Goal: Task Accomplishment & Management: Complete application form

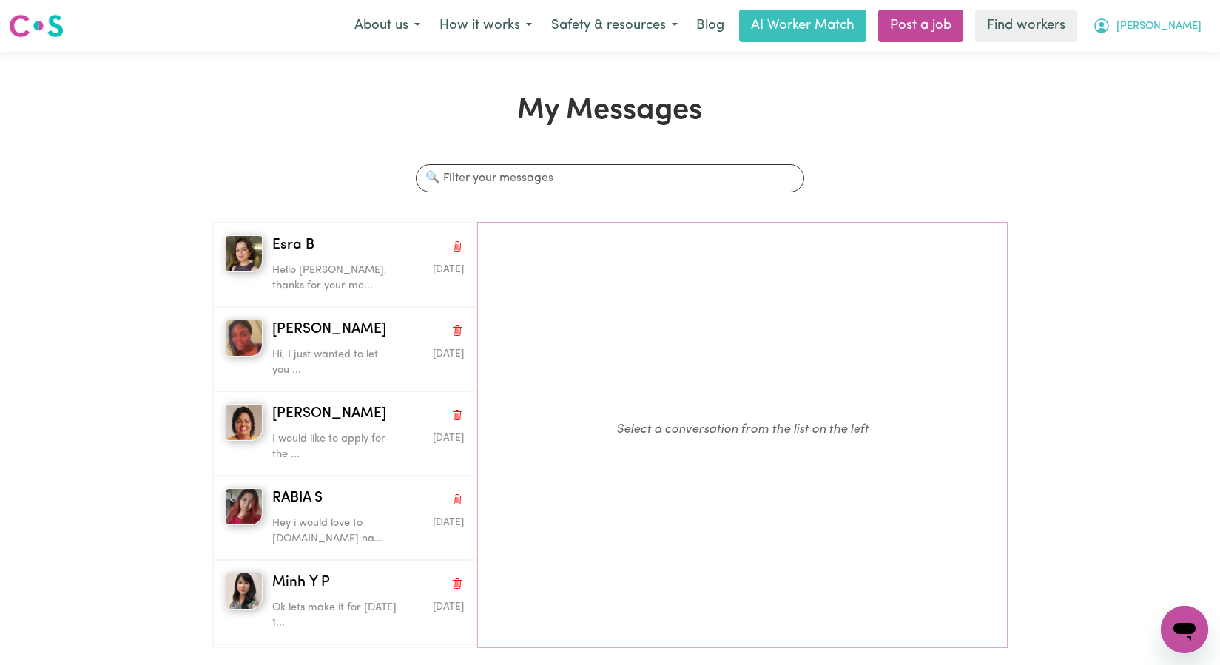
click at [1180, 22] on button "[PERSON_NAME]" at bounding box center [1147, 25] width 128 height 31
click at [1163, 61] on link "My Dashboard" at bounding box center [1151, 58] width 117 height 28
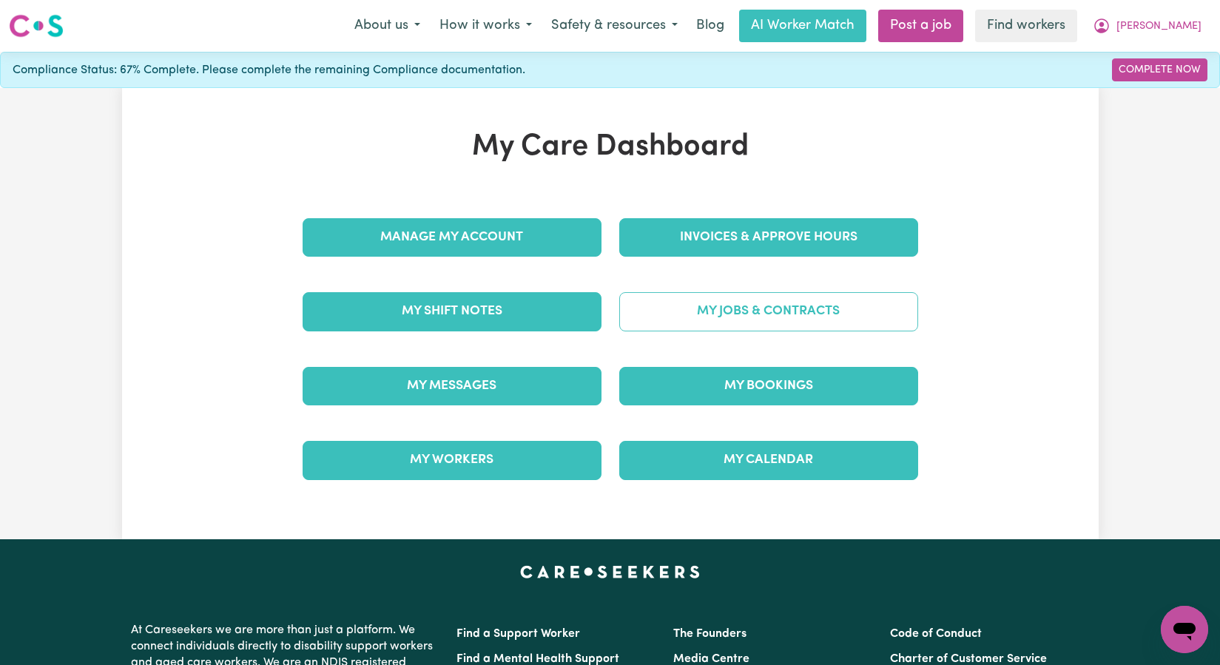
click at [770, 320] on link "My Jobs & Contracts" at bounding box center [768, 311] width 299 height 38
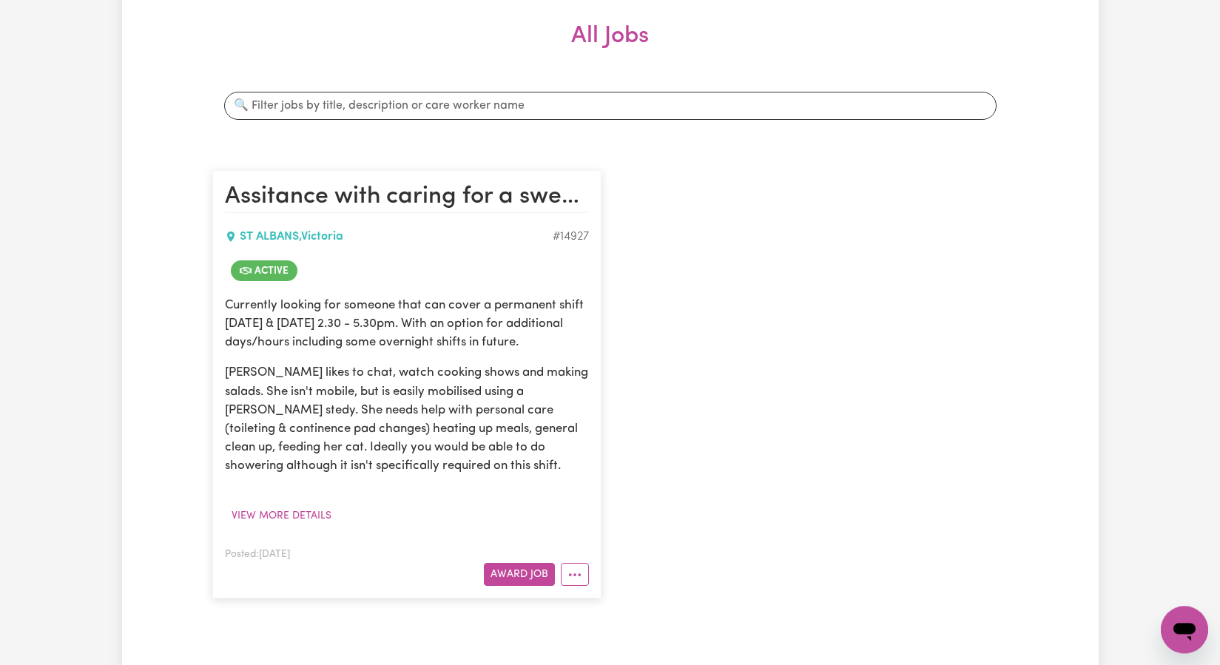
scroll to position [213, 0]
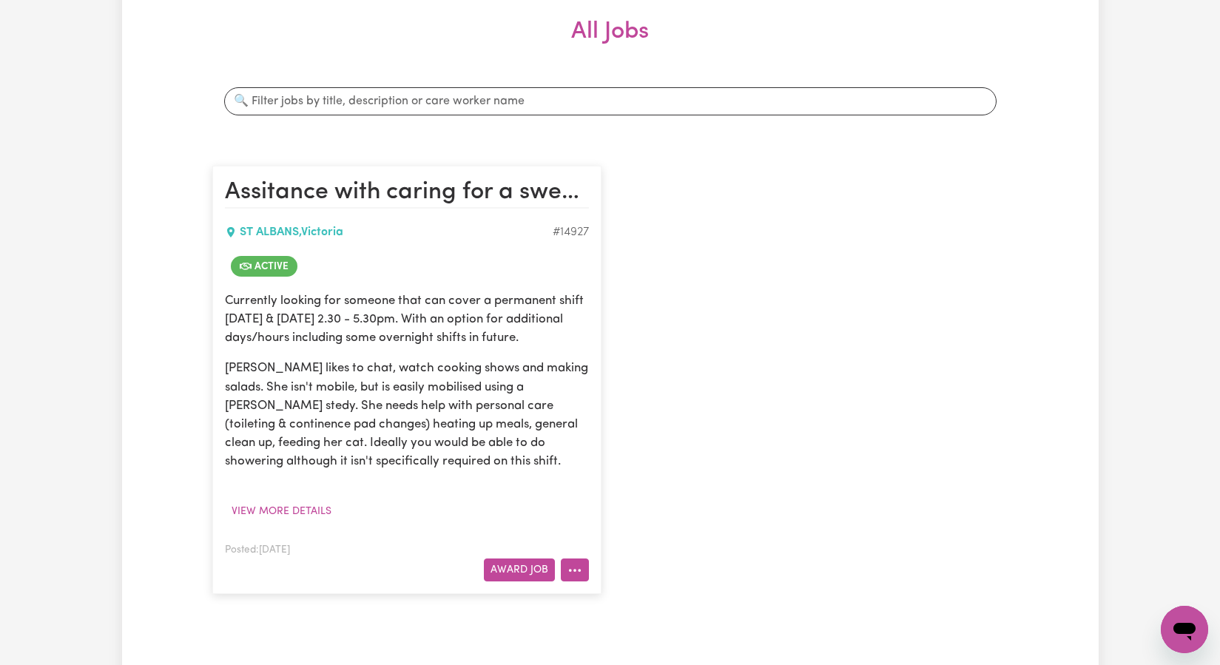
click at [570, 567] on icon "More options" at bounding box center [574, 570] width 15 height 15
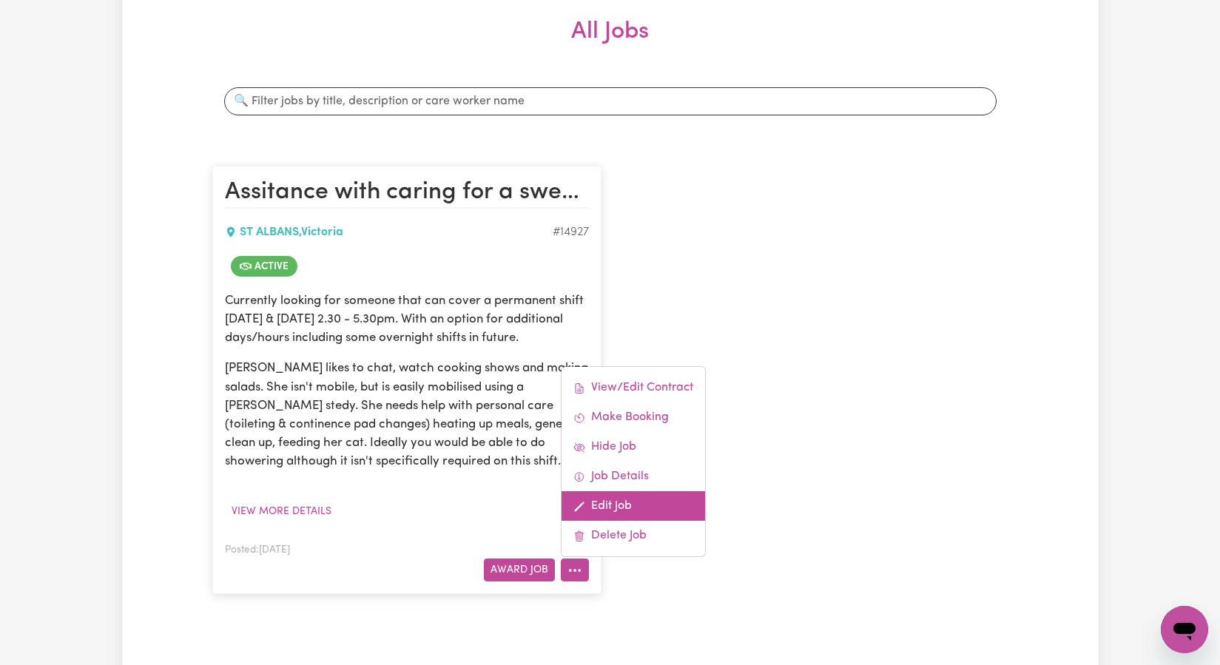
click at [644, 499] on link "Edit Job" at bounding box center [632, 506] width 143 height 30
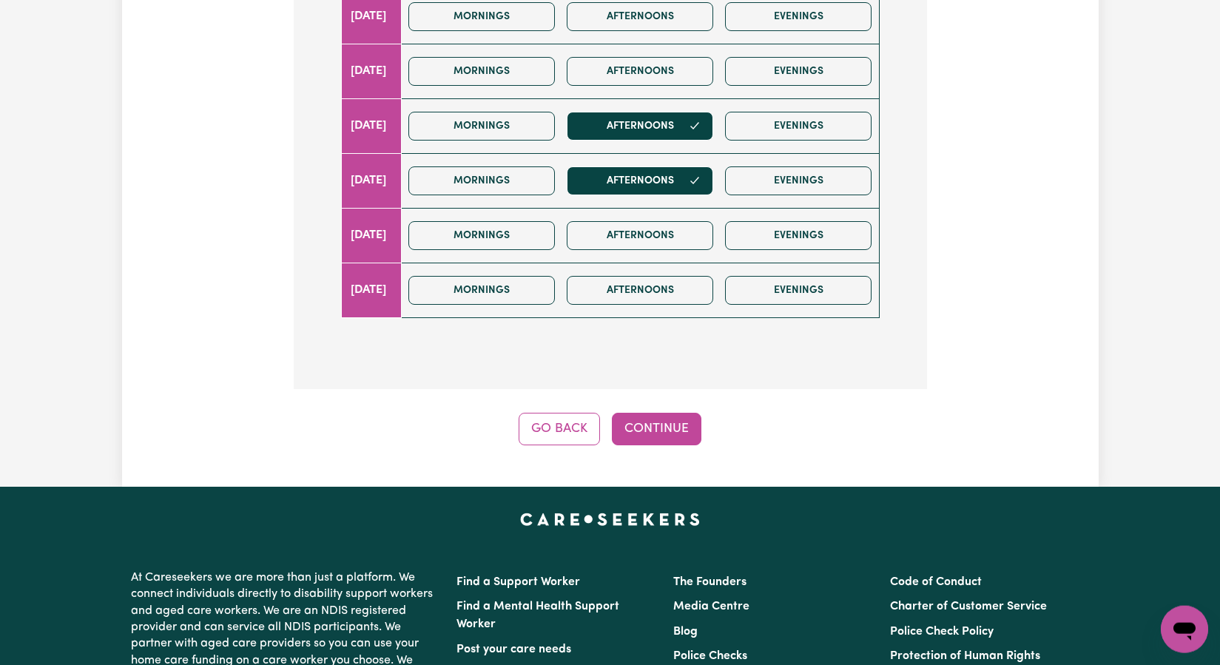
scroll to position [626, 0]
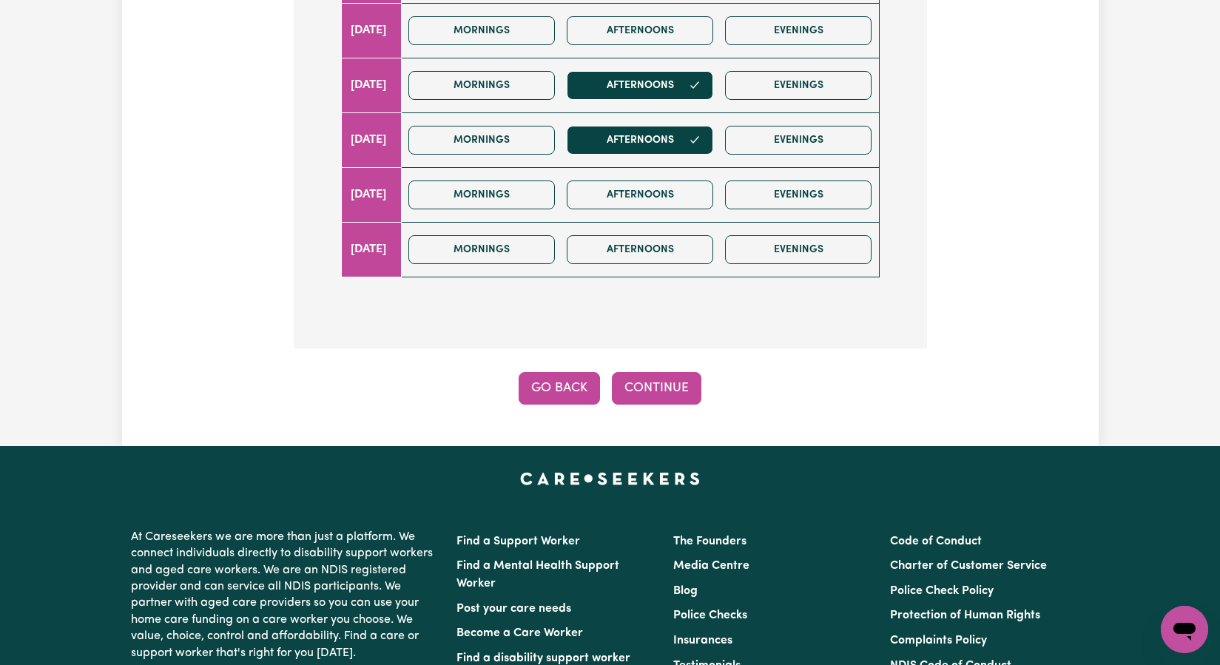
click at [593, 396] on button "Go Back" at bounding box center [559, 388] width 81 height 33
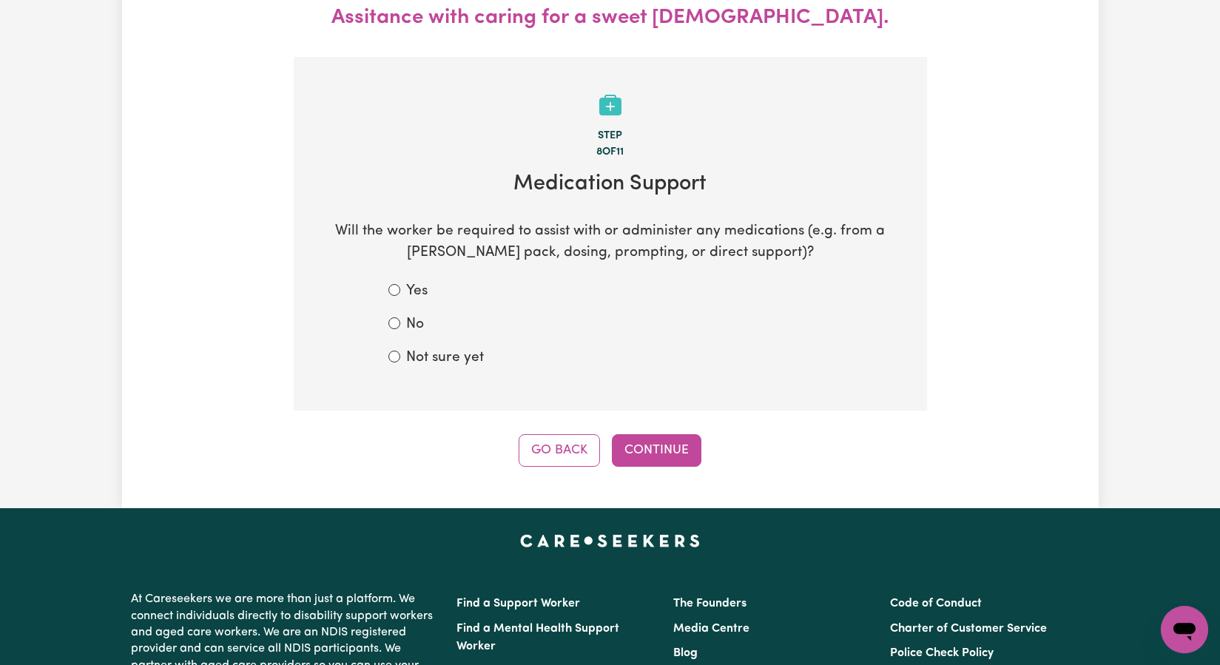
scroll to position [0, 0]
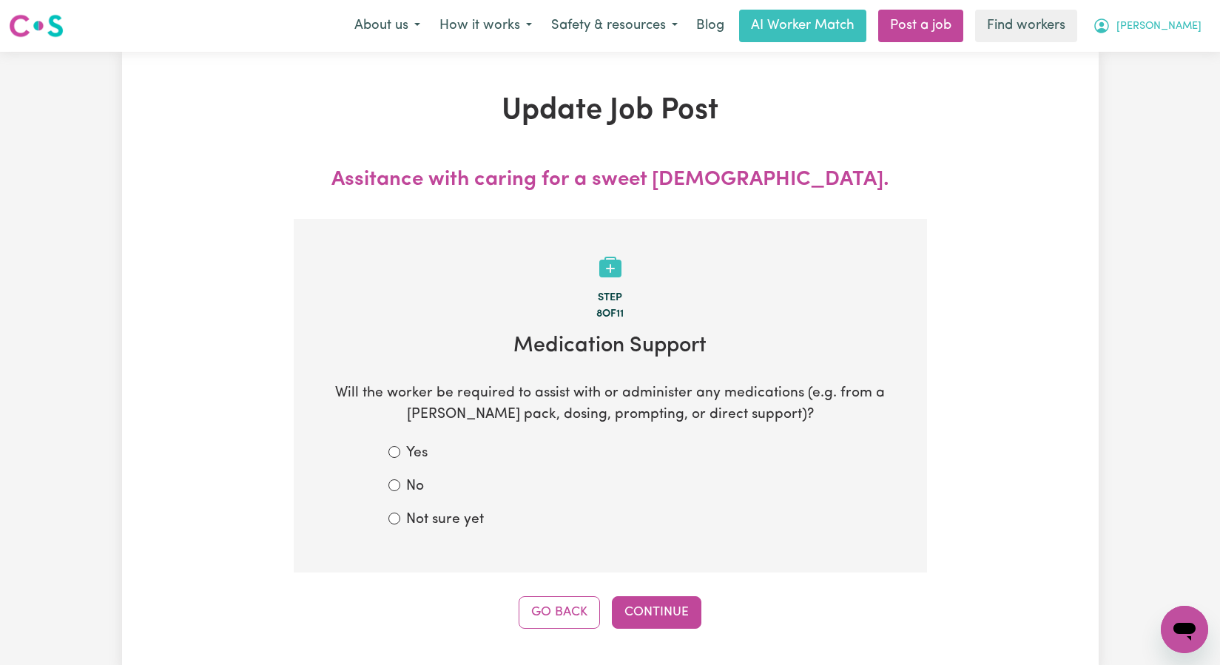
click at [1192, 32] on span "[PERSON_NAME]" at bounding box center [1158, 26] width 85 height 16
click at [1158, 60] on link "My Dashboard" at bounding box center [1151, 58] width 117 height 28
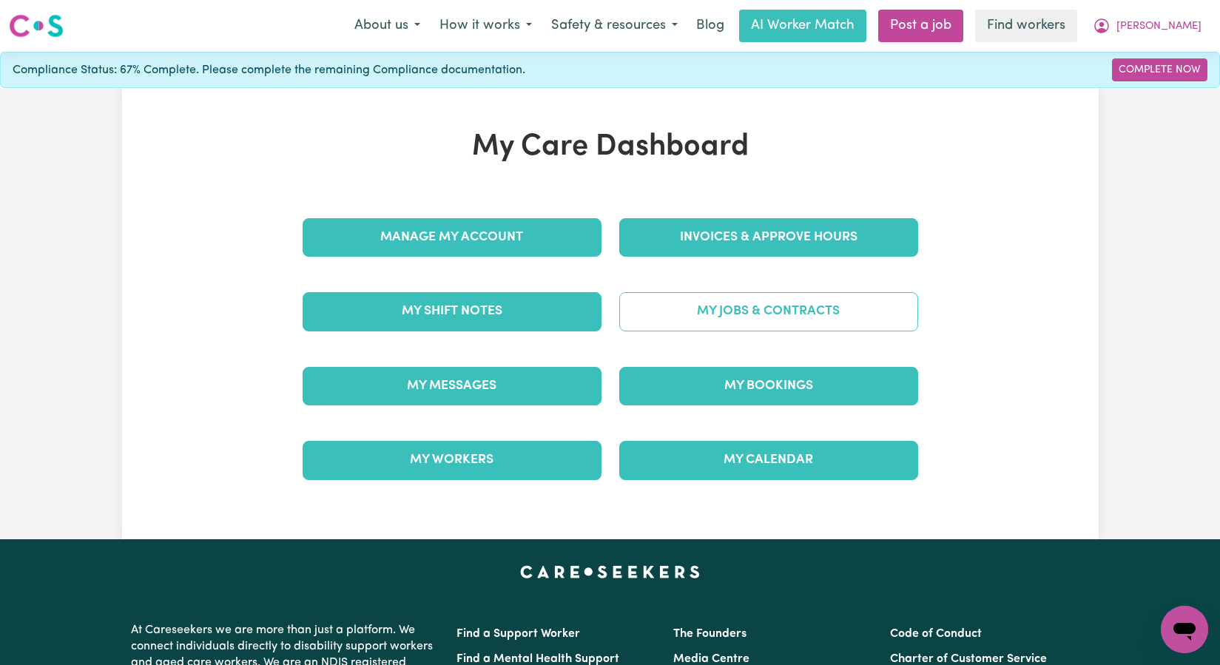
click at [763, 315] on link "My Jobs & Contracts" at bounding box center [768, 311] width 299 height 38
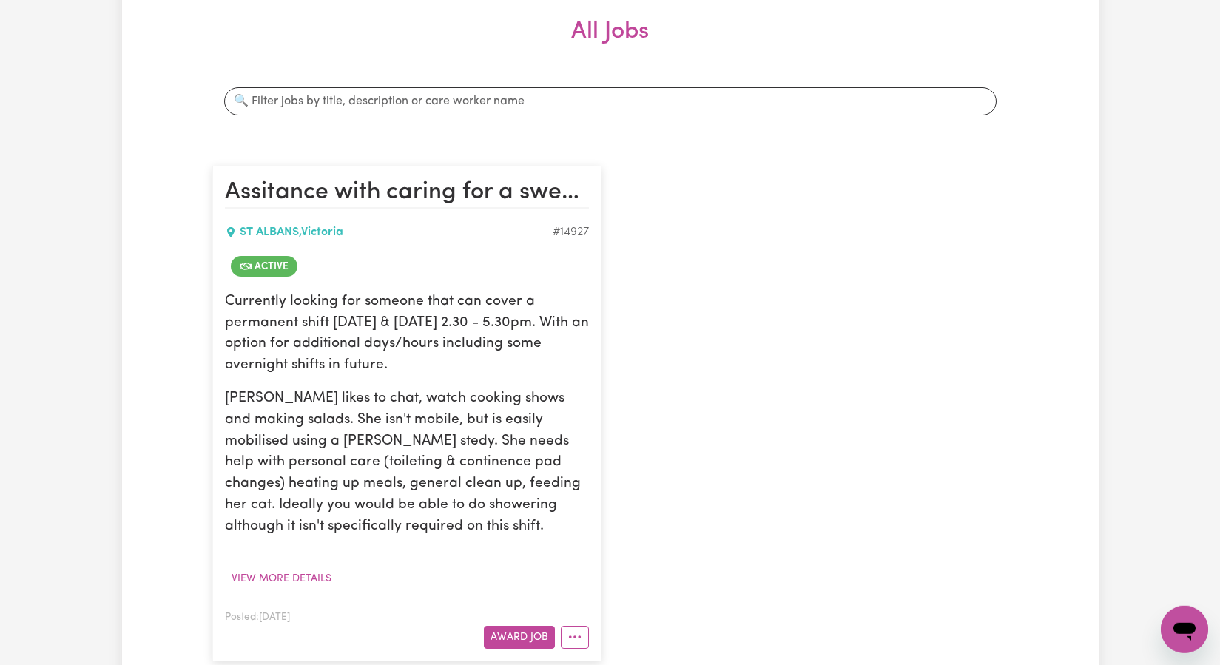
scroll to position [284, 0]
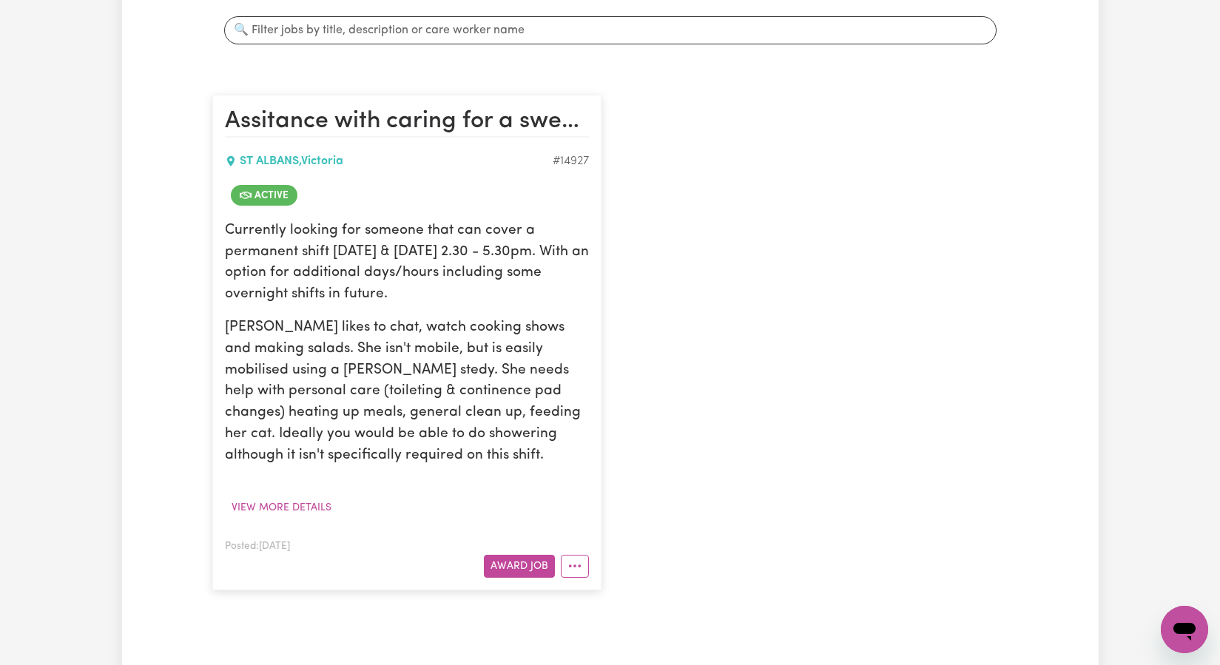
click at [420, 323] on p "[PERSON_NAME] likes to chat, watch cooking shows and making salads. She isn't m…" at bounding box center [407, 391] width 364 height 149
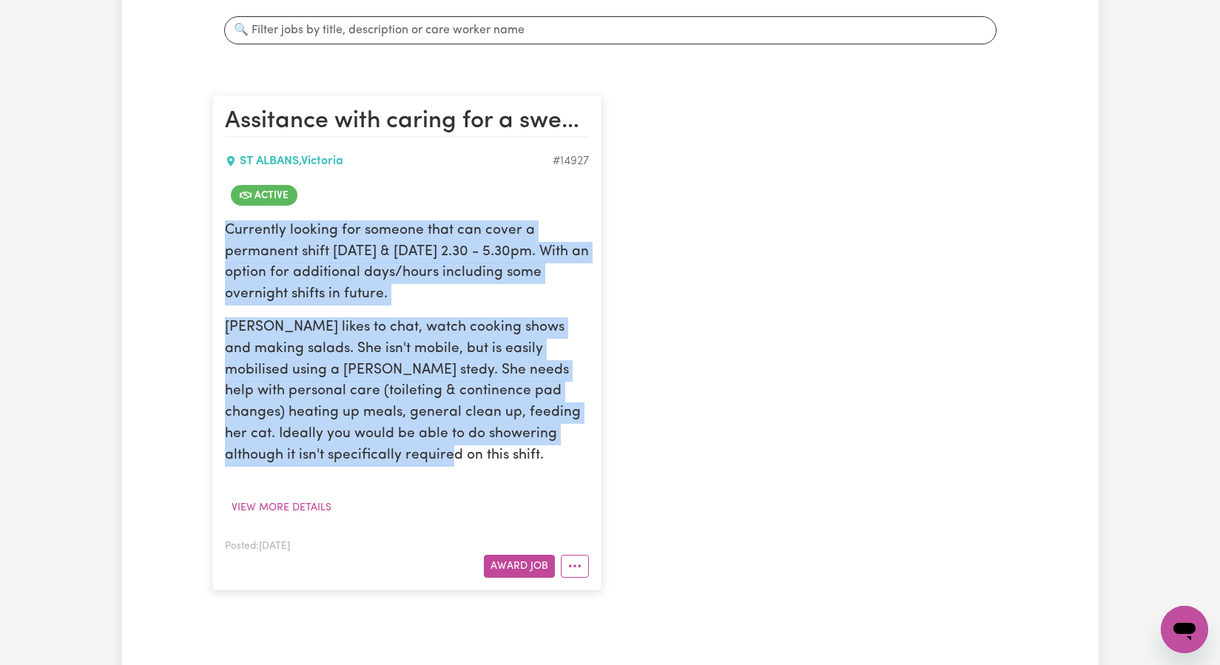
drag, startPoint x: 226, startPoint y: 232, endPoint x: 551, endPoint y: 452, distance: 392.1
click at [551, 452] on div "Currently looking for someone that can cover a permanent shift [DATE] & [DATE] …" at bounding box center [407, 343] width 364 height 246
click at [307, 508] on button "View more details" at bounding box center [281, 507] width 113 height 23
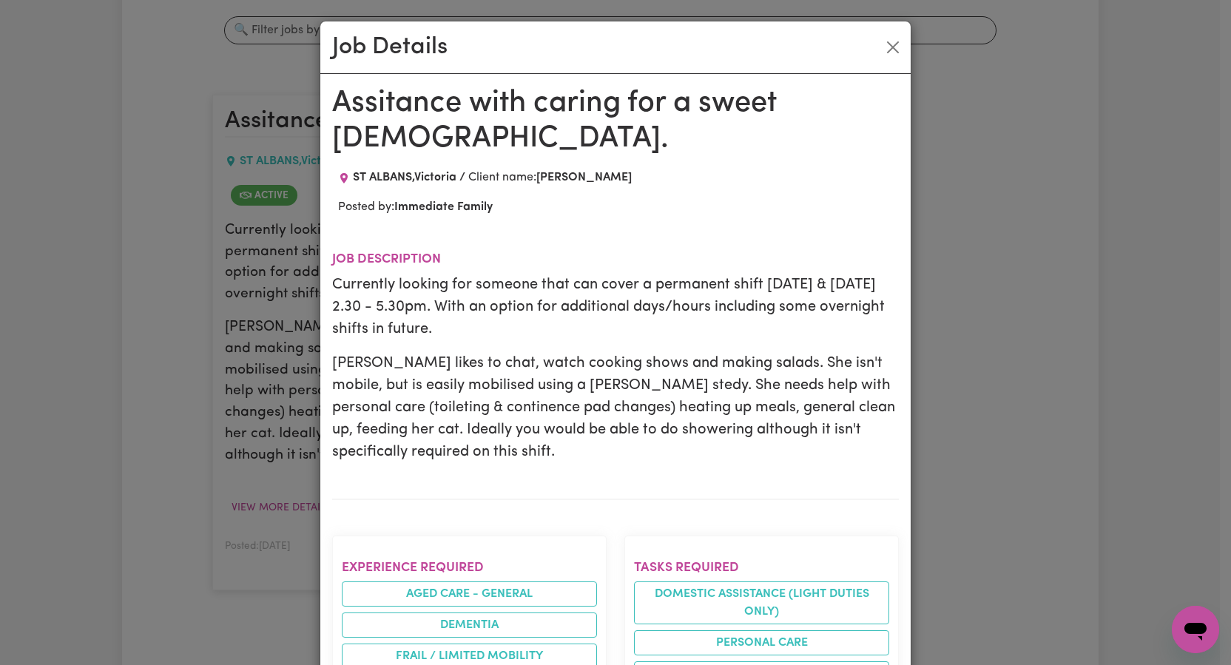
click at [482, 435] on section "Job description Currently looking for someone that can cover a permanent shift …" at bounding box center [615, 363] width 567 height 271
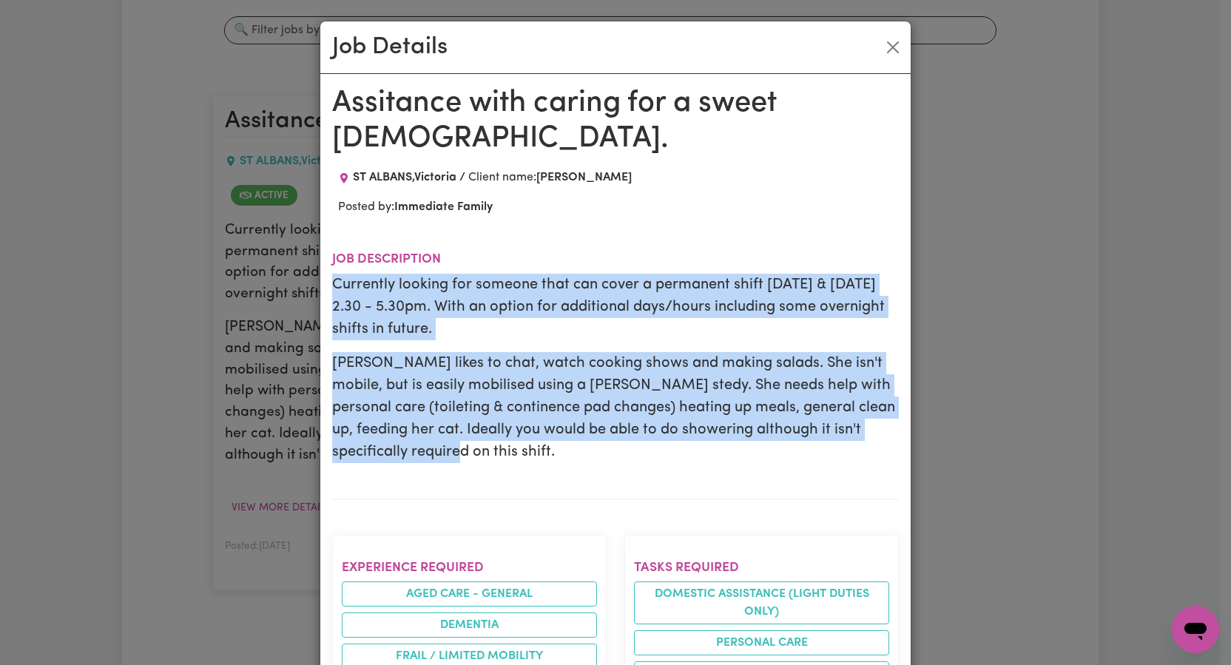
drag, startPoint x: 330, startPoint y: 247, endPoint x: 871, endPoint y: 407, distance: 563.8
click at [871, 407] on div "Currently looking for someone that can cover a permanent shift [DATE] & [DATE] …" at bounding box center [615, 368] width 567 height 189
copy div "Currently looking for someone that can cover a permanent shift [DATE] & [DATE] …"
click at [888, 53] on button "Close" at bounding box center [893, 48] width 24 height 24
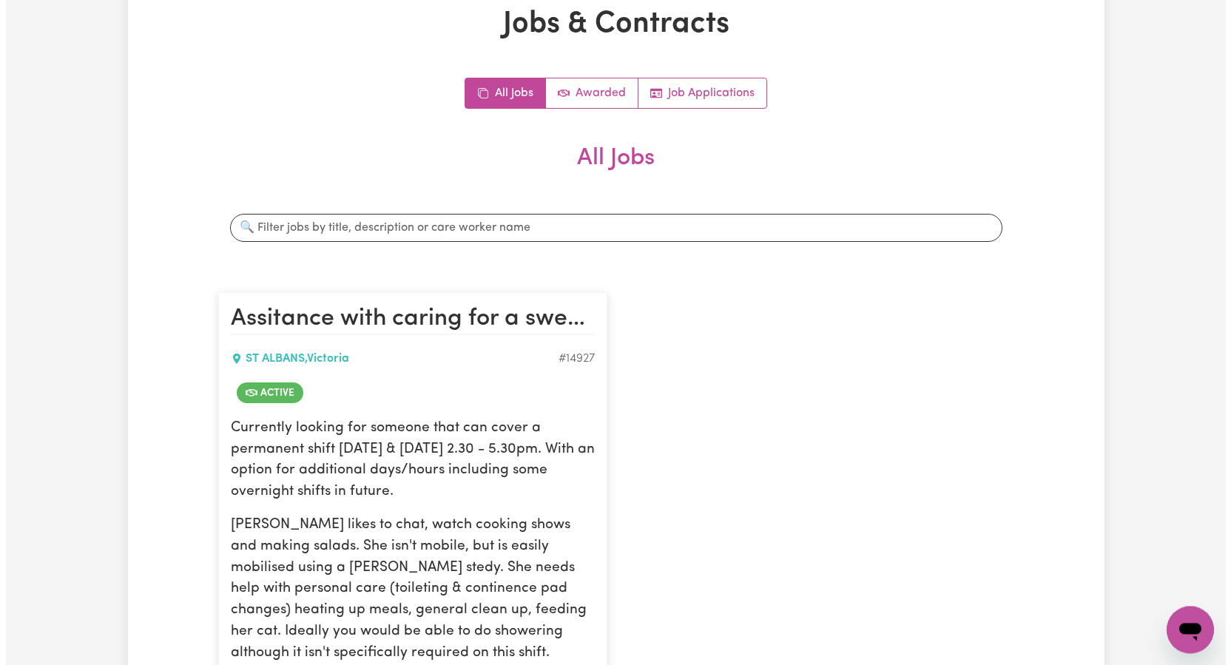
scroll to position [0, 0]
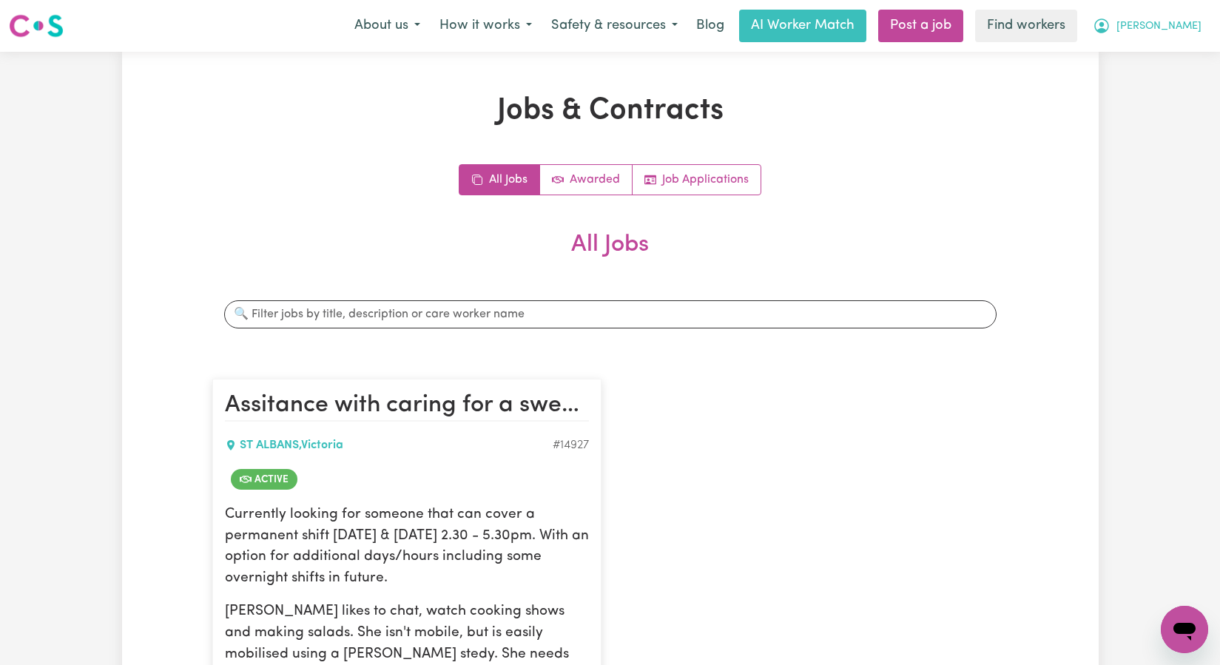
click at [1186, 25] on span "[PERSON_NAME]" at bounding box center [1158, 26] width 85 height 16
click at [1147, 56] on link "My Dashboard" at bounding box center [1151, 58] width 117 height 28
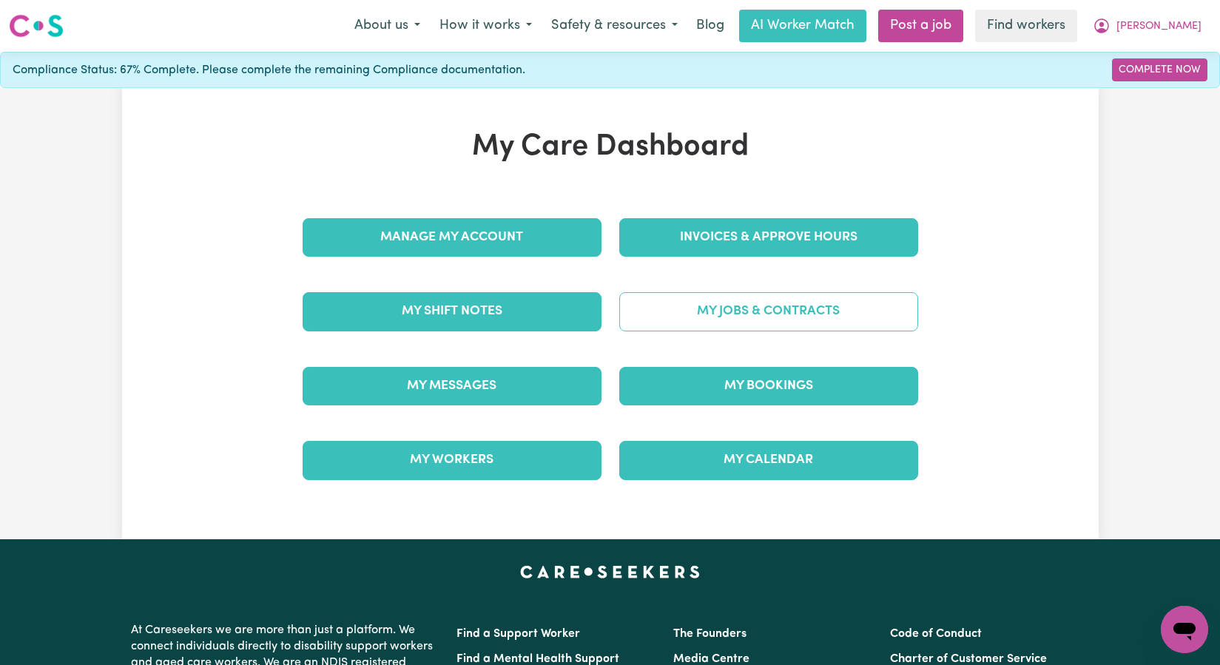
click at [746, 307] on link "My Jobs & Contracts" at bounding box center [768, 311] width 299 height 38
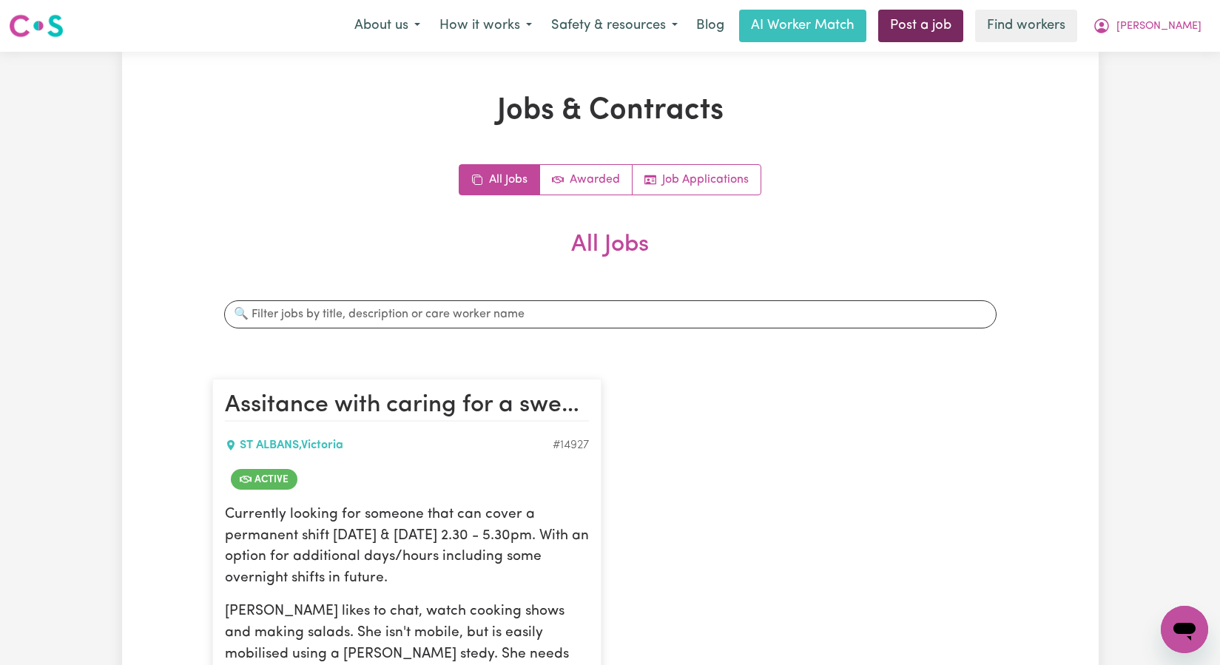
click at [963, 31] on link "Post a job" at bounding box center [920, 26] width 85 height 33
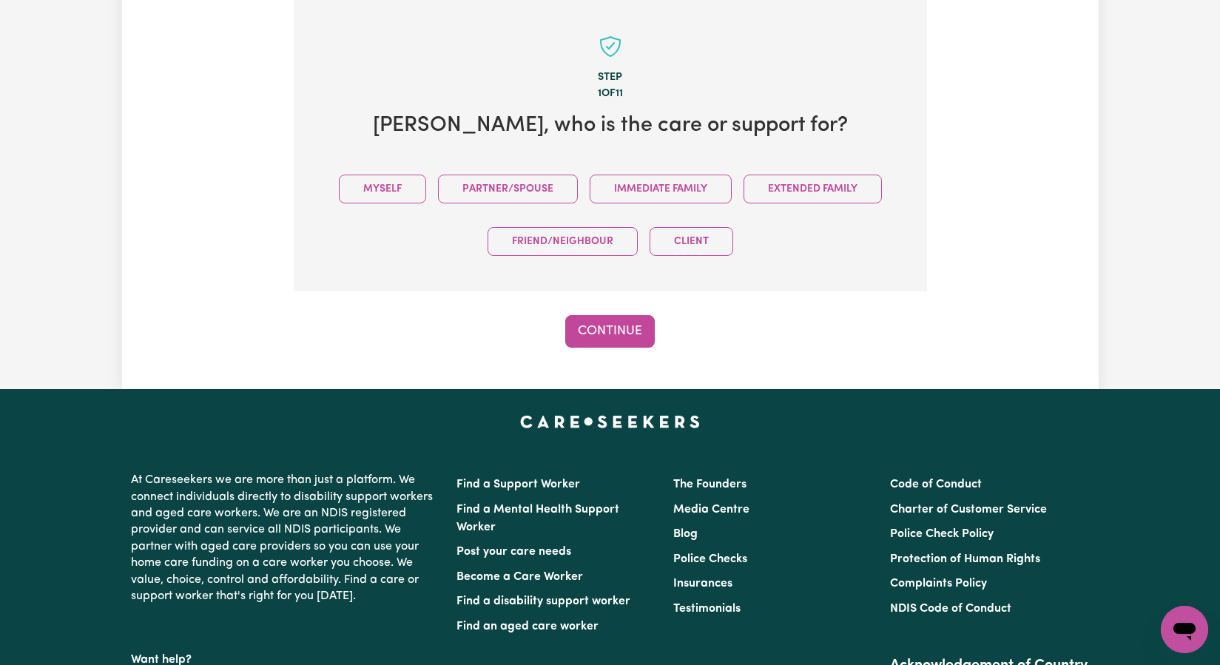
scroll to position [336, 0]
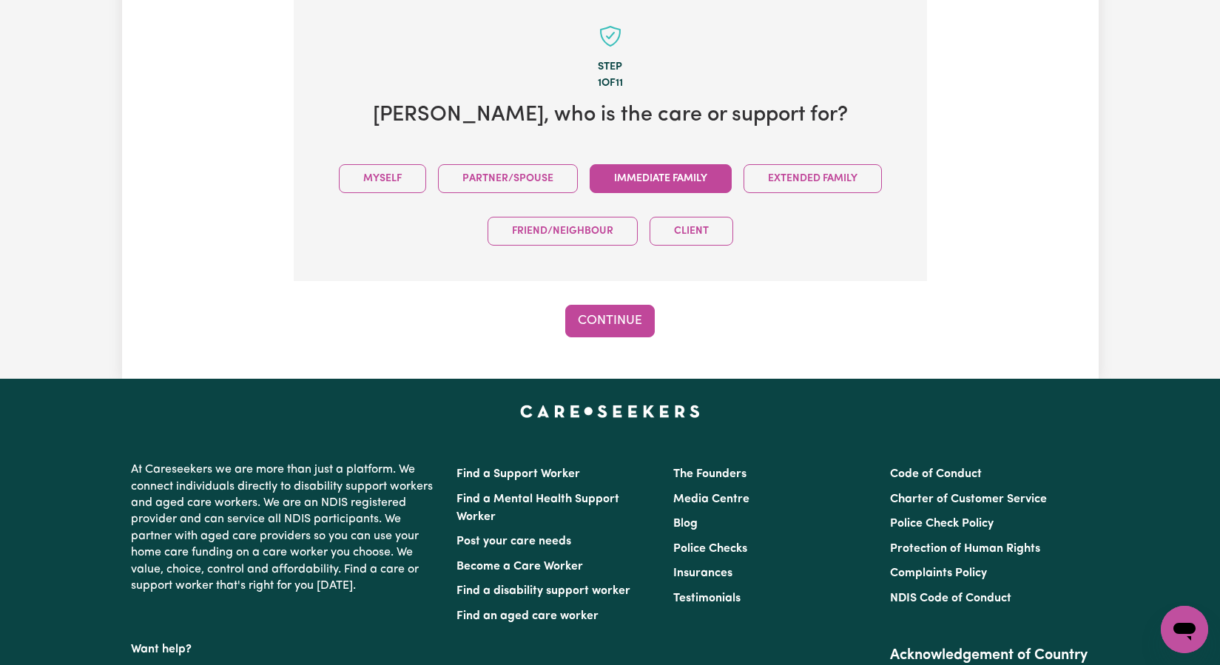
click at [678, 180] on button "Immediate Family" at bounding box center [661, 178] width 142 height 29
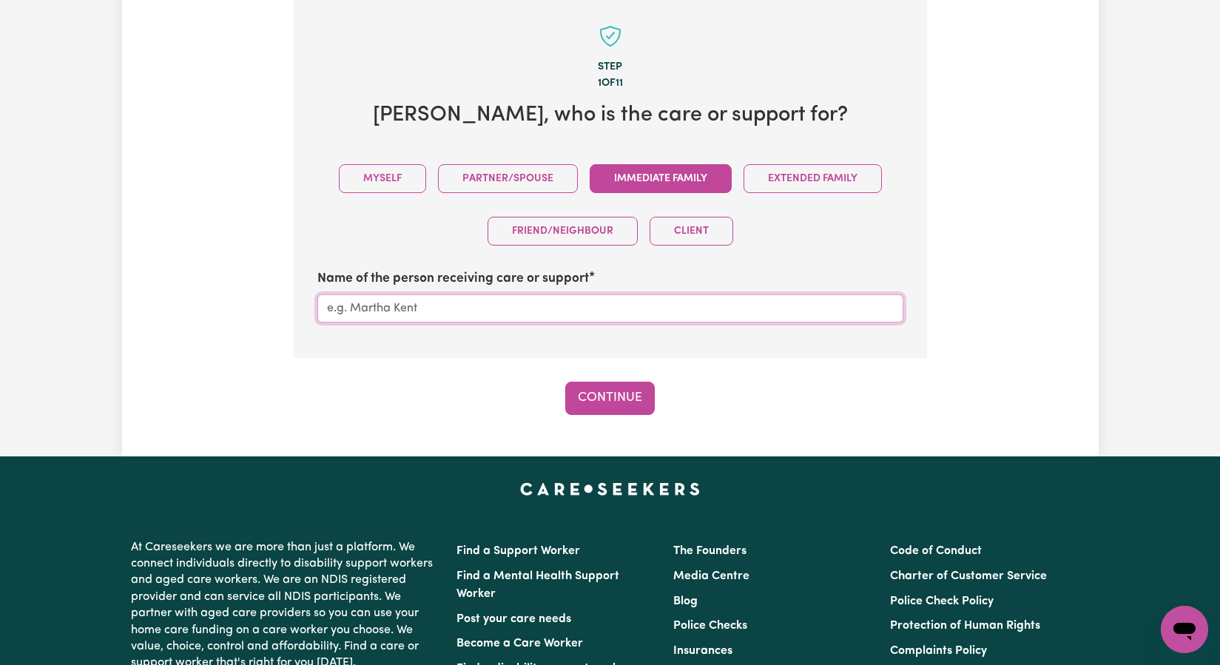
click at [496, 305] on input "Name of the person receiving care or support" at bounding box center [610, 308] width 586 height 28
type input "[PERSON_NAME]"
click at [597, 396] on button "Continue" at bounding box center [610, 398] width 90 height 33
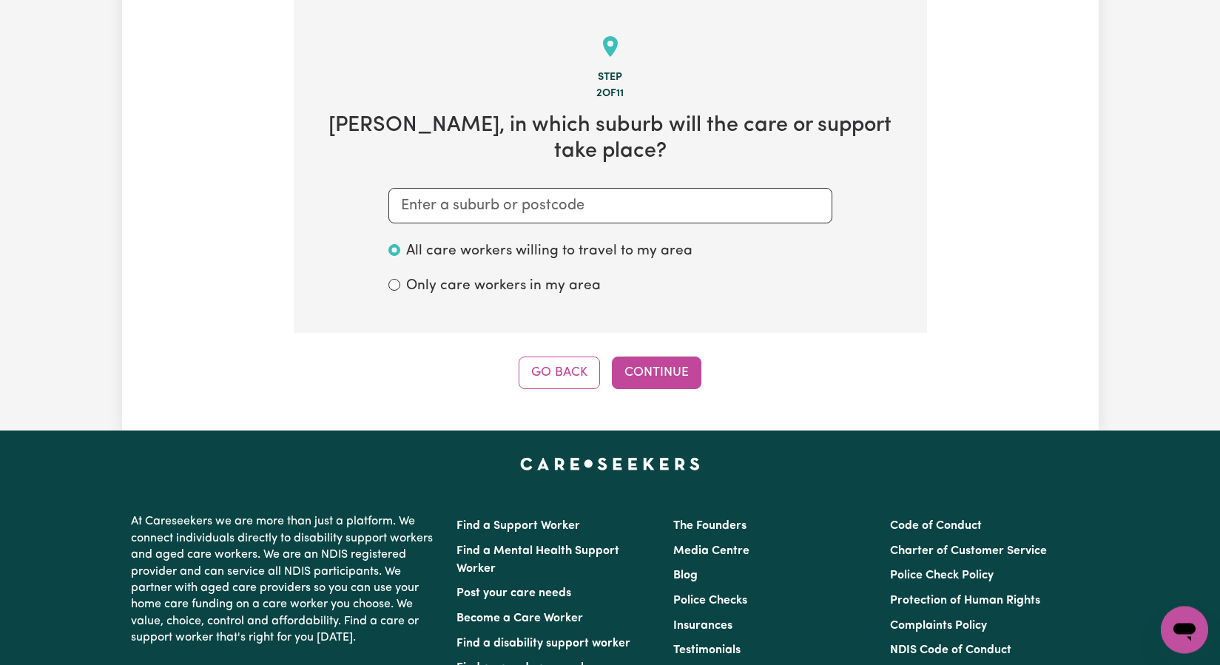
scroll to position [324, 0]
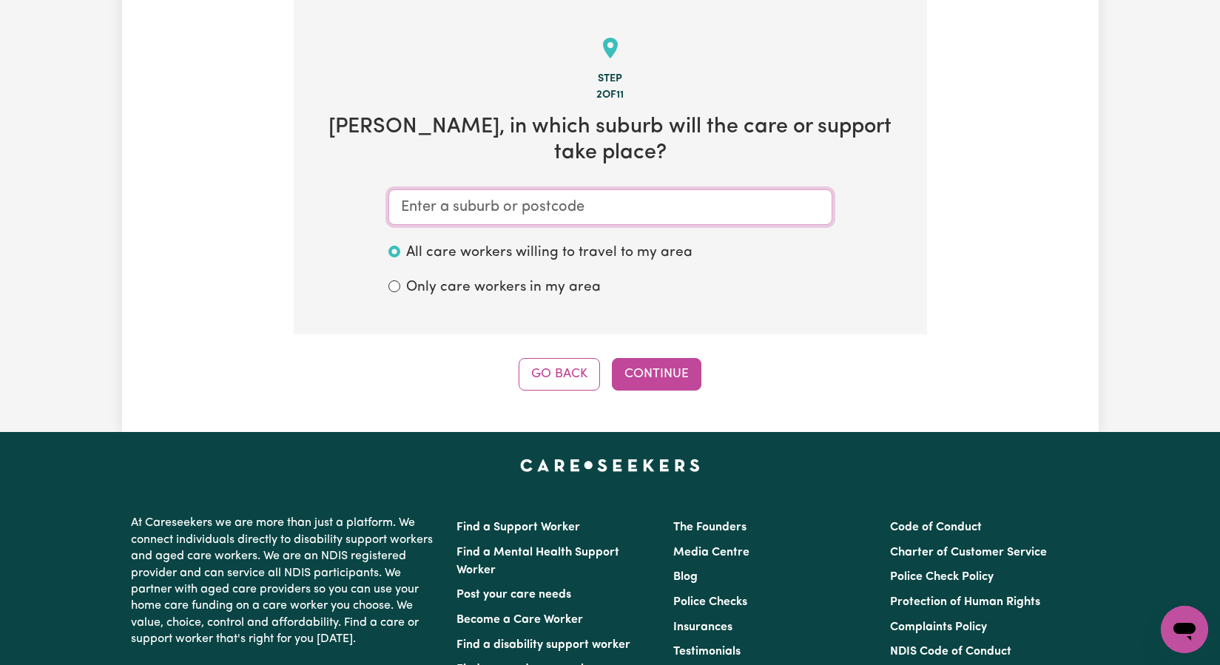
click at [474, 189] on input "text" at bounding box center [610, 207] width 444 height 36
type input "St"
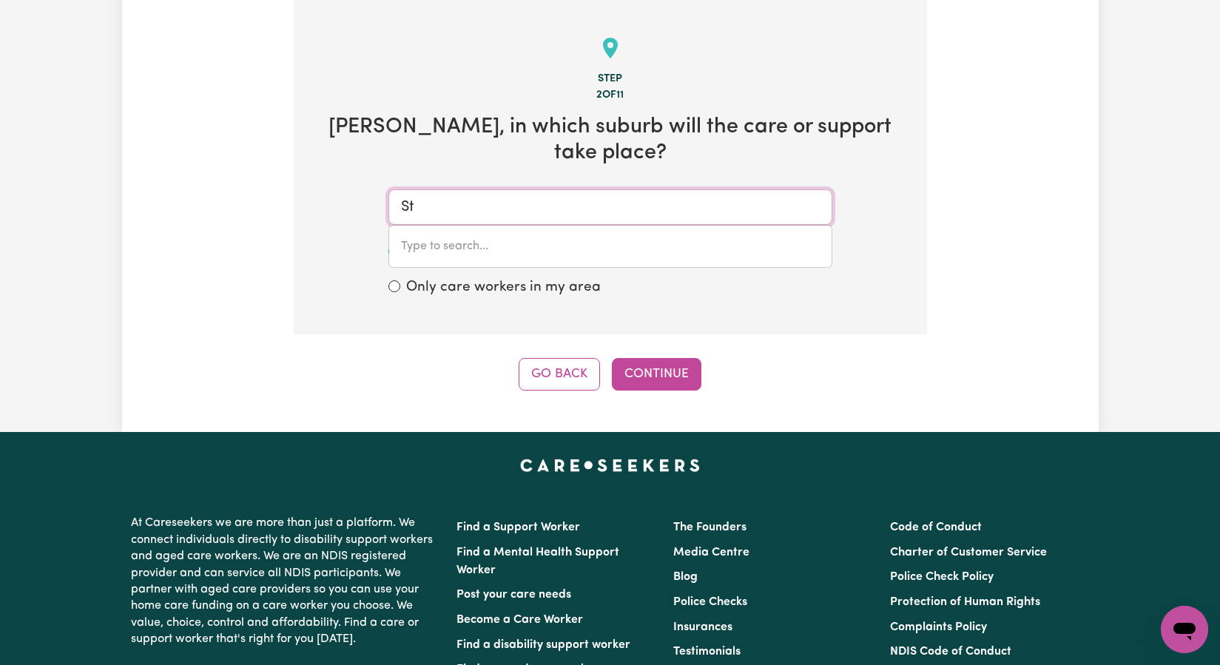
type input "[GEOGRAPHIC_DATA][PERSON_NAME]"
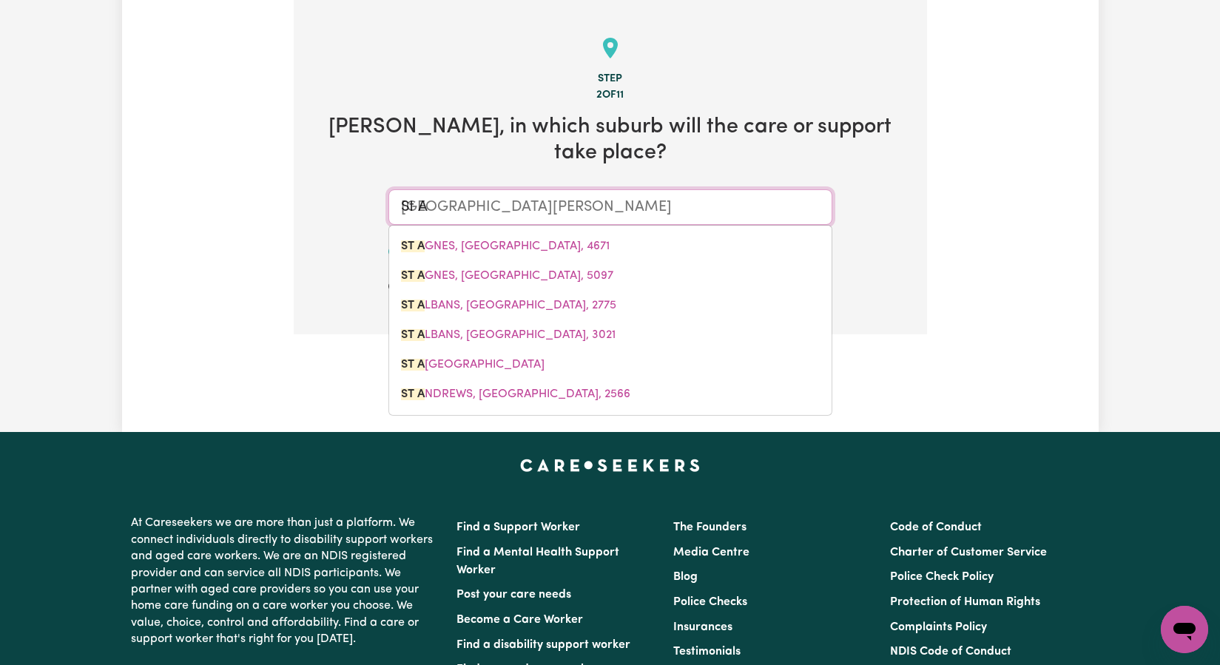
type input "St Al"
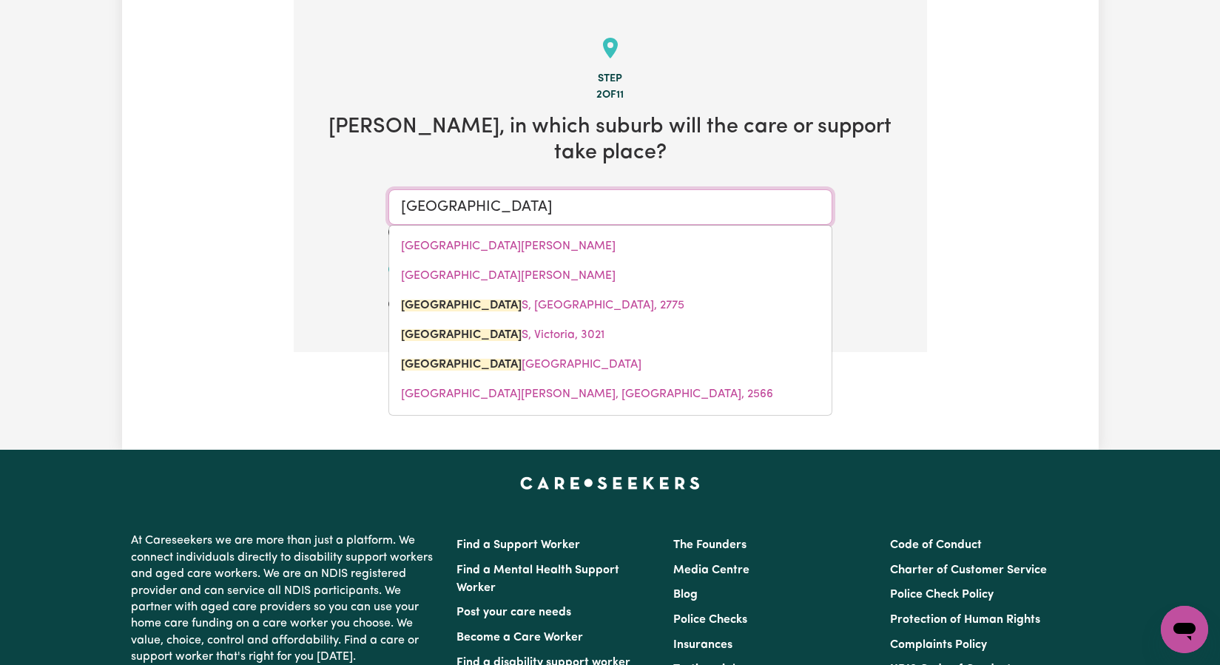
type input "St Albans"
type input "[GEOGRAPHIC_DATA], [GEOGRAPHIC_DATA], 2775"
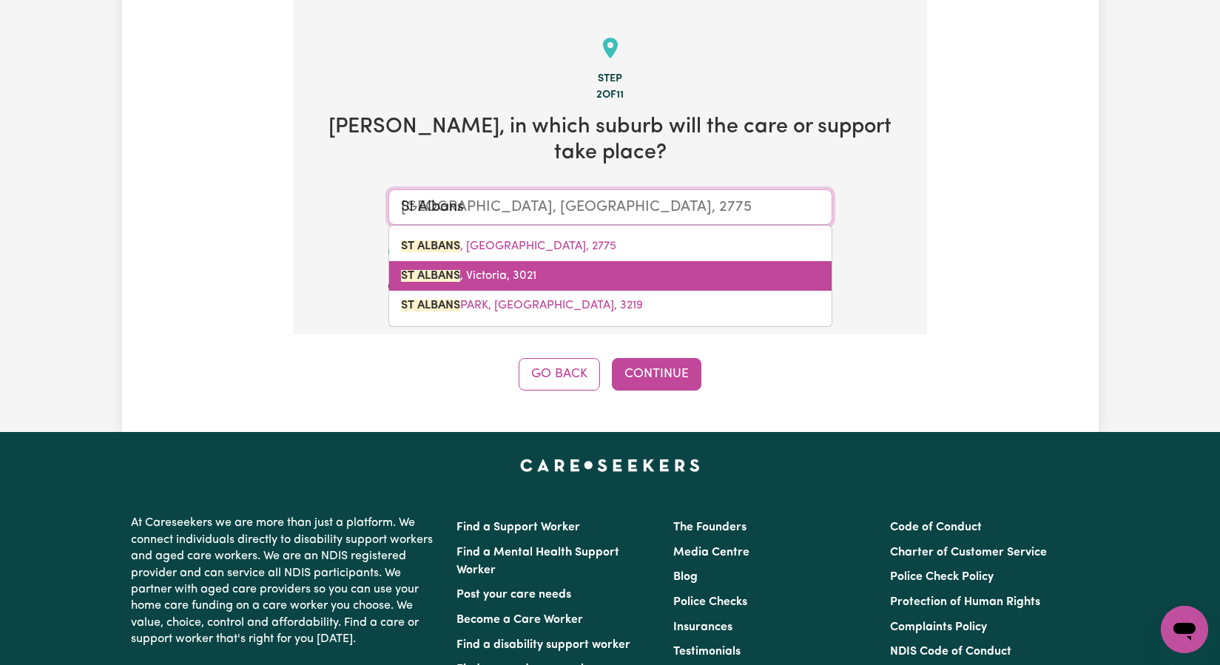
click at [507, 261] on link "[GEOGRAPHIC_DATA]" at bounding box center [610, 276] width 442 height 30
type input "[GEOGRAPHIC_DATA]"
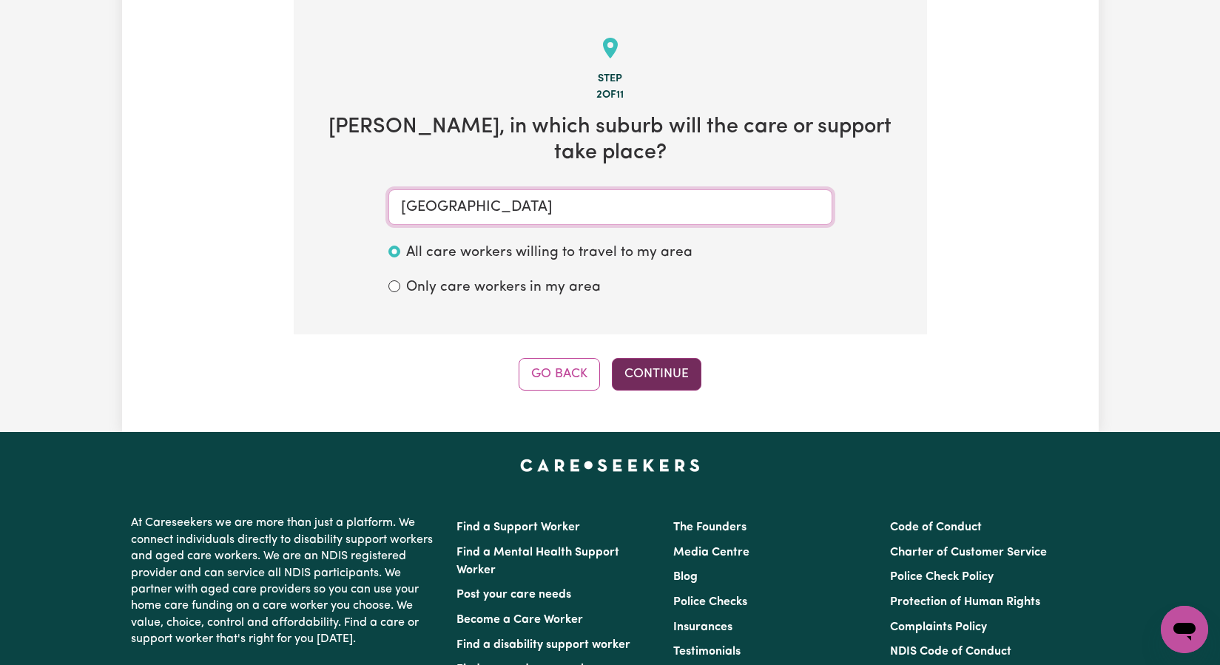
type input "[GEOGRAPHIC_DATA]"
click at [651, 358] on button "Continue" at bounding box center [657, 374] width 90 height 33
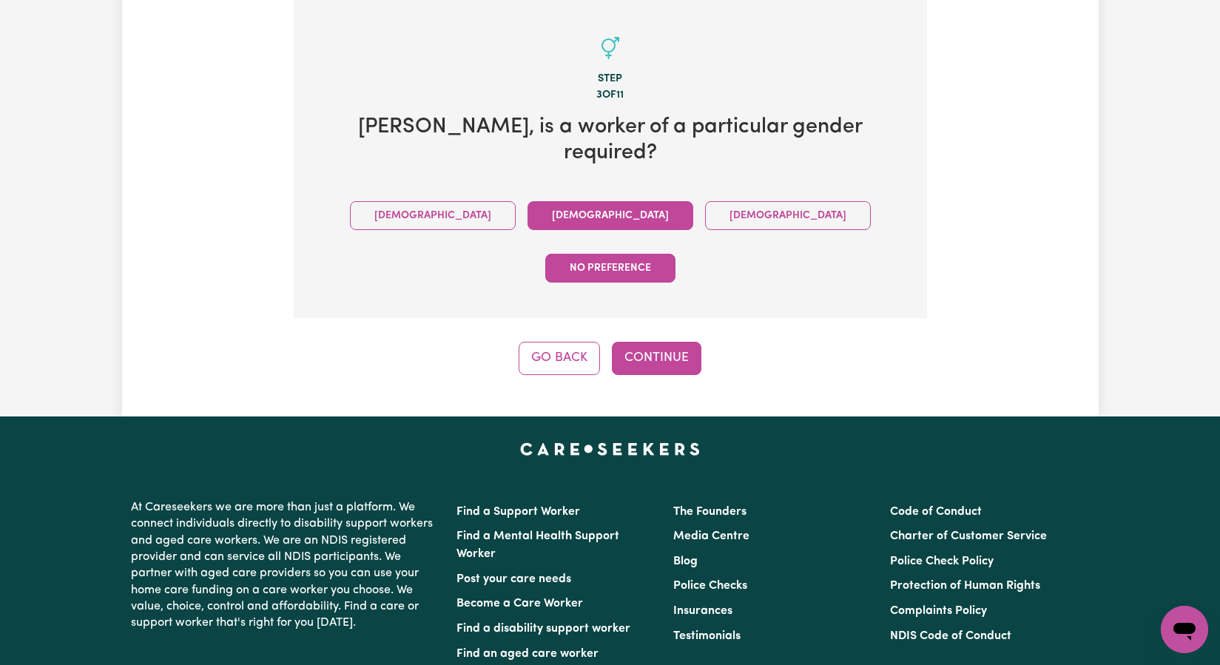
click at [527, 201] on button "[DEMOGRAPHIC_DATA]" at bounding box center [610, 215] width 166 height 29
click at [652, 342] on button "Continue" at bounding box center [657, 358] width 90 height 33
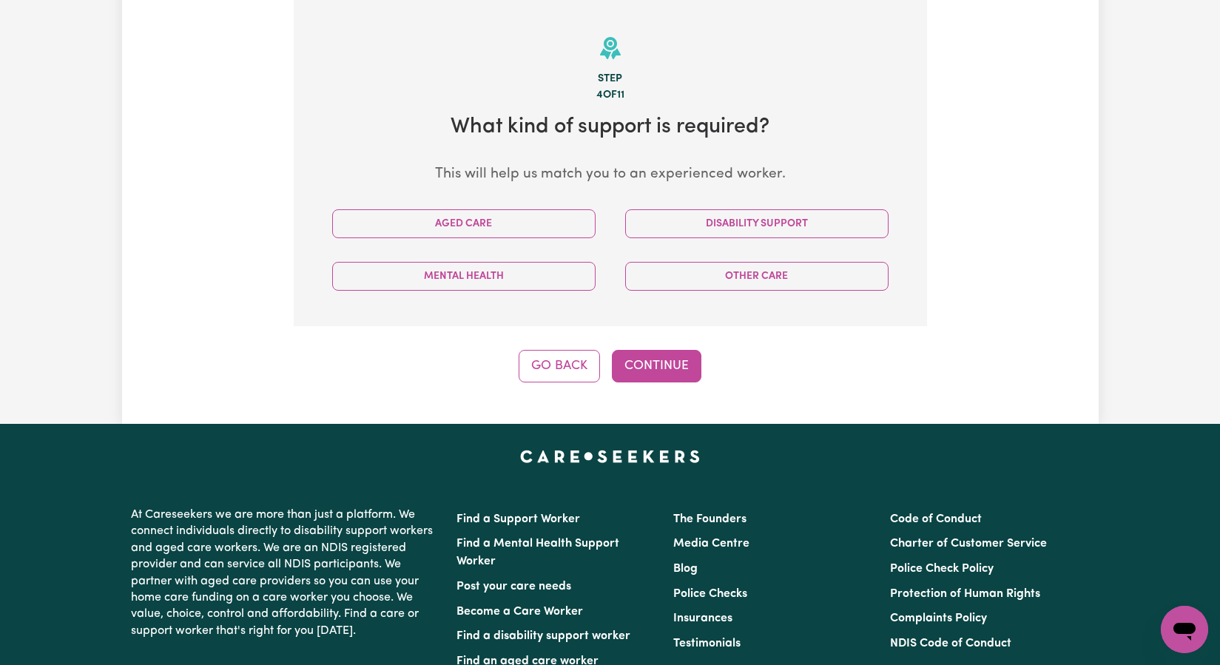
click at [499, 243] on div "Aged Care" at bounding box center [463, 223] width 293 height 53
click at [500, 231] on button "Aged Care" at bounding box center [463, 223] width 263 height 29
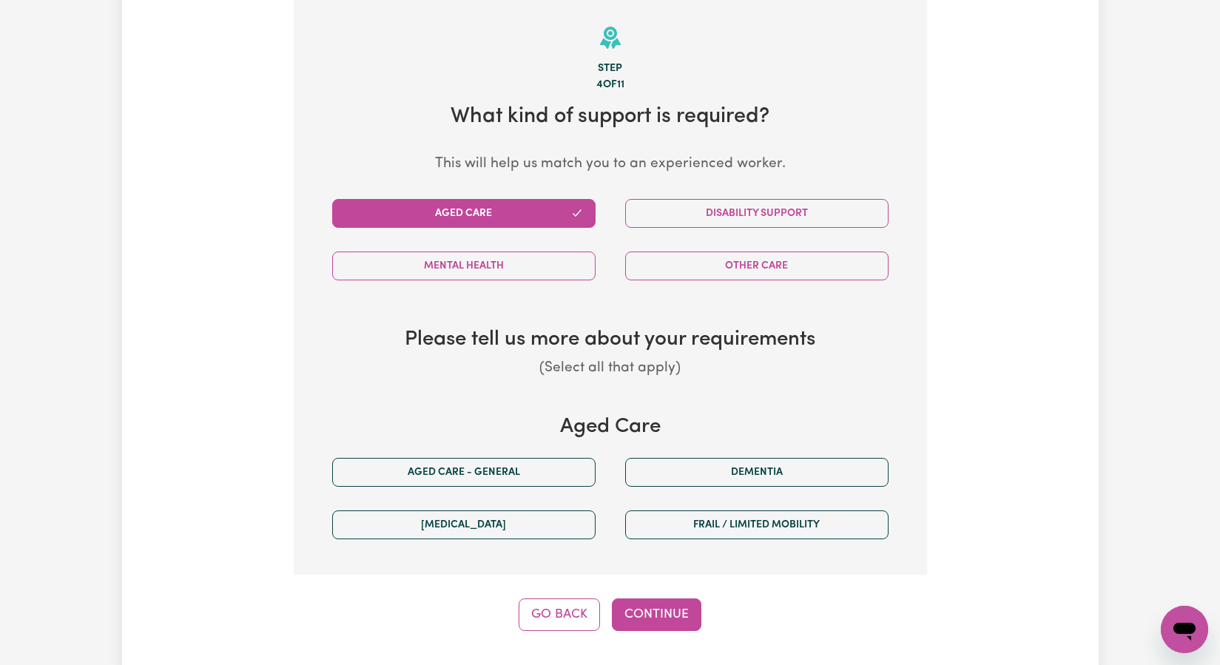
scroll to position [371, 0]
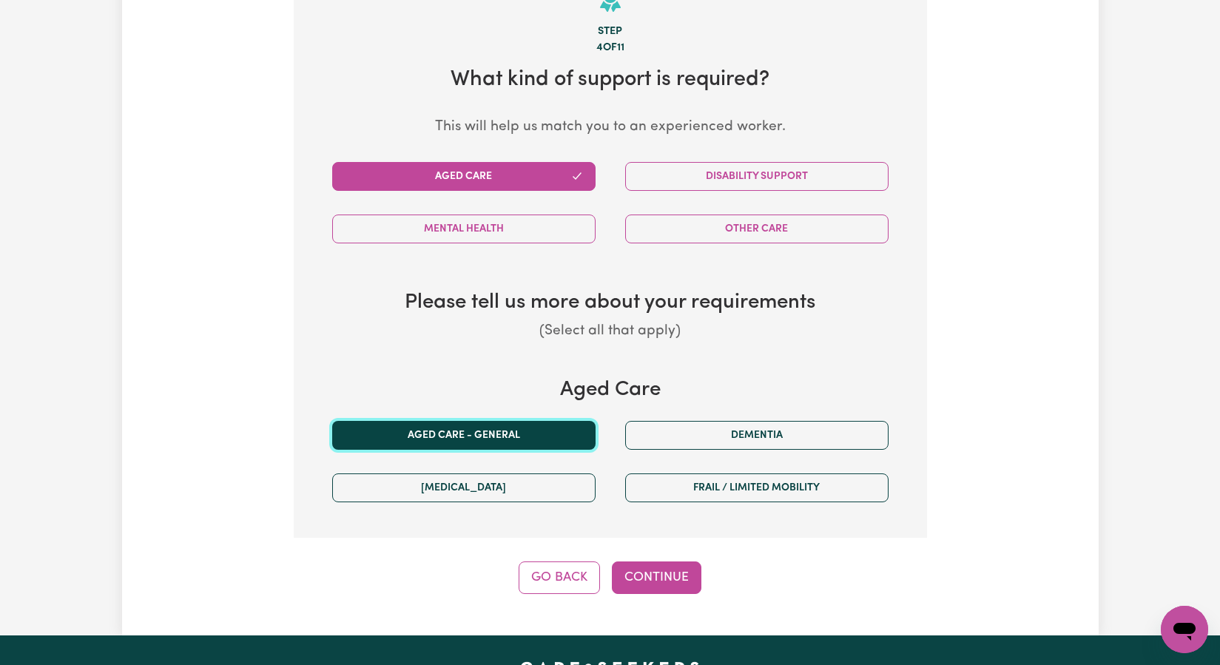
click at [504, 439] on button "Aged care - General" at bounding box center [463, 435] width 263 height 29
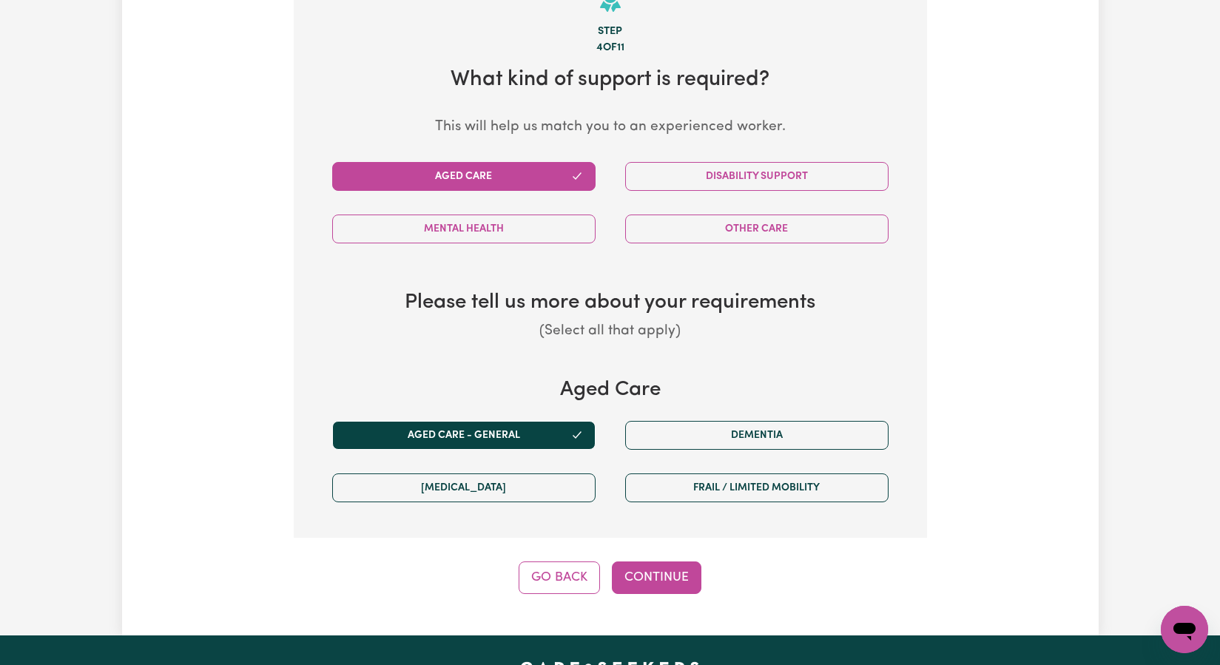
click at [666, 580] on button "Continue" at bounding box center [657, 577] width 90 height 33
select select "AGED_HOME_CARE"
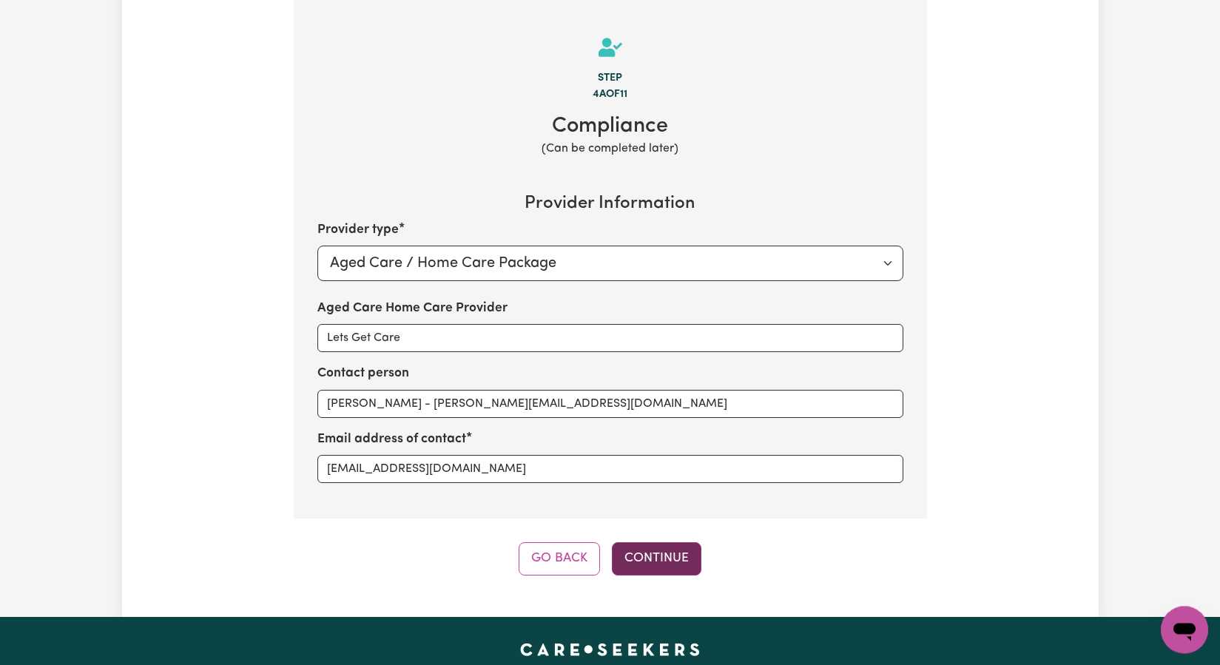
scroll to position [324, 0]
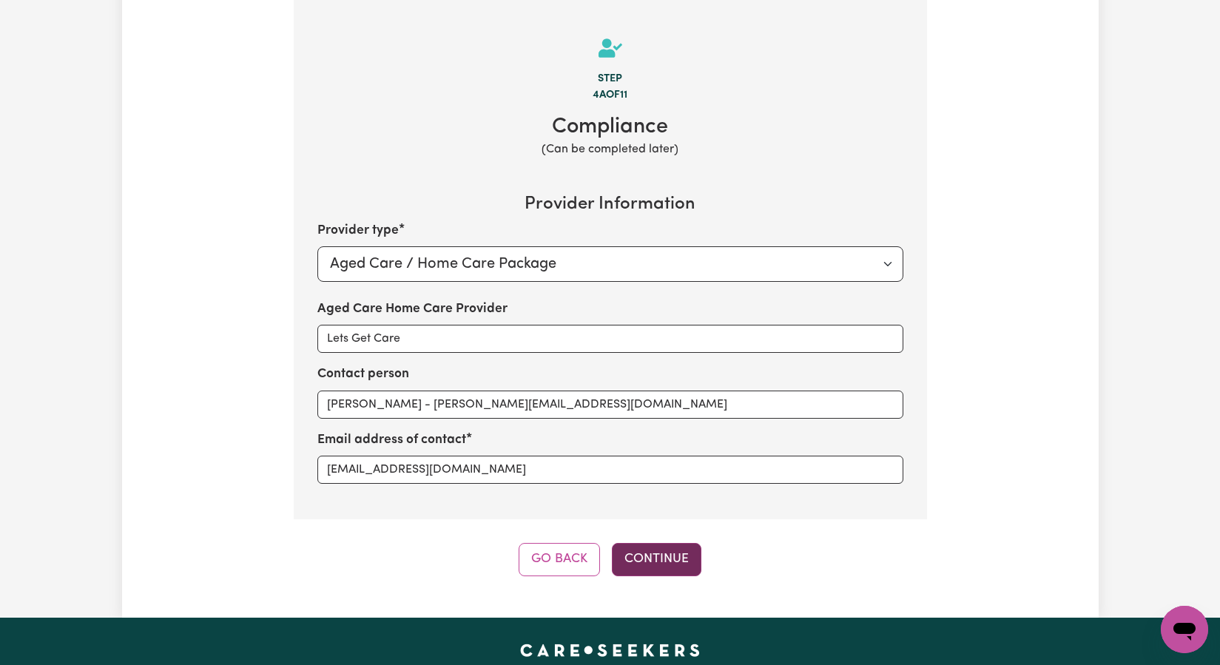
click at [648, 558] on button "Continue" at bounding box center [657, 559] width 90 height 33
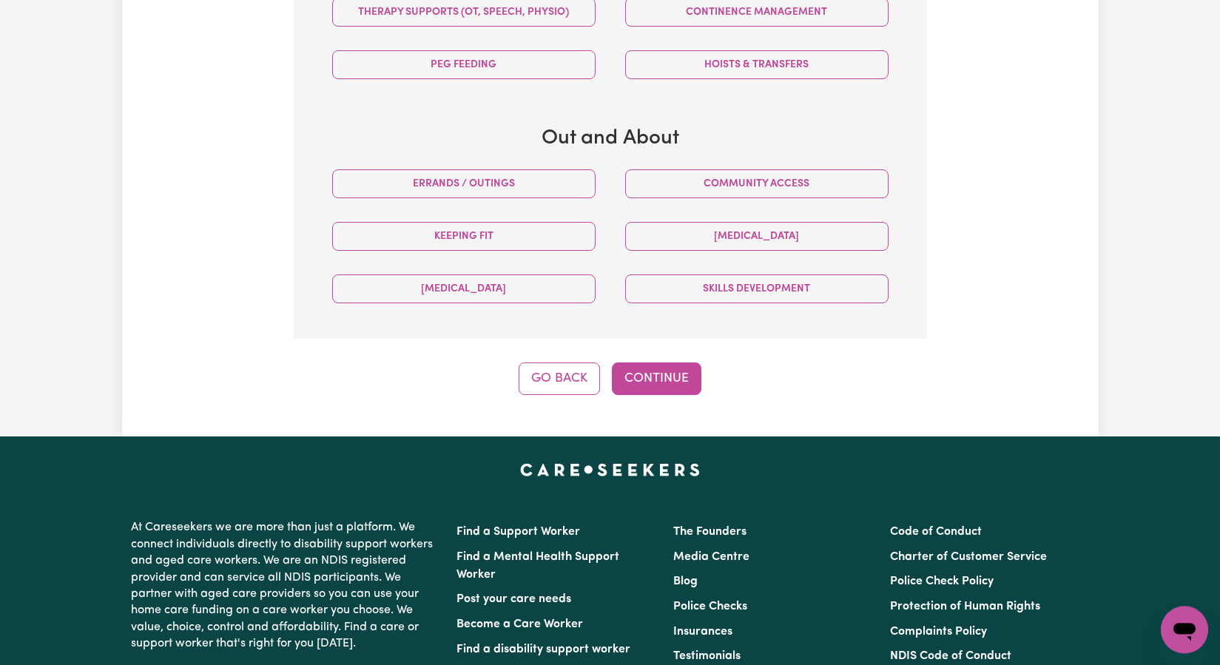
scroll to position [975, 0]
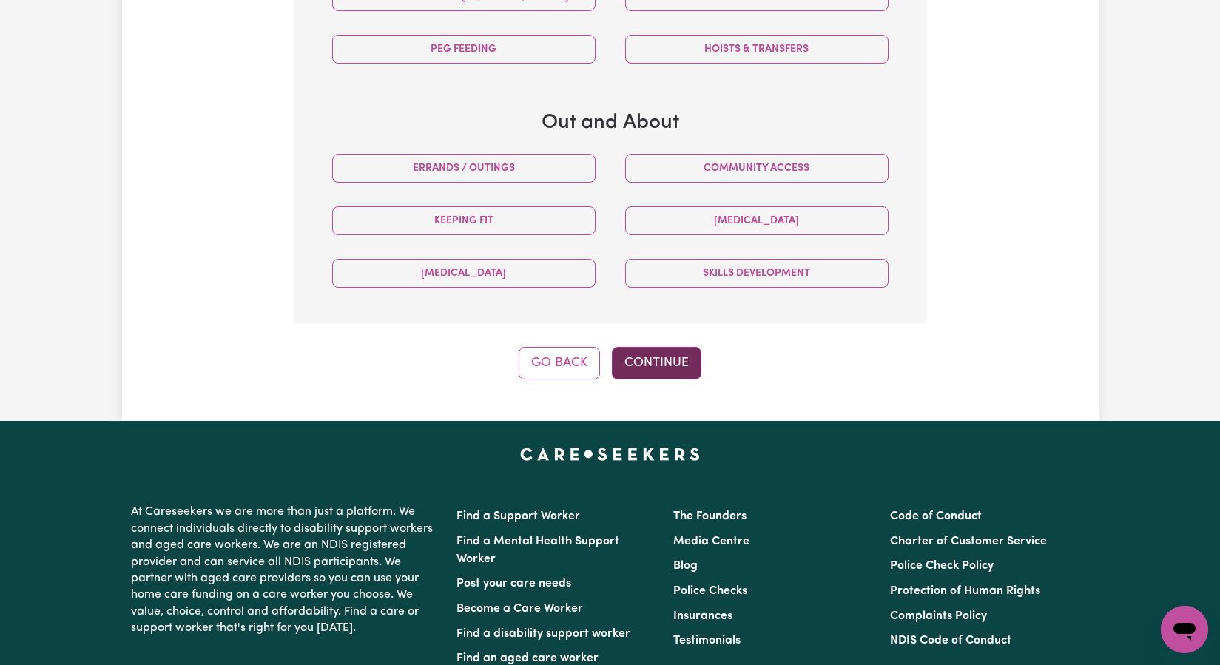
click at [683, 368] on button "Continue" at bounding box center [657, 363] width 90 height 33
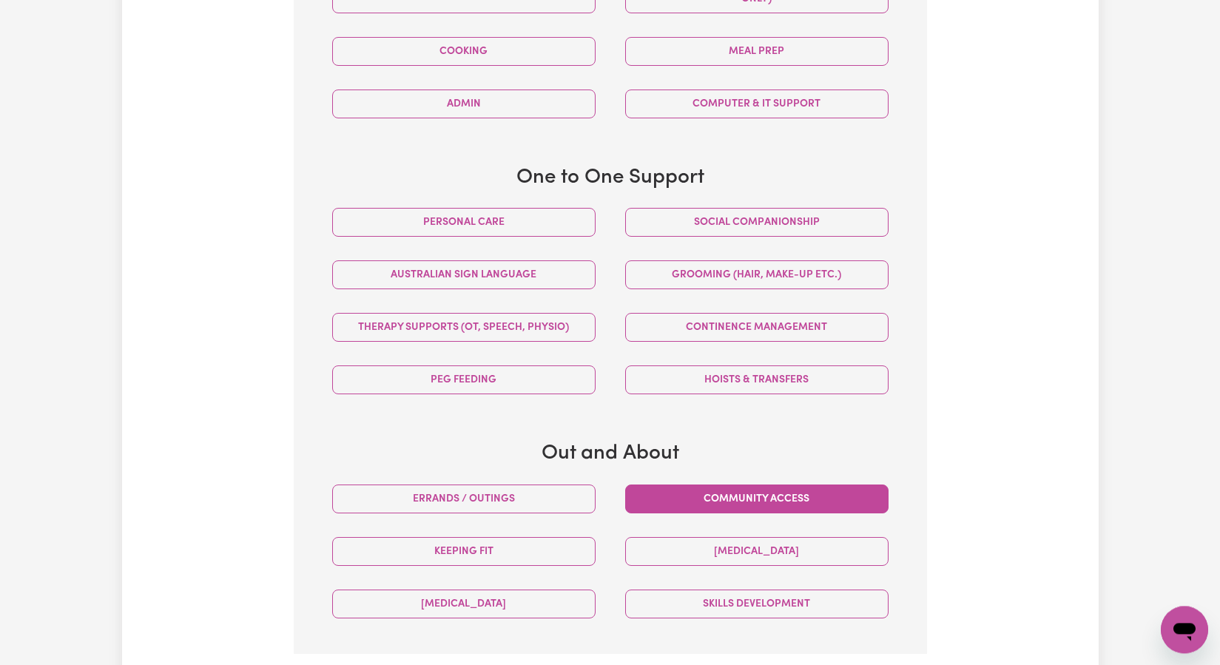
scroll to position [644, 0]
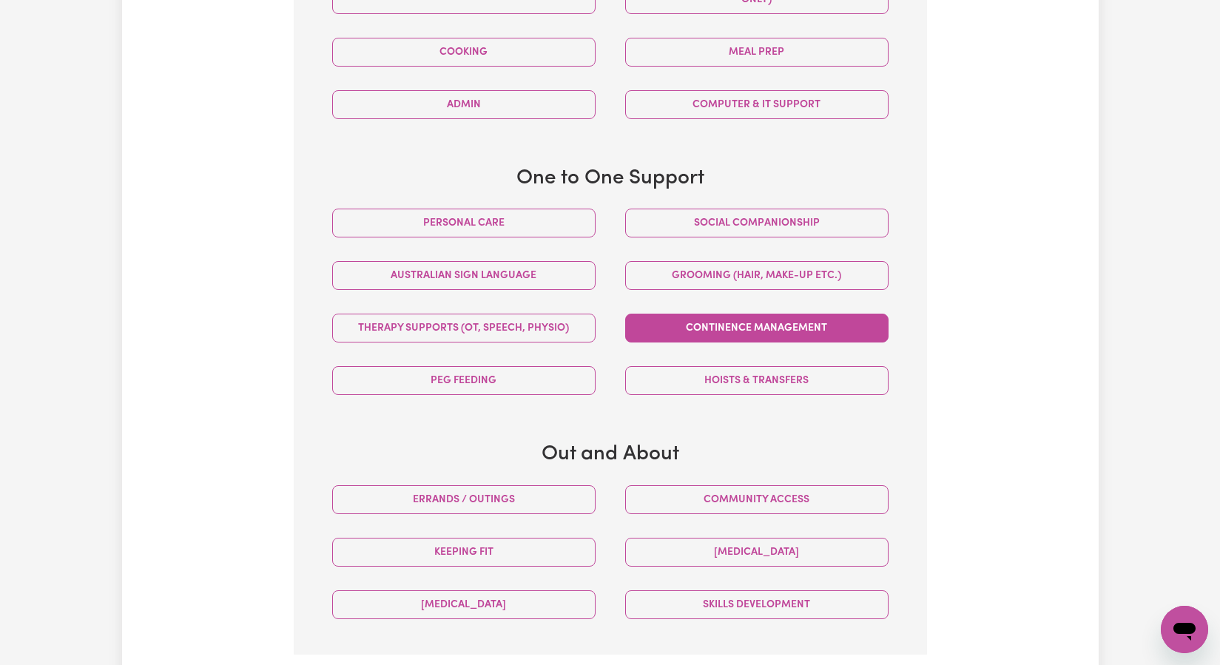
click at [736, 332] on button "Continence management" at bounding box center [756, 328] width 263 height 29
click at [720, 226] on button "Social companionship" at bounding box center [756, 223] width 263 height 29
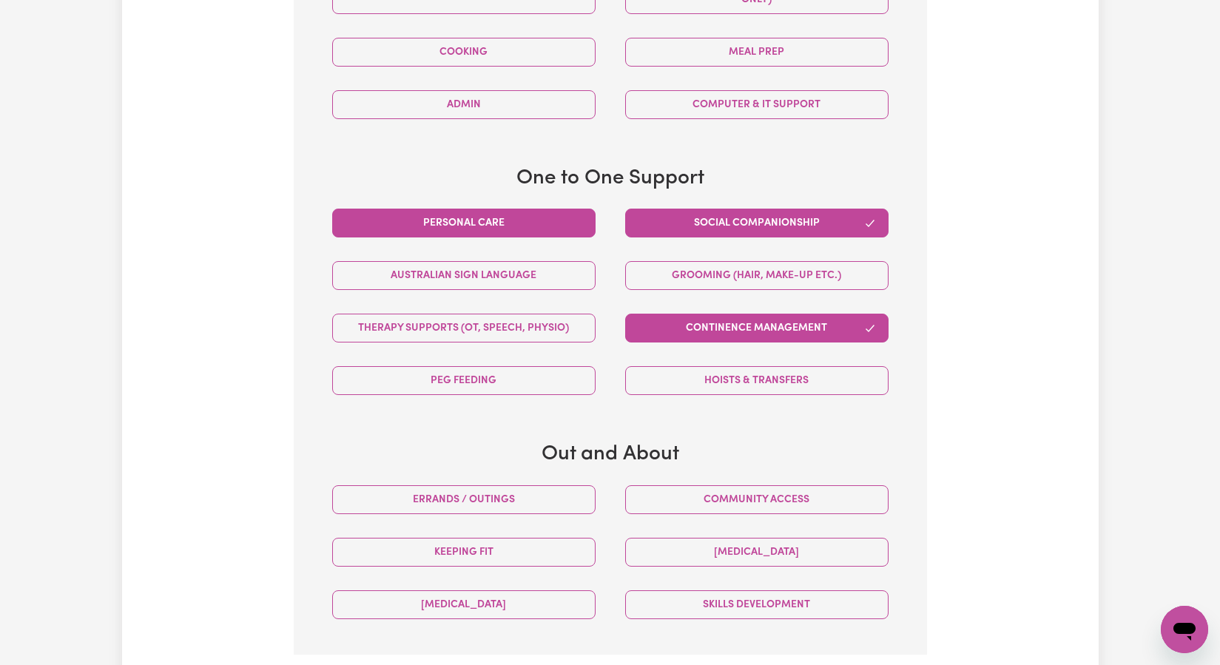
click at [518, 232] on button "Personal care" at bounding box center [463, 223] width 263 height 29
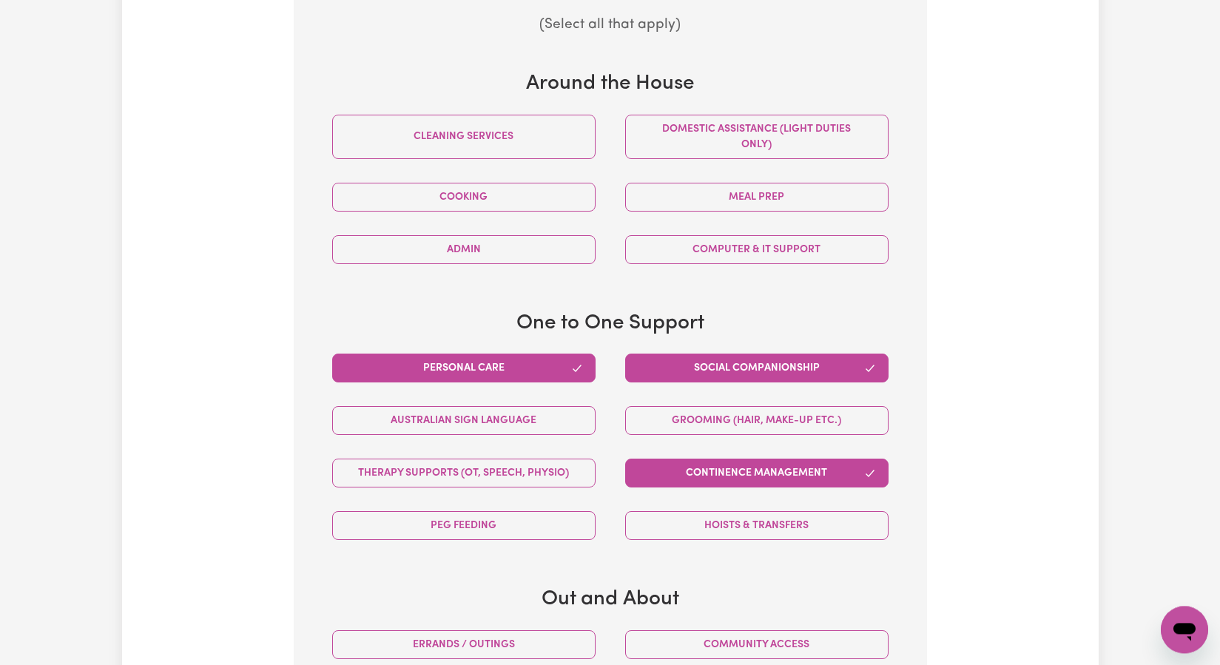
scroll to position [490, 0]
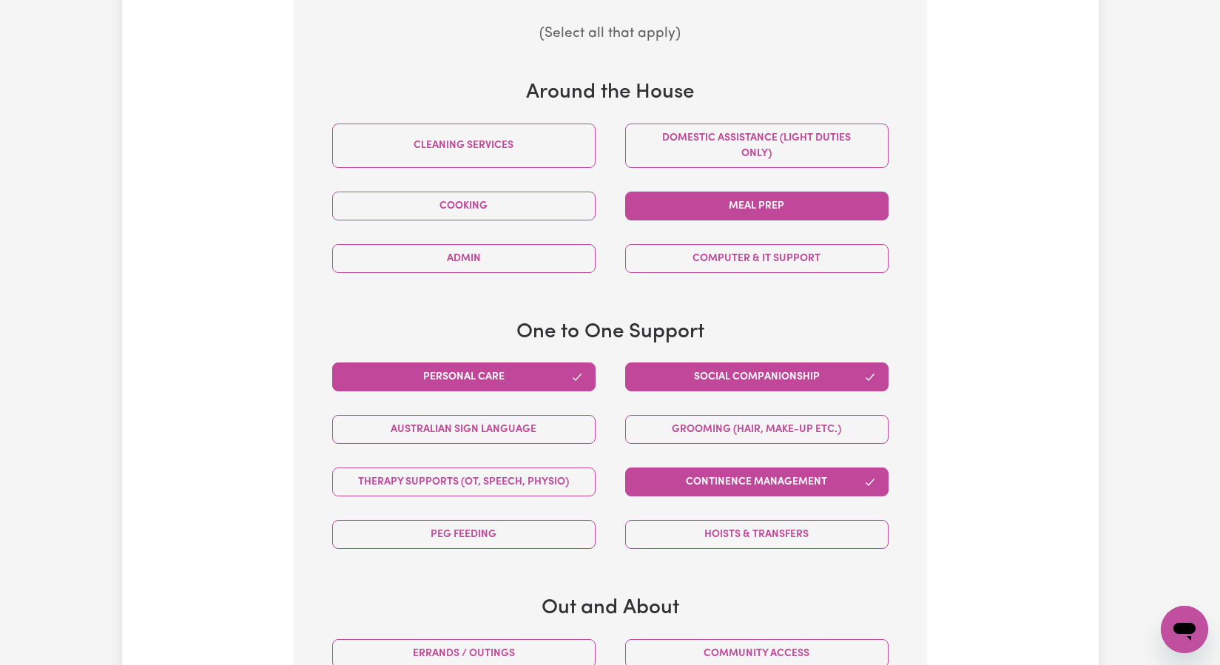
click at [706, 203] on button "Meal prep" at bounding box center [756, 206] width 263 height 29
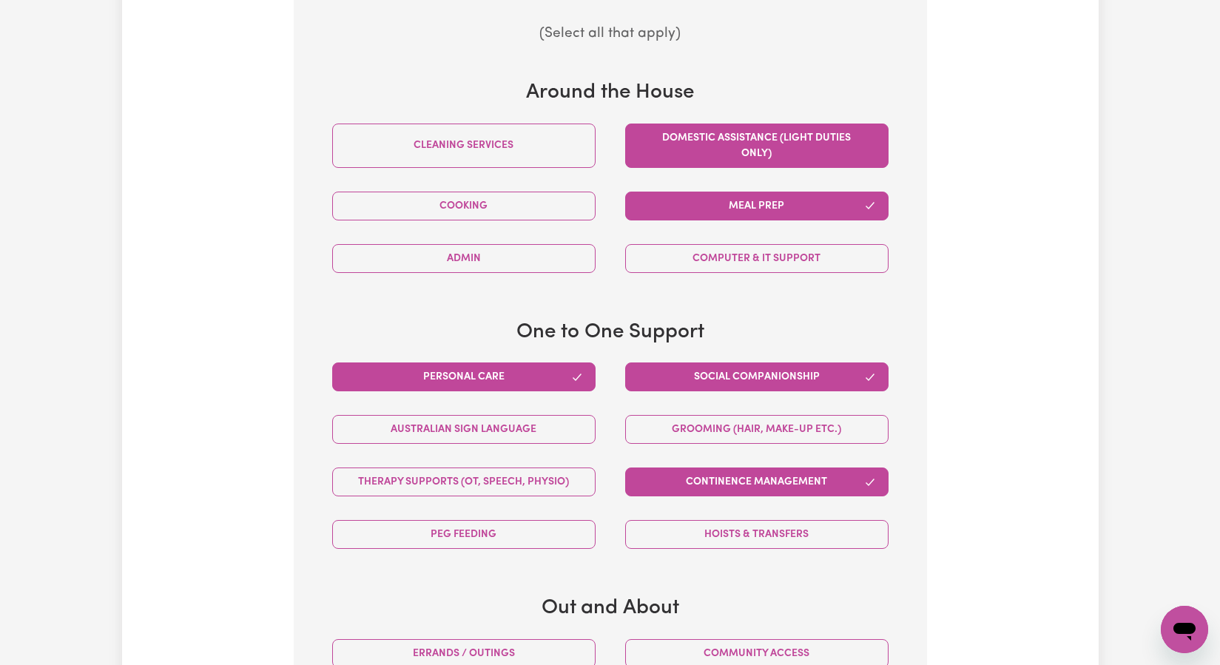
click at [729, 145] on button "Domestic assistance (light duties only)" at bounding box center [756, 146] width 263 height 44
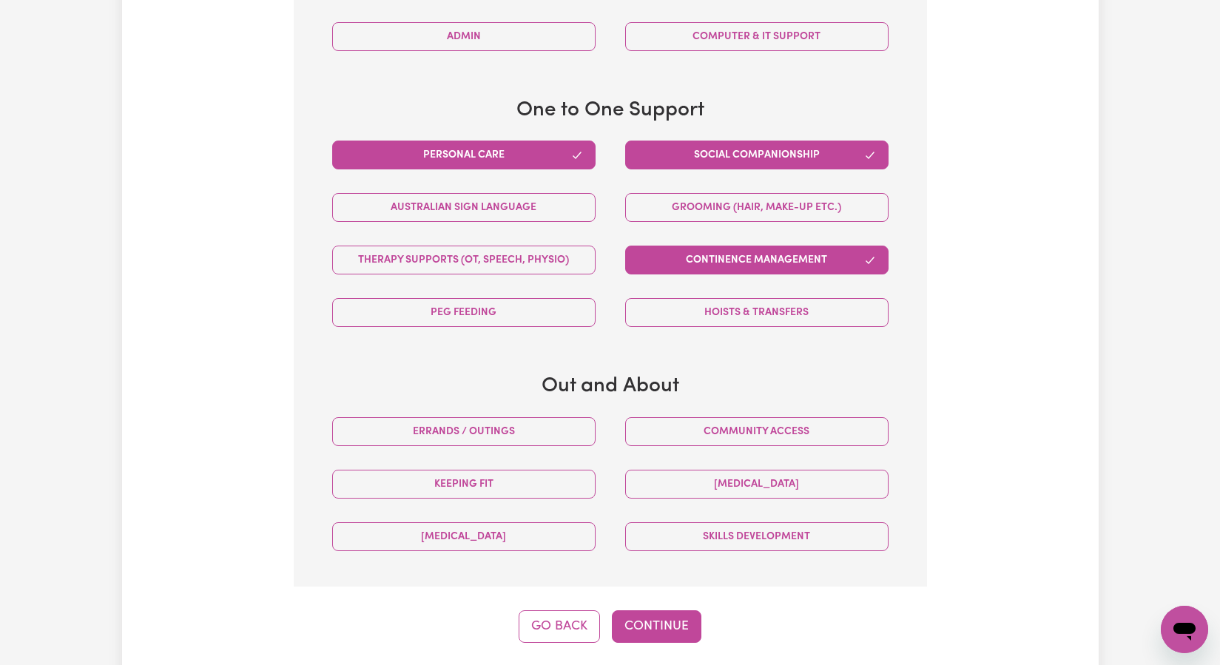
scroll to position [833, 0]
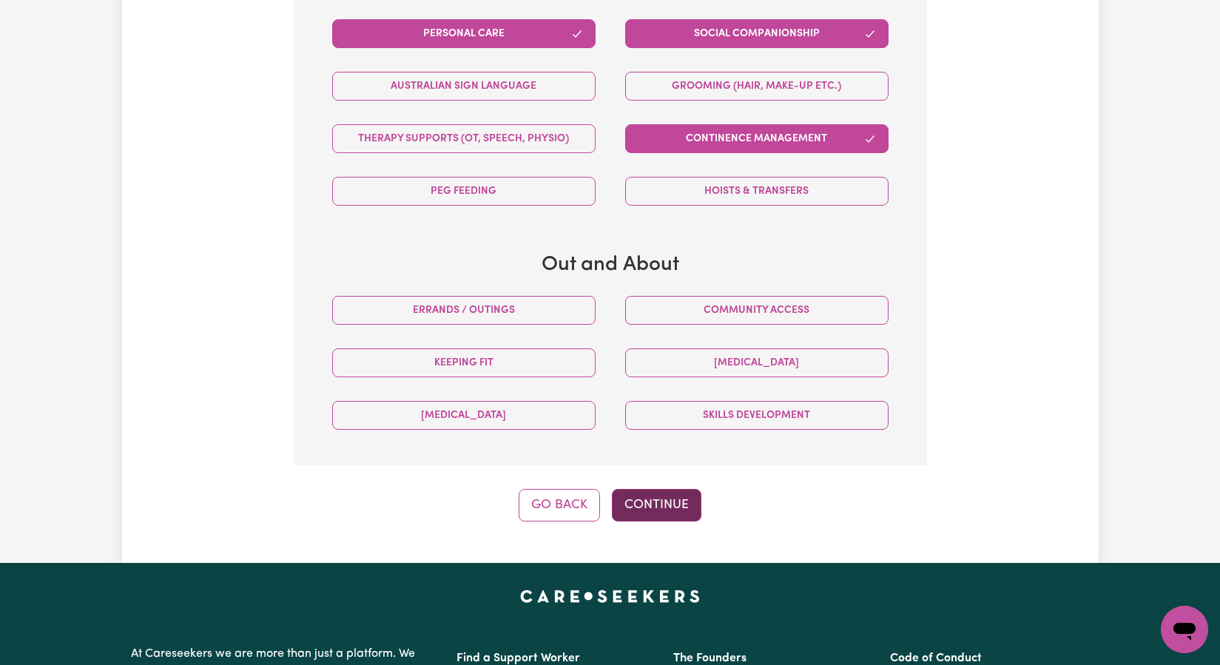
click at [666, 516] on button "Continue" at bounding box center [657, 505] width 90 height 33
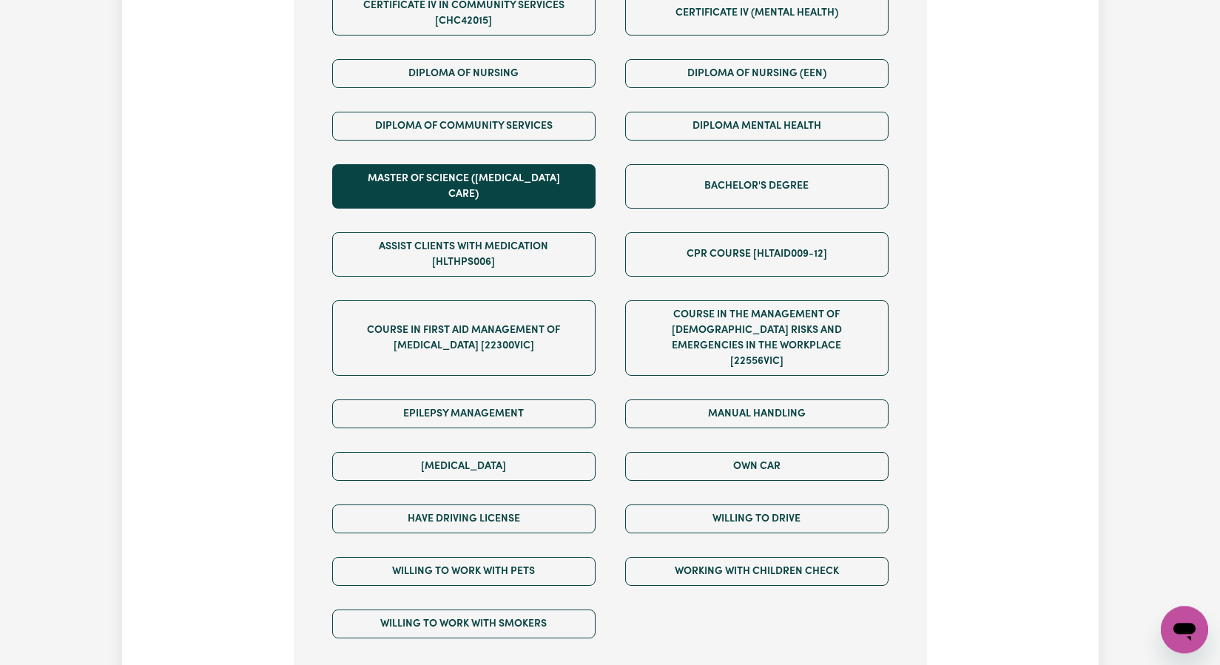
scroll to position [774, 0]
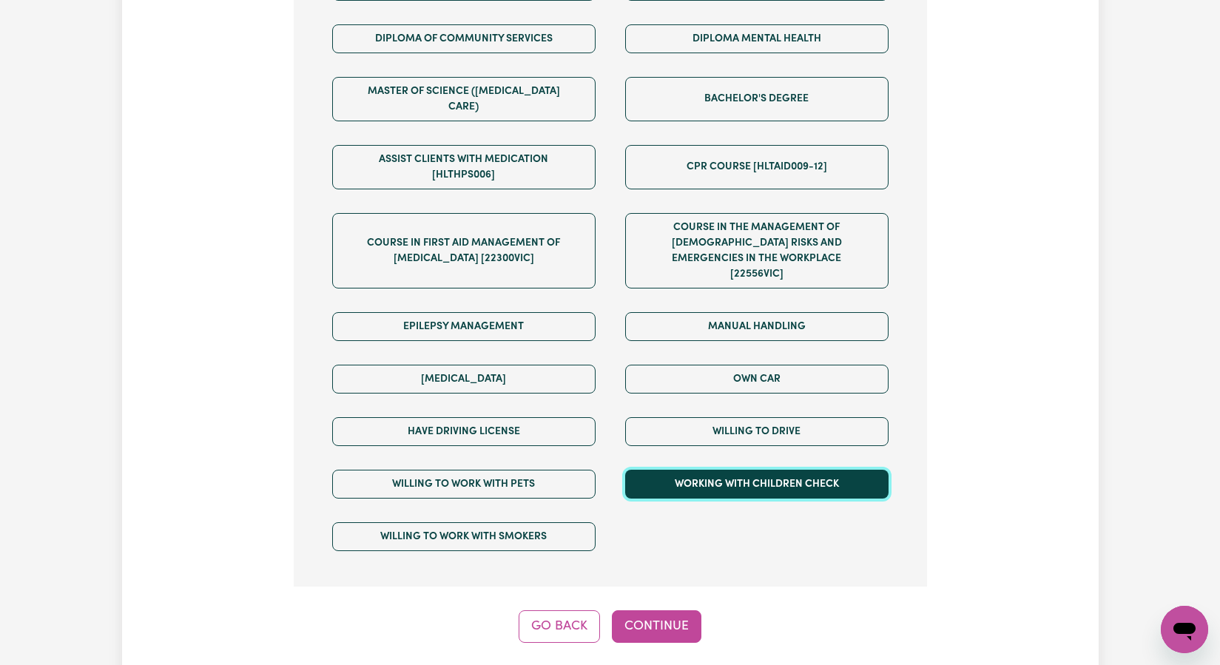
click at [729, 470] on button "Working with Children Check" at bounding box center [756, 484] width 263 height 29
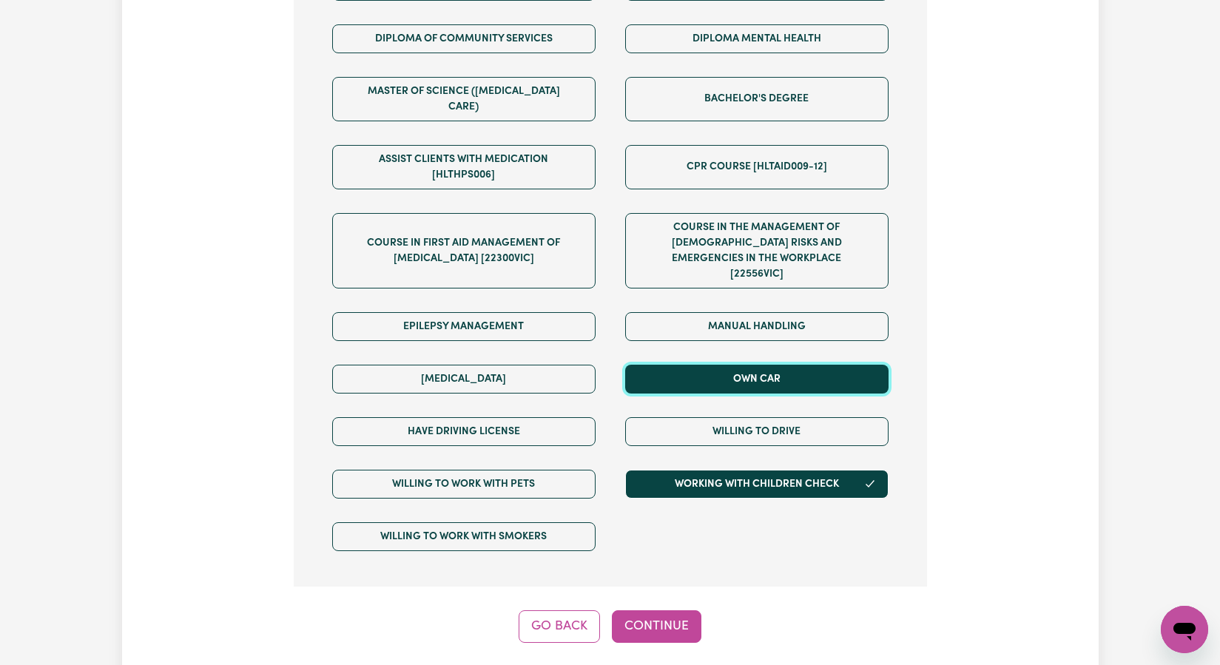
click at [749, 365] on button "Own Car" at bounding box center [756, 379] width 263 height 29
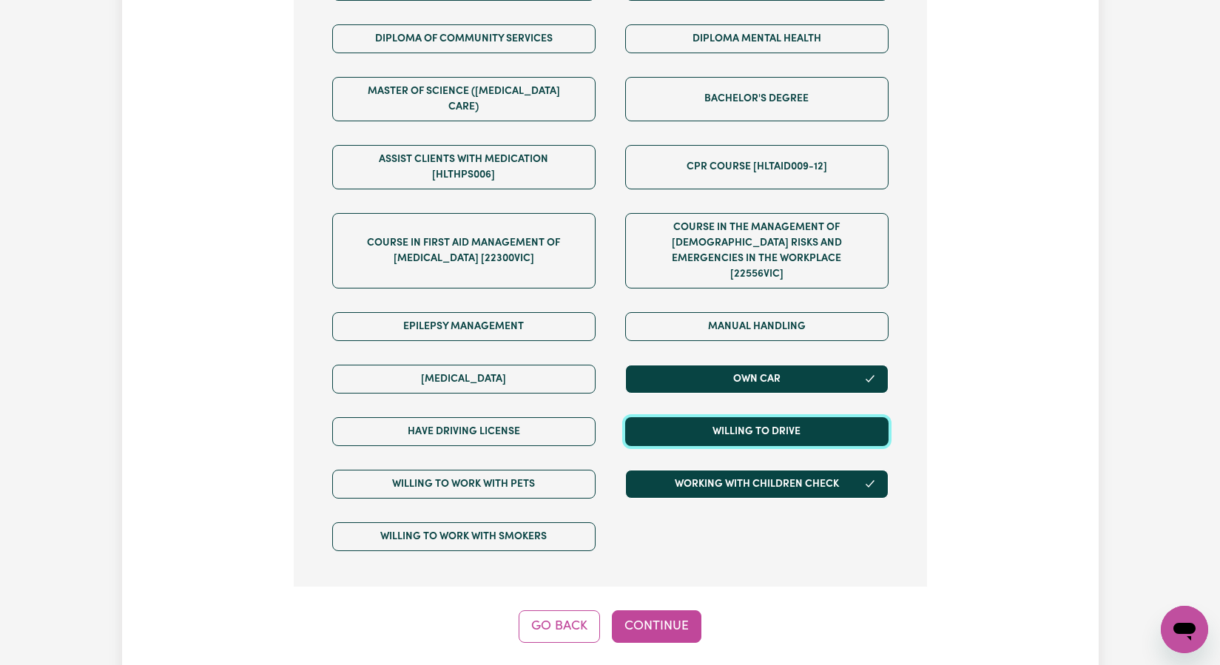
click at [754, 417] on button "Willing to drive" at bounding box center [756, 431] width 263 height 29
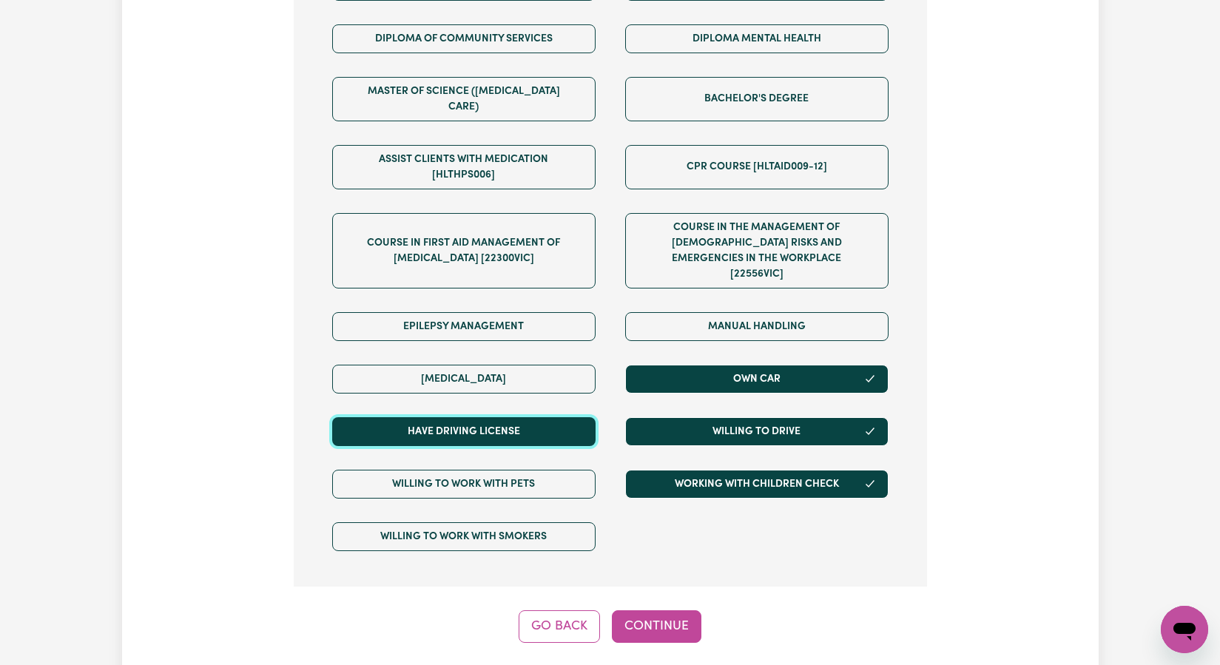
click at [479, 417] on button "Have driving license" at bounding box center [463, 431] width 263 height 29
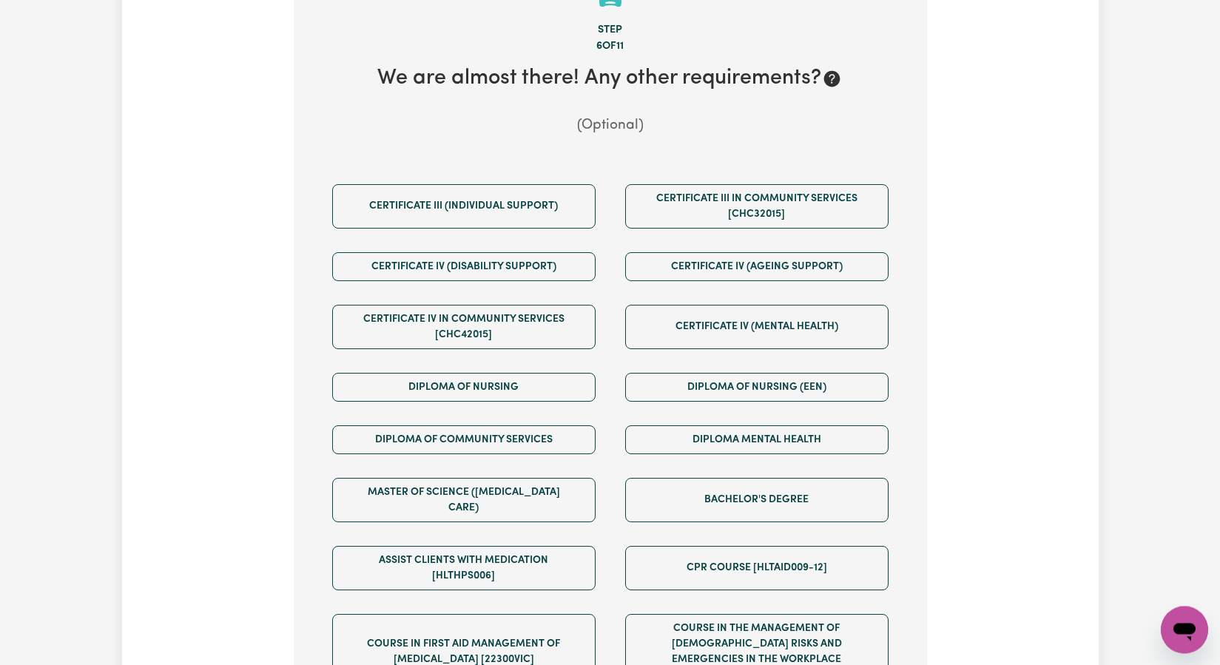
scroll to position [371, 0]
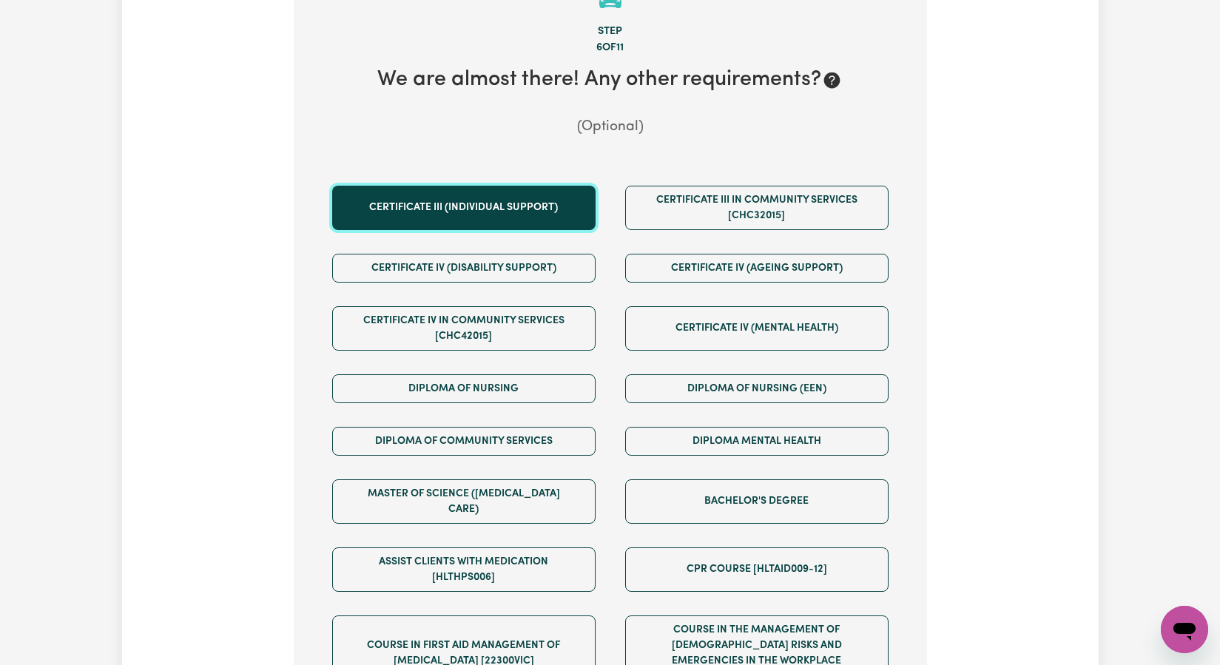
click at [541, 215] on button "Certificate III (Individual Support)" at bounding box center [463, 208] width 263 height 44
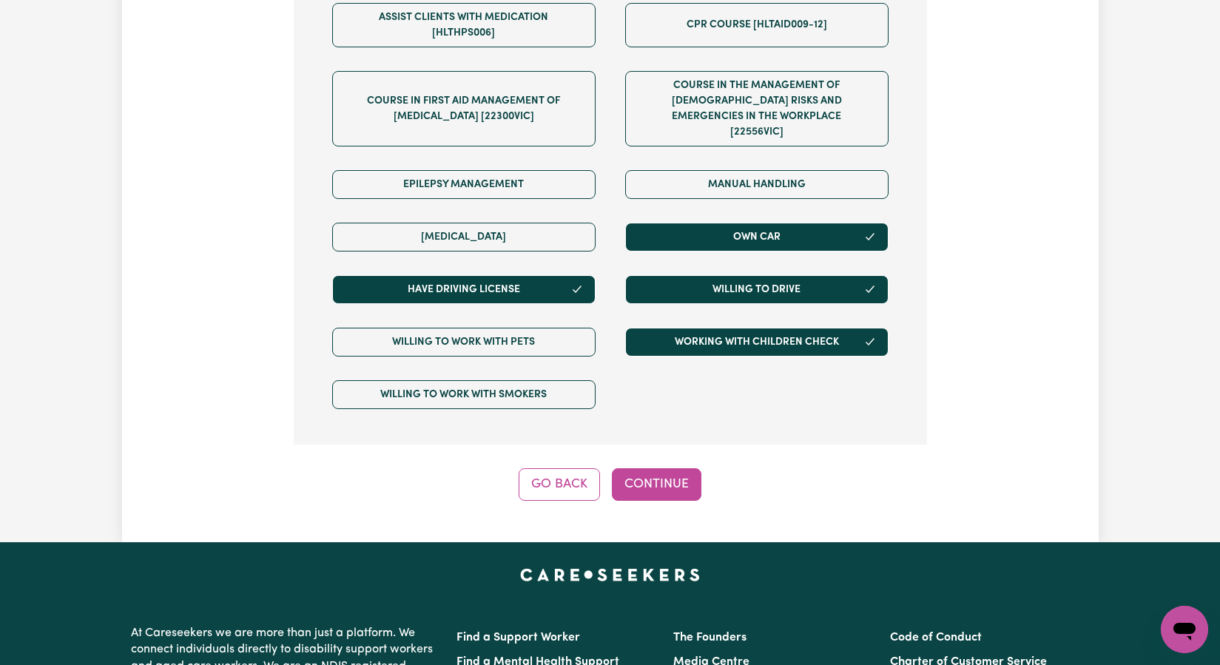
drag, startPoint x: 671, startPoint y: 446, endPoint x: 685, endPoint y: 443, distance: 14.4
click at [672, 468] on button "Continue" at bounding box center [657, 484] width 90 height 33
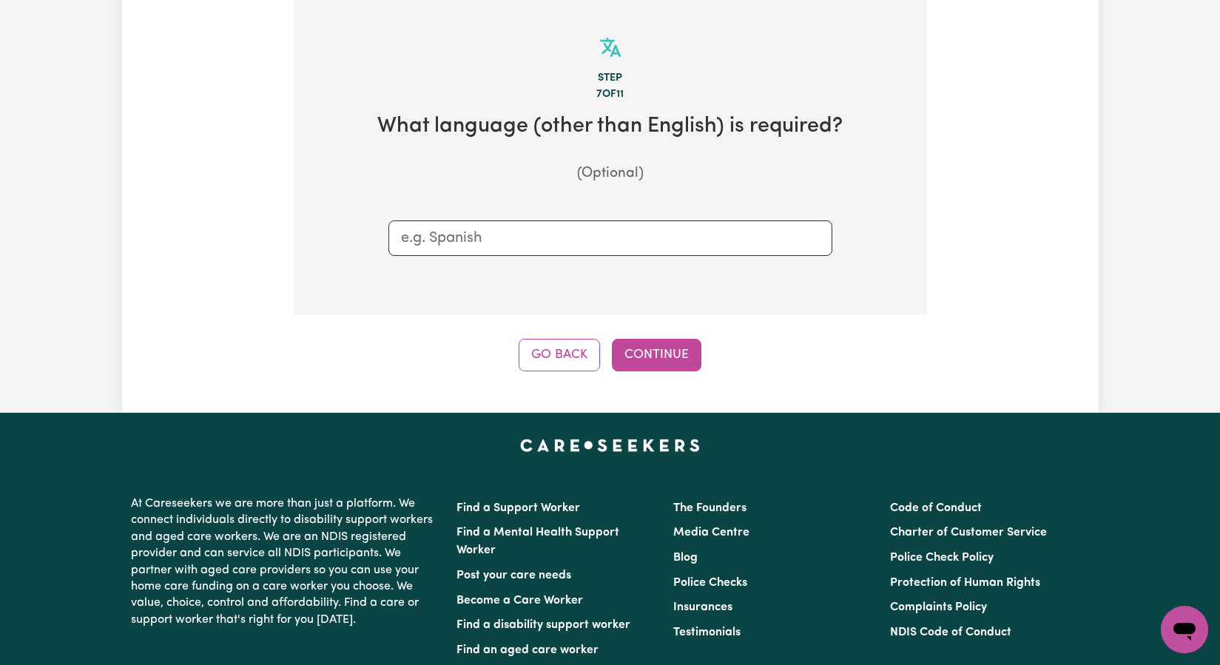
scroll to position [324, 0]
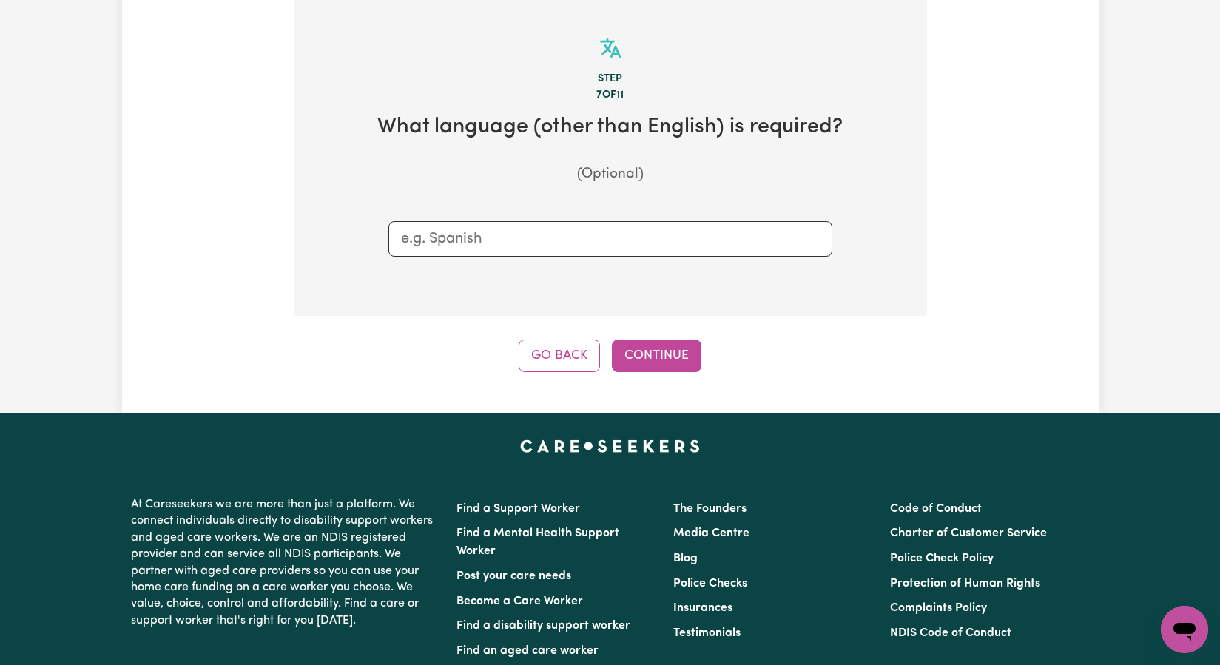
click at [504, 239] on input "text" at bounding box center [610, 239] width 419 height 22
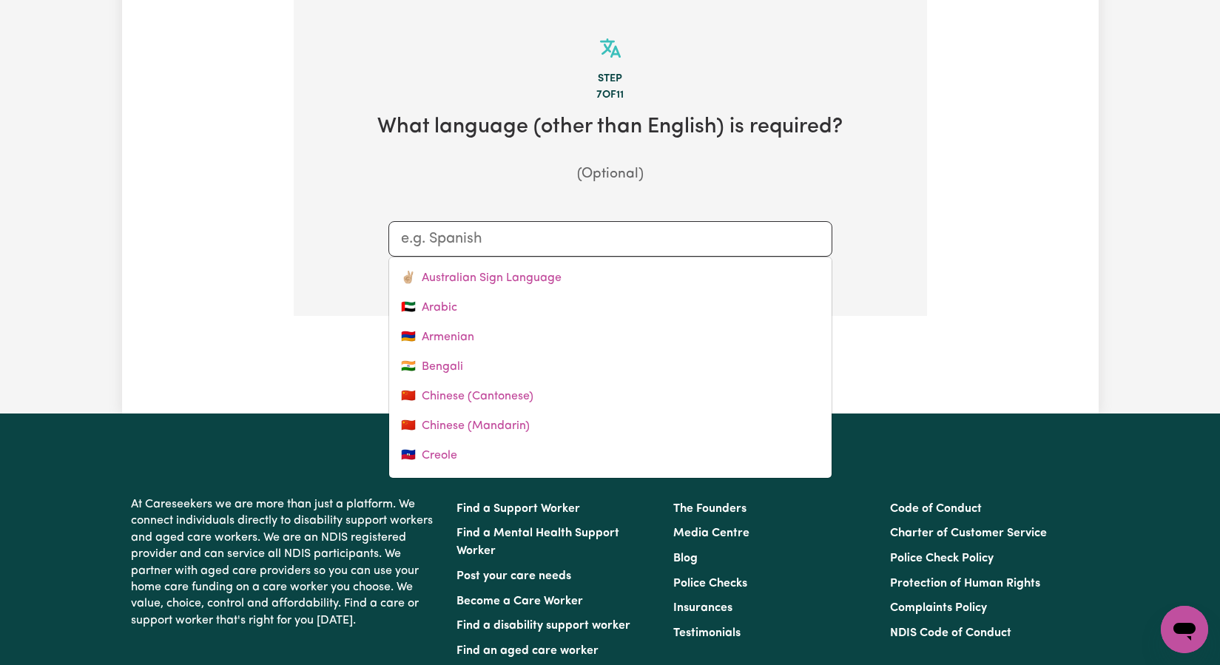
click at [505, 240] on input "text" at bounding box center [610, 239] width 419 height 22
click at [1016, 310] on div "Tell us your care and support requirements Welcome to Careseekers. We are excit…" at bounding box center [610, 70] width 976 height 603
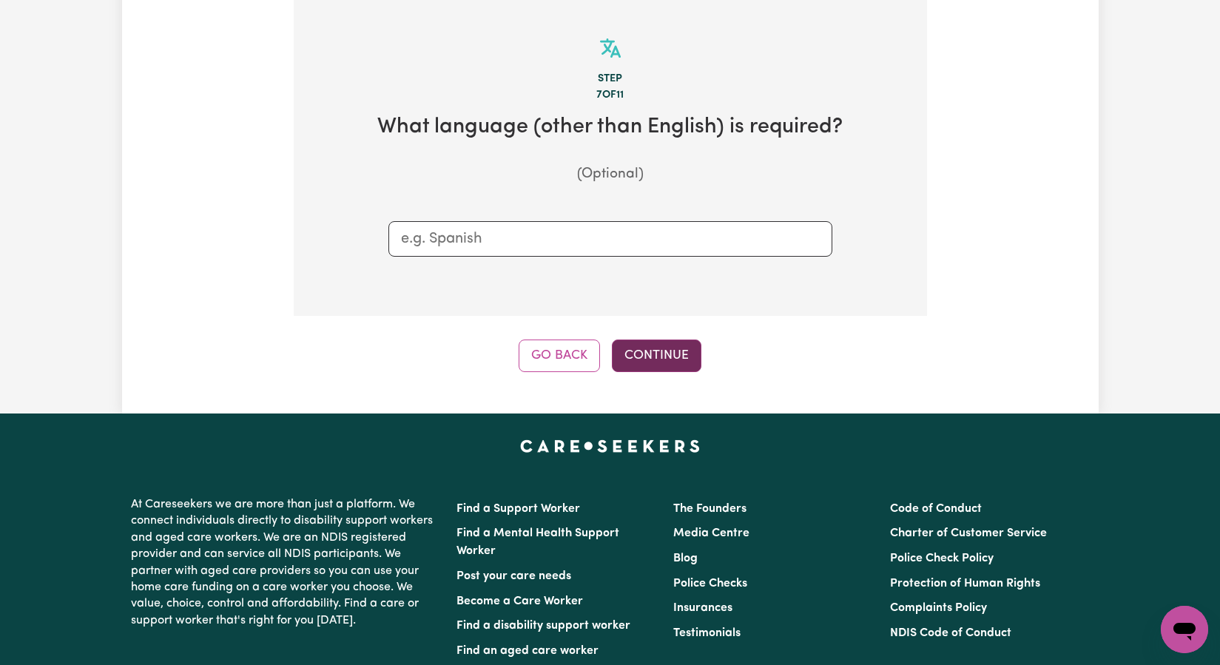
click at [676, 359] on button "Continue" at bounding box center [657, 356] width 90 height 33
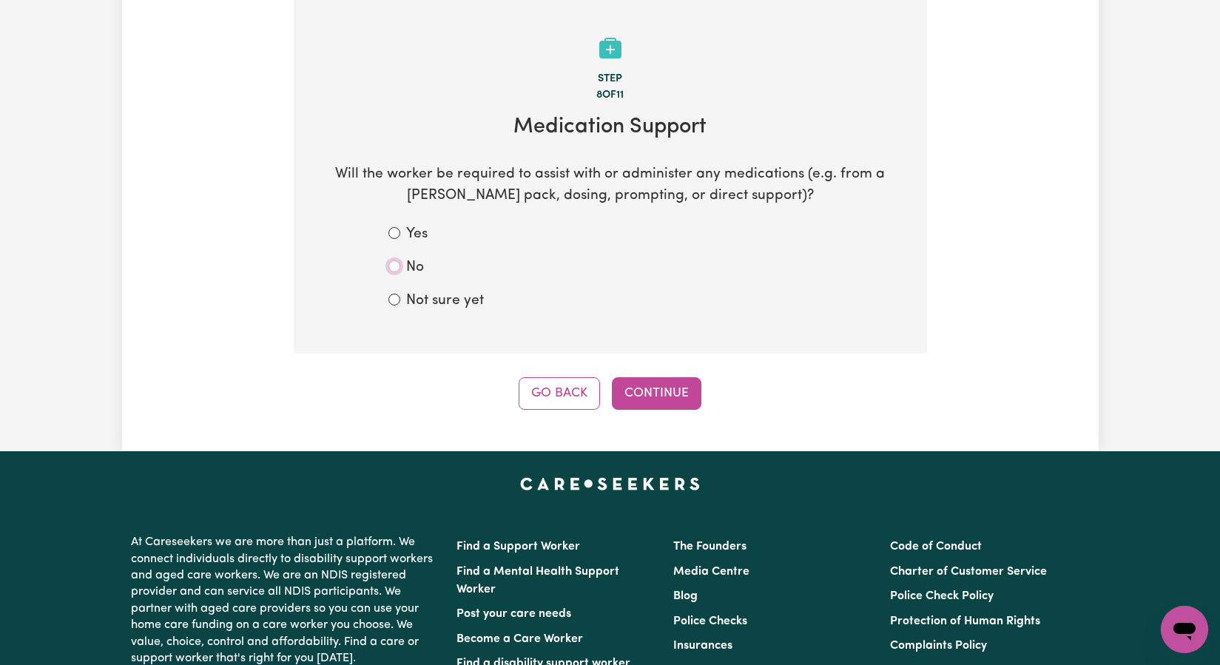
click at [396, 267] on input "No" at bounding box center [394, 266] width 12 height 12
radio input "true"
click at [652, 393] on button "Continue" at bounding box center [657, 393] width 90 height 33
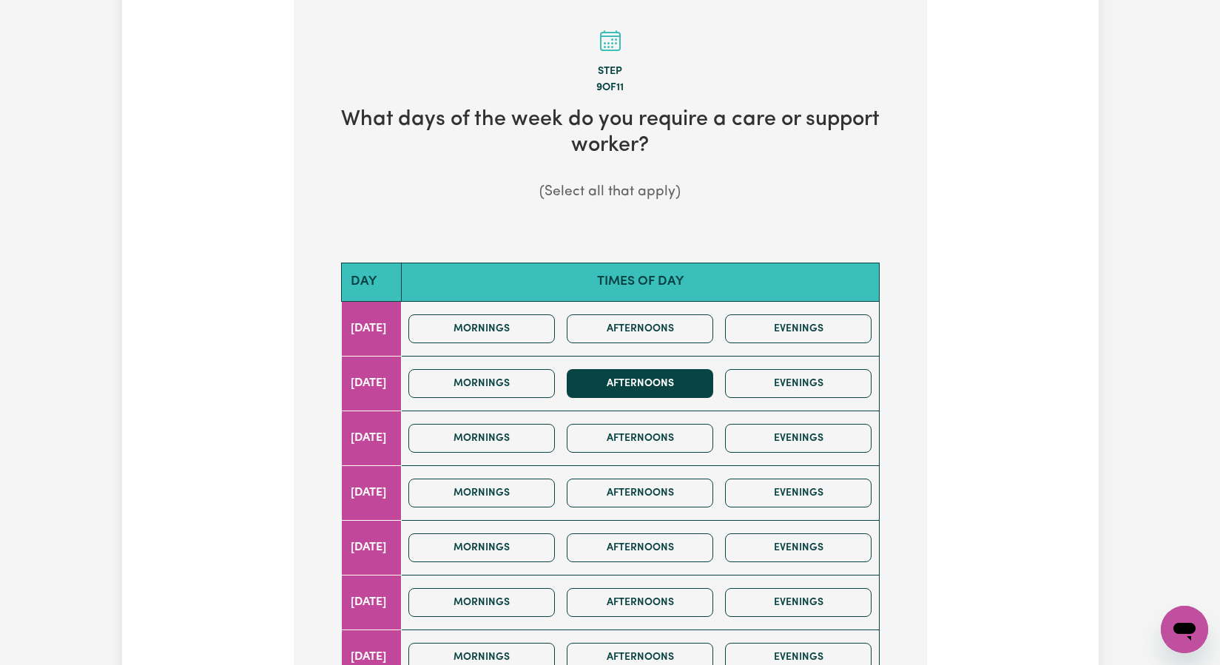
scroll to position [544, 0]
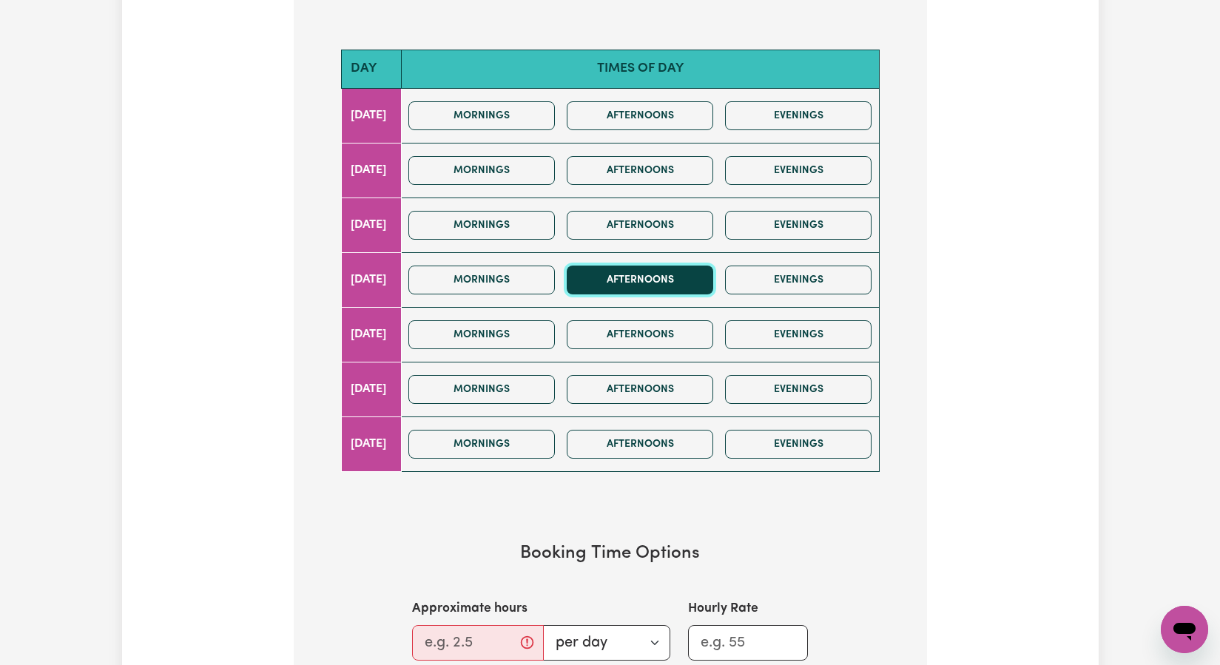
click at [689, 291] on button "Afternoons" at bounding box center [640, 280] width 146 height 29
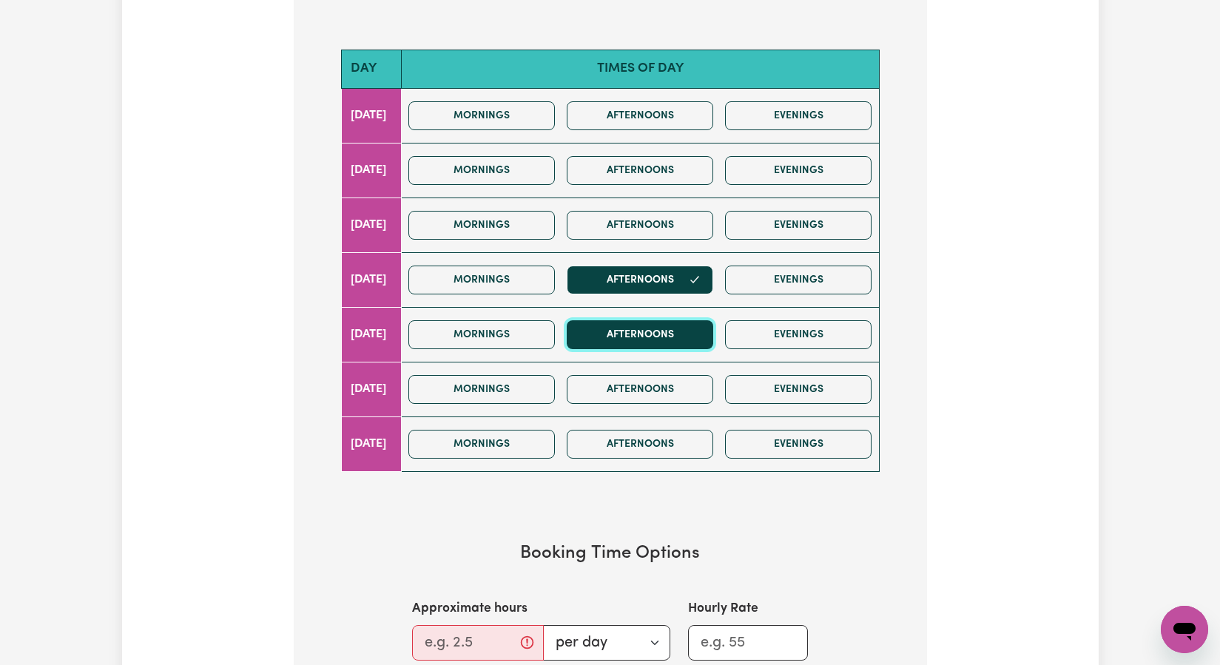
click at [687, 329] on button "Afternoons" at bounding box center [640, 334] width 146 height 29
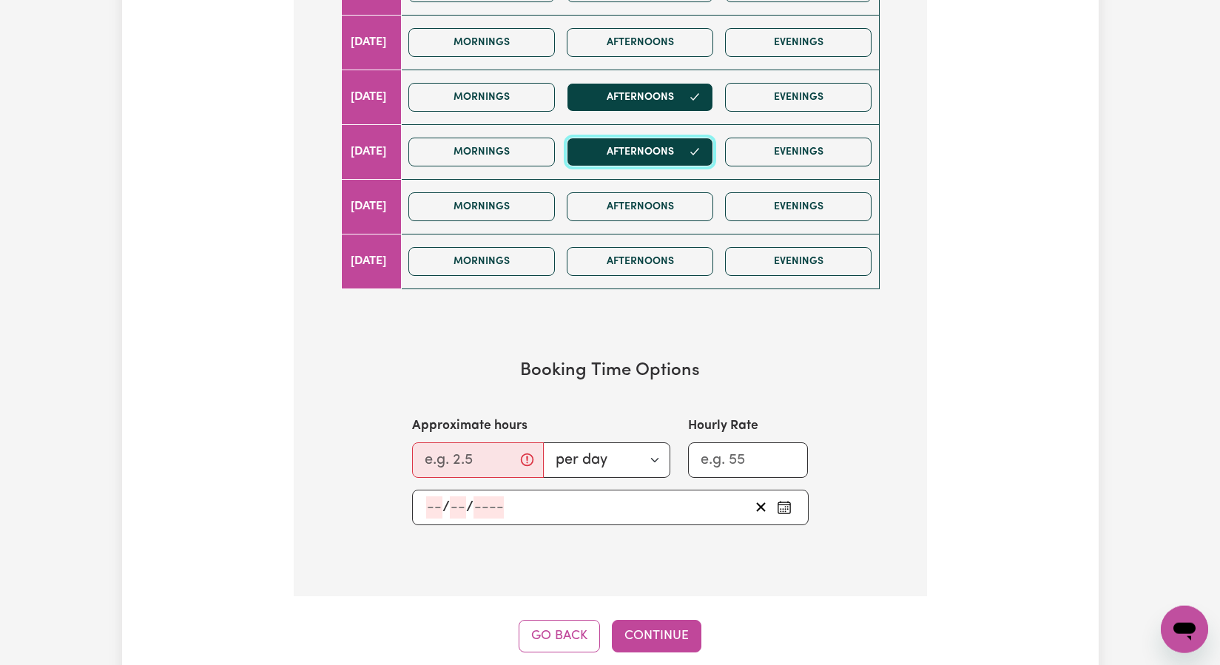
scroll to position [734, 0]
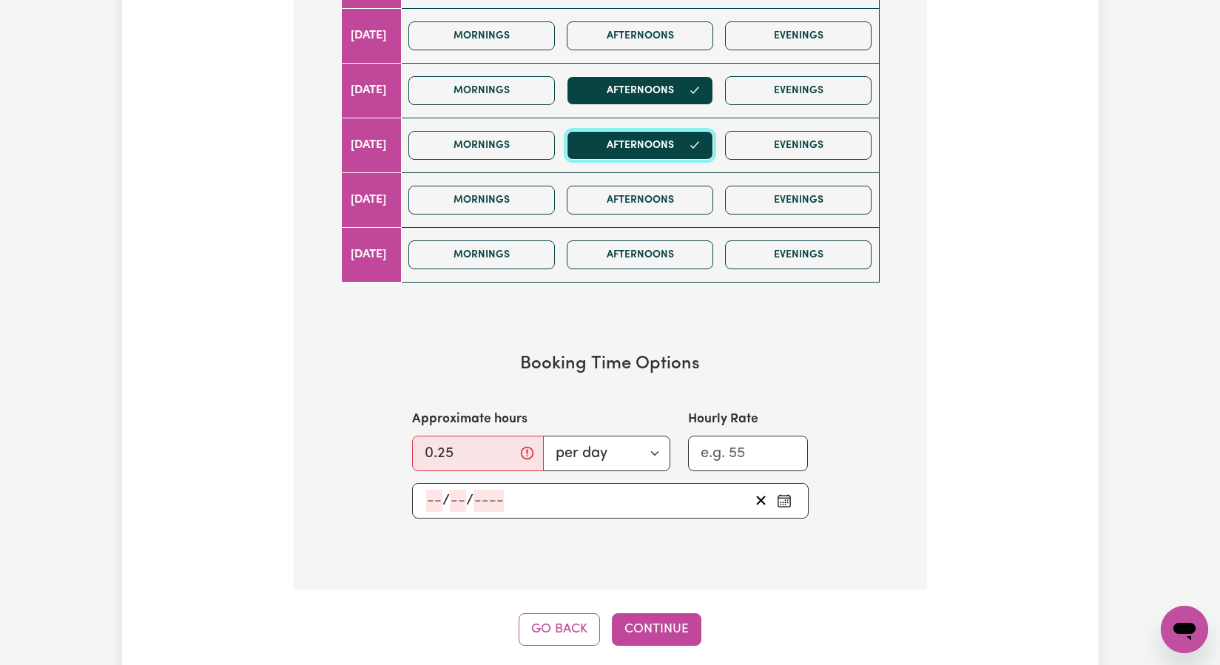
click at [505, 451] on input "0.25" at bounding box center [478, 454] width 132 height 36
click at [514, 456] on input "0.25" at bounding box center [473, 454] width 122 height 36
click at [514, 448] on input "1.25" at bounding box center [473, 454] width 122 height 36
click at [514, 448] on input "2.25" at bounding box center [473, 454] width 122 height 36
click at [514, 449] on input "3.25" at bounding box center [473, 454] width 122 height 36
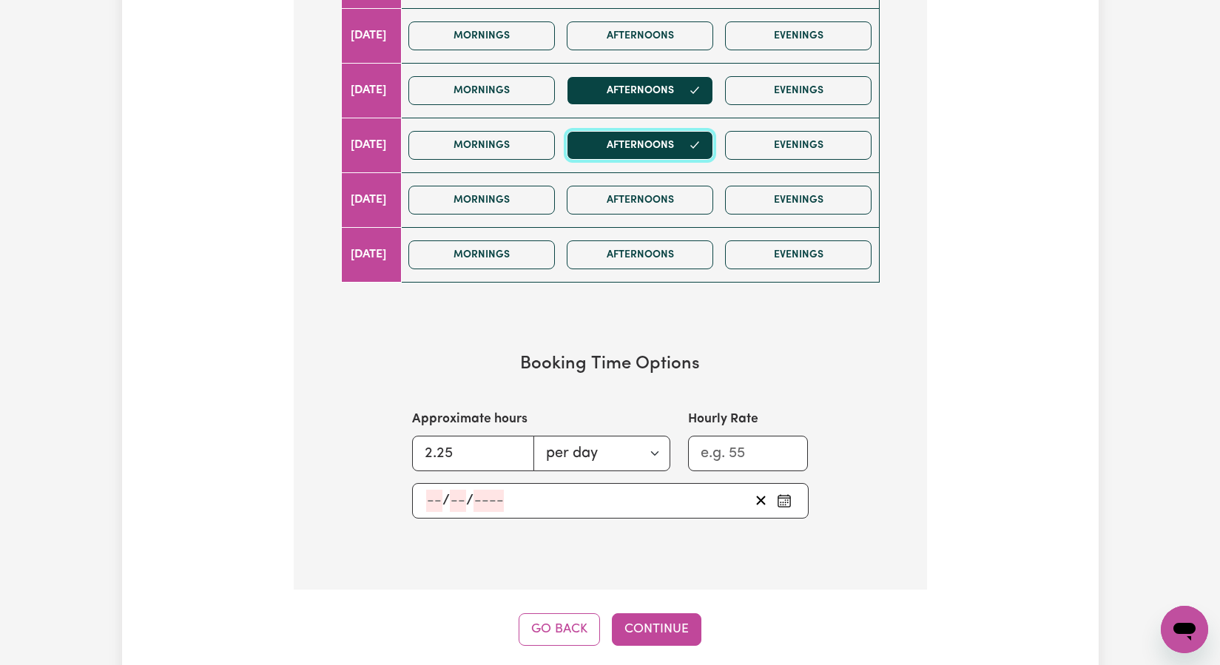
click at [516, 459] on input "2.25" at bounding box center [473, 454] width 122 height 36
click at [473, 459] on input "2.25" at bounding box center [473, 454] width 122 height 36
type input "2.2"
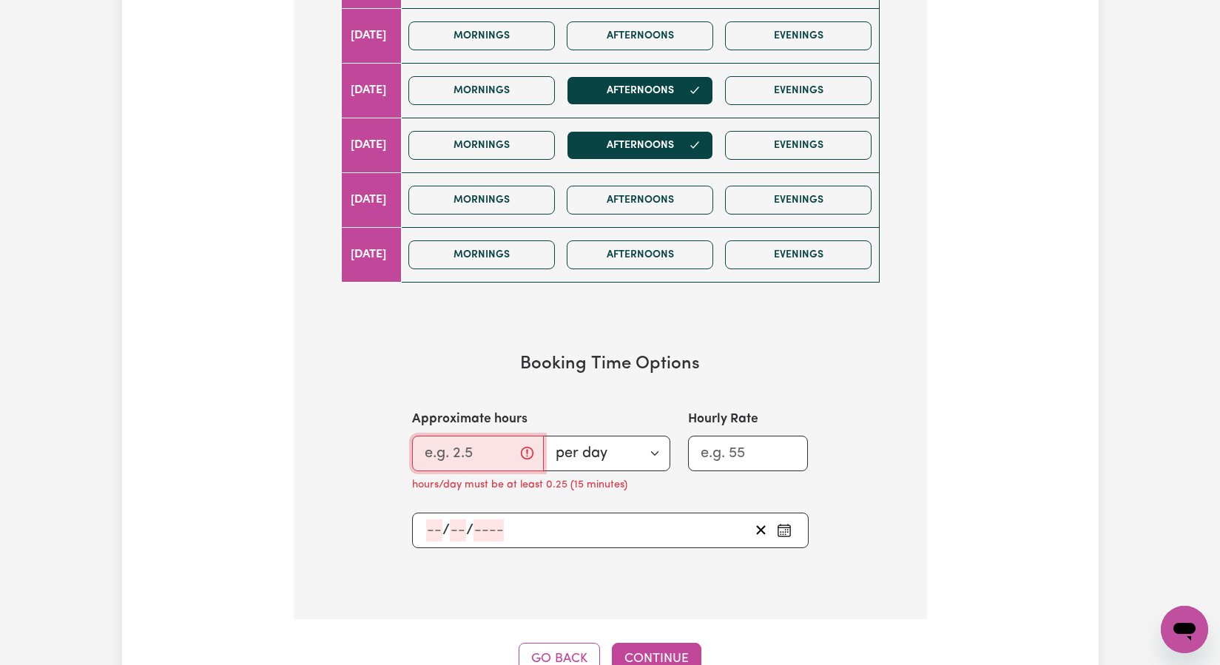
type input "2"
type input "3"
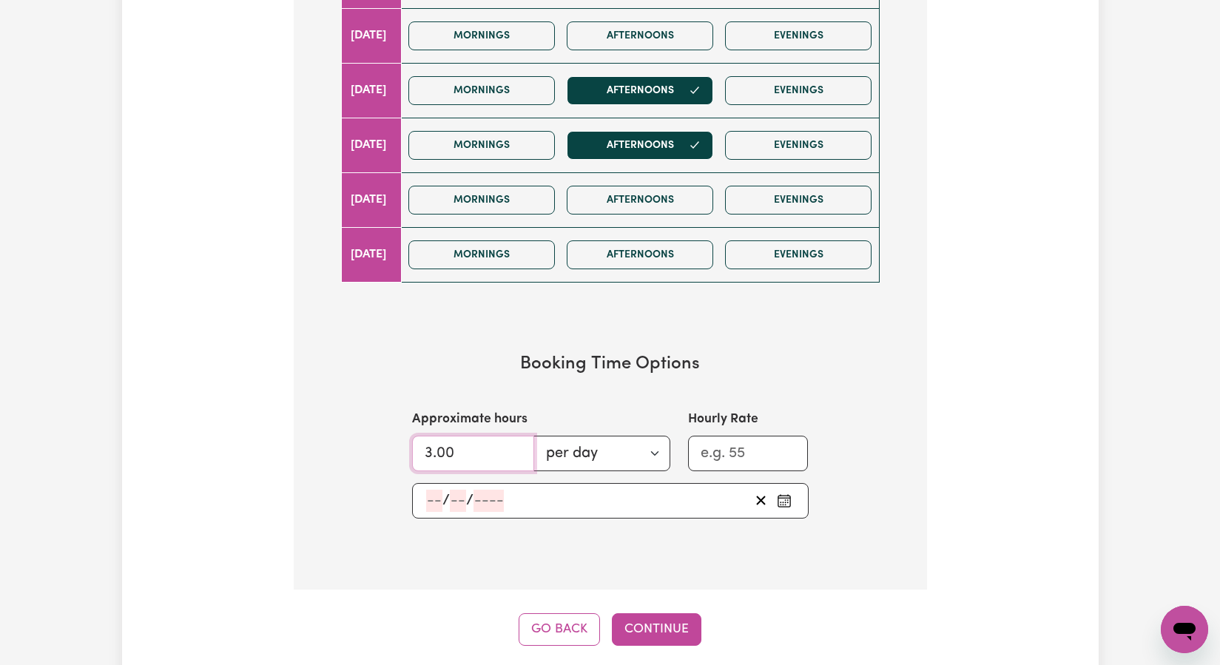
type input "3.00"
click at [851, 457] on section "Booking Time Options Approximate hours 3.00 per day per week Hourly Rate / /" at bounding box center [610, 436] width 586 height 212
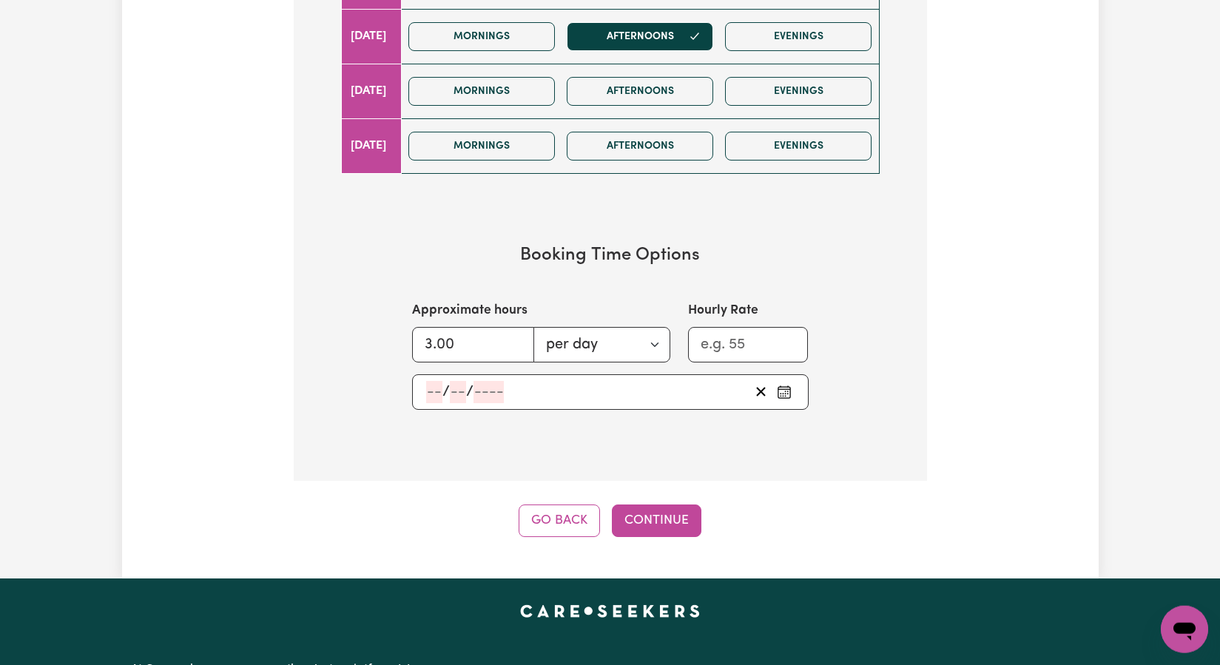
scroll to position [935, 0]
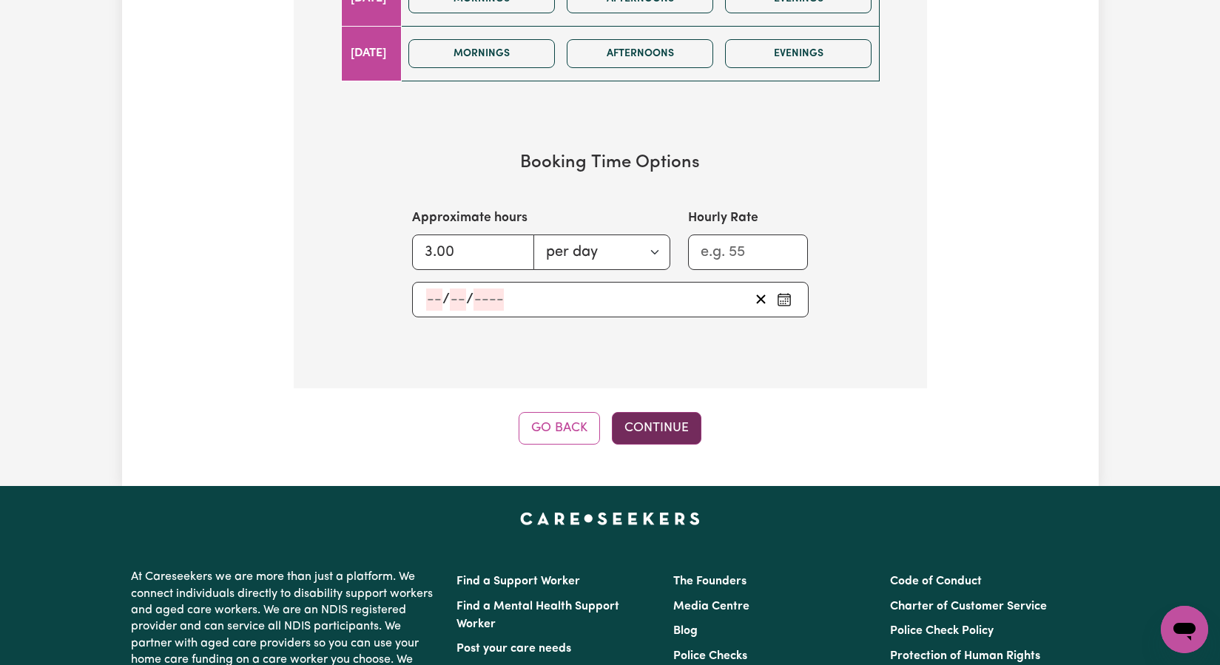
click at [688, 433] on button "Continue" at bounding box center [657, 428] width 90 height 33
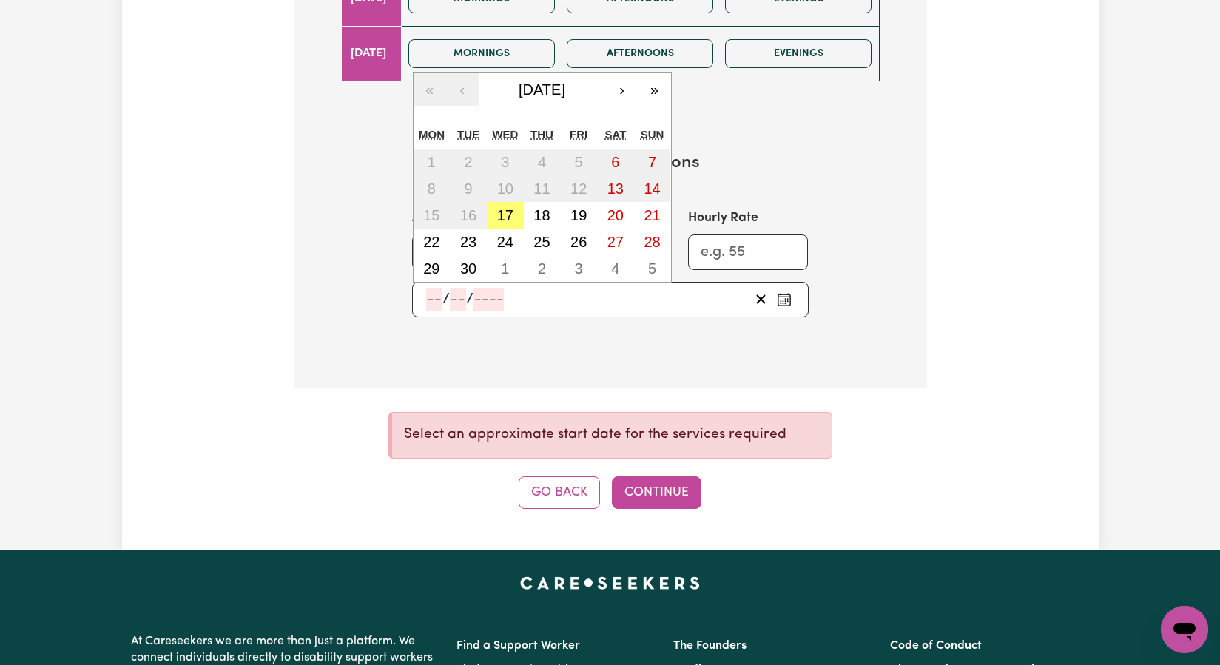
click at [433, 301] on input "number" at bounding box center [434, 299] width 16 height 22
click at [547, 249] on abbr "25" at bounding box center [541, 242] width 16 height 16
type input "[DATE]"
type input "25"
type input "9"
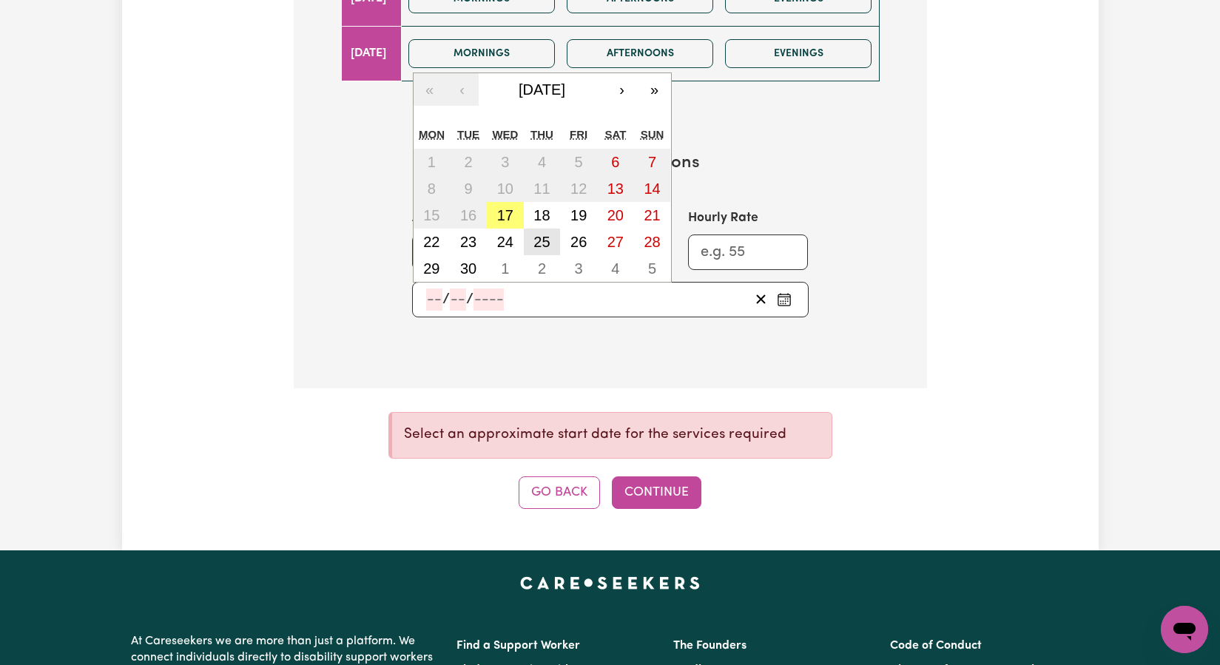
type input "2025"
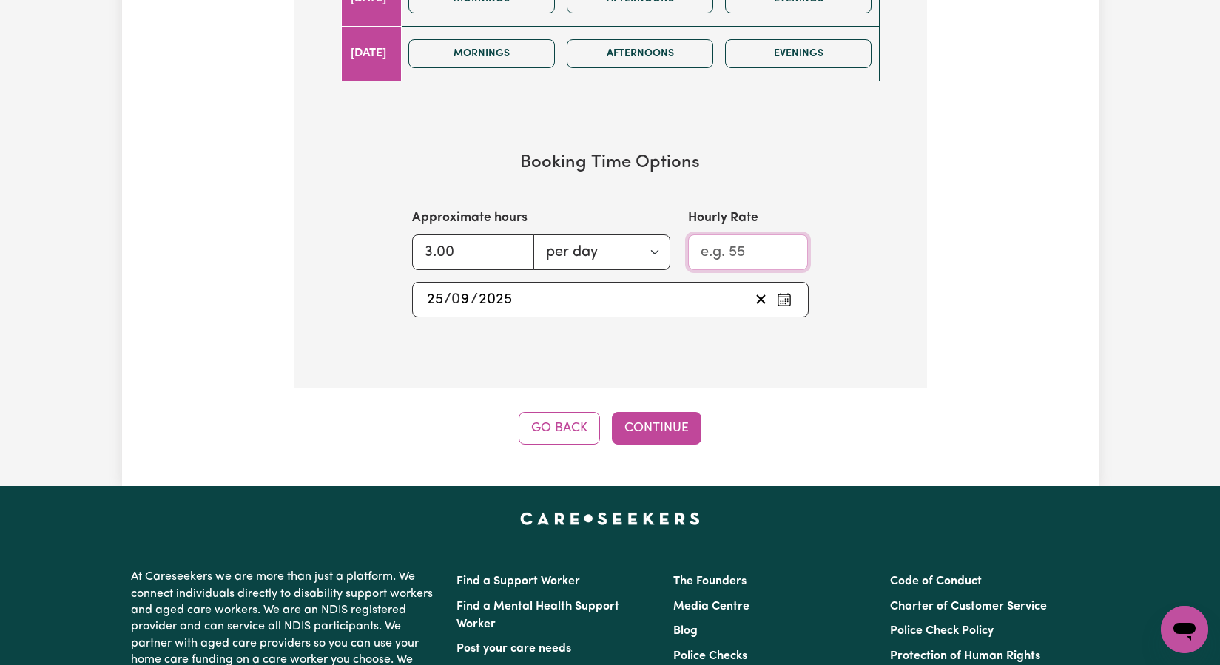
click at [739, 254] on input "Hourly Rate" at bounding box center [748, 252] width 121 height 36
click at [683, 427] on button "Continue" at bounding box center [657, 428] width 90 height 33
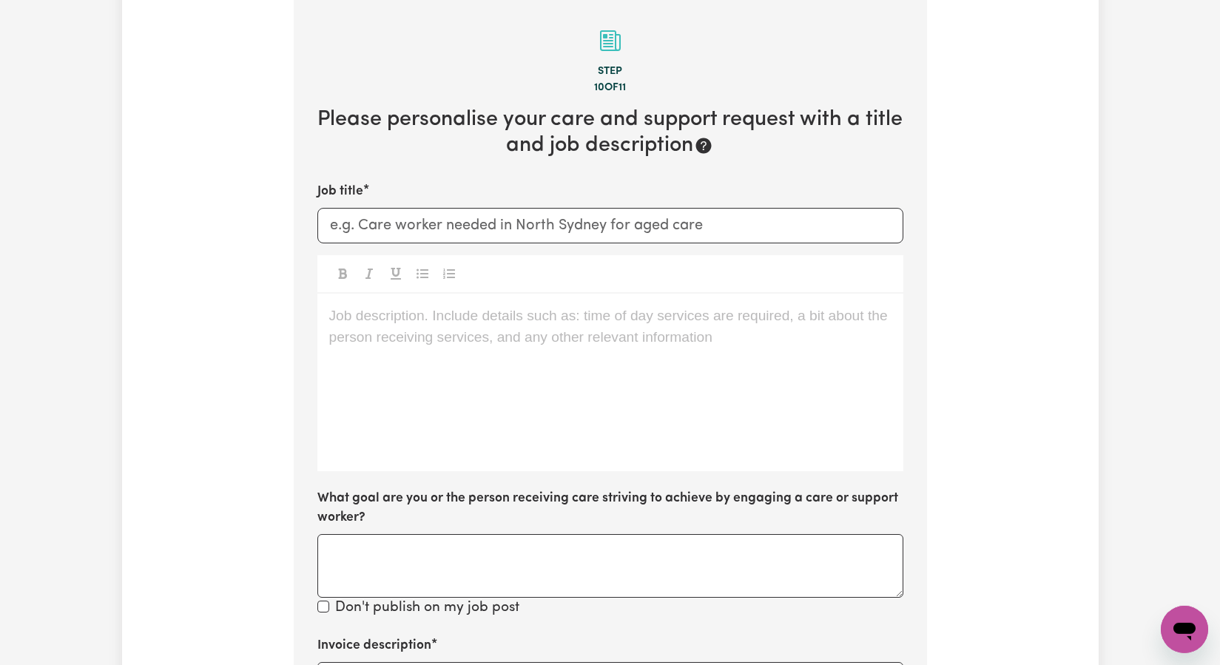
scroll to position [324, 0]
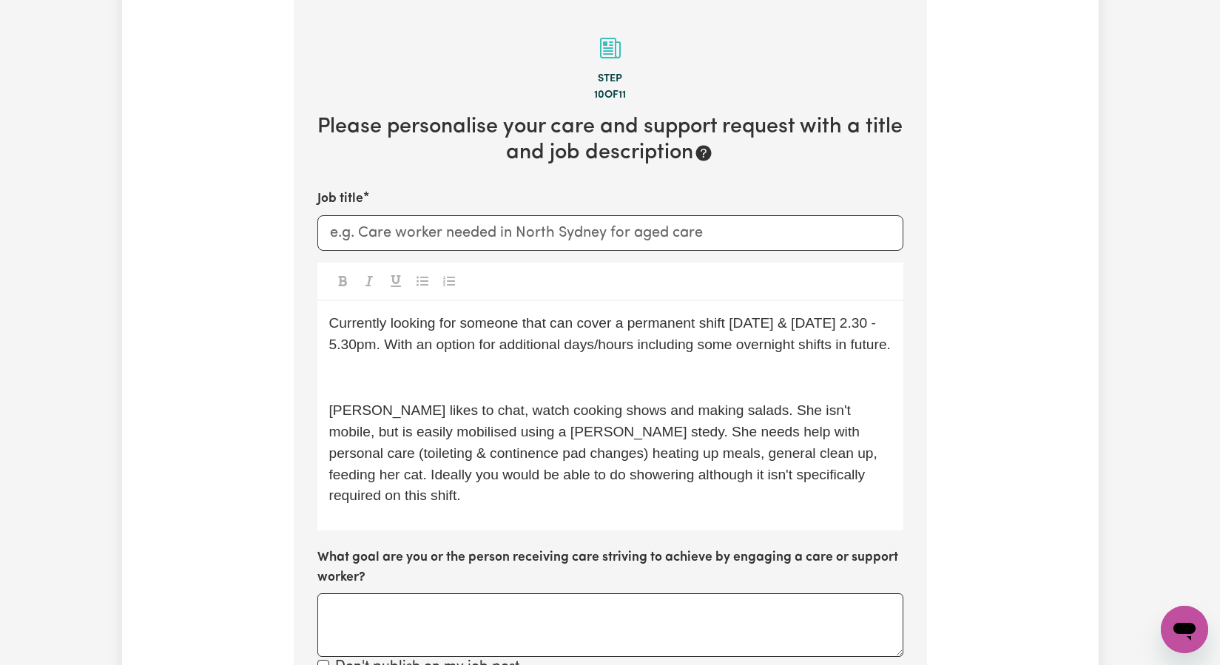
click at [404, 421] on div "Currently looking for someone that can cover a permanent shift [DATE] & [DATE] …" at bounding box center [610, 415] width 586 height 229
click at [359, 388] on p "﻿" at bounding box center [610, 377] width 562 height 21
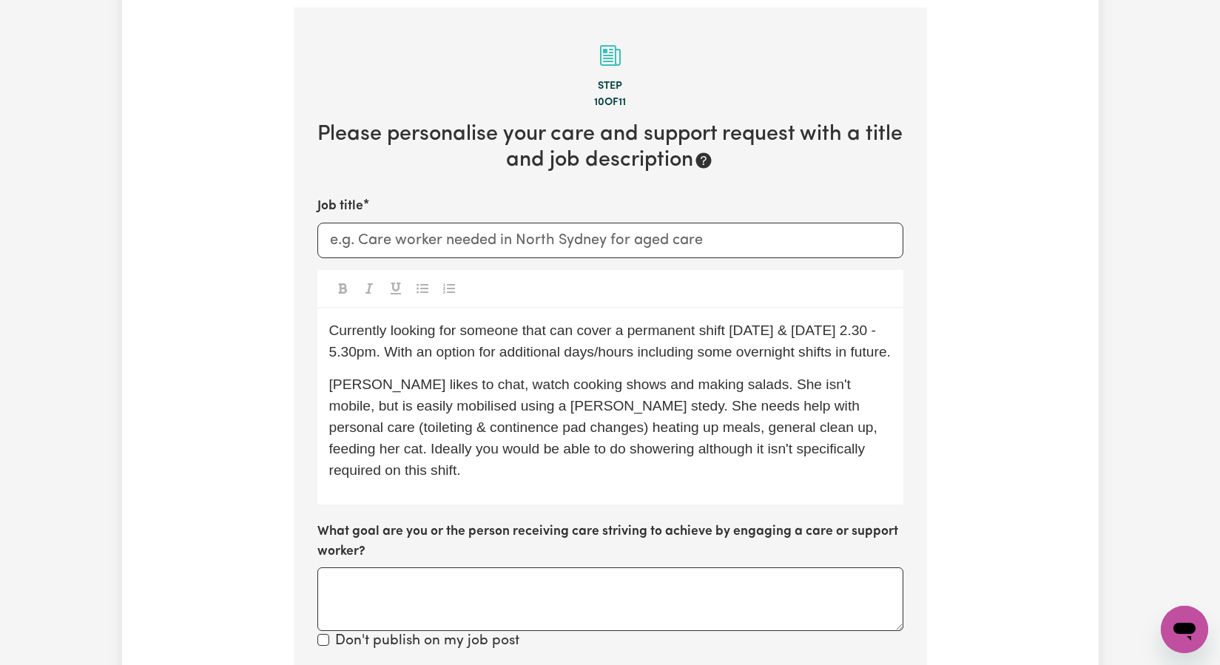
scroll to position [312, 0]
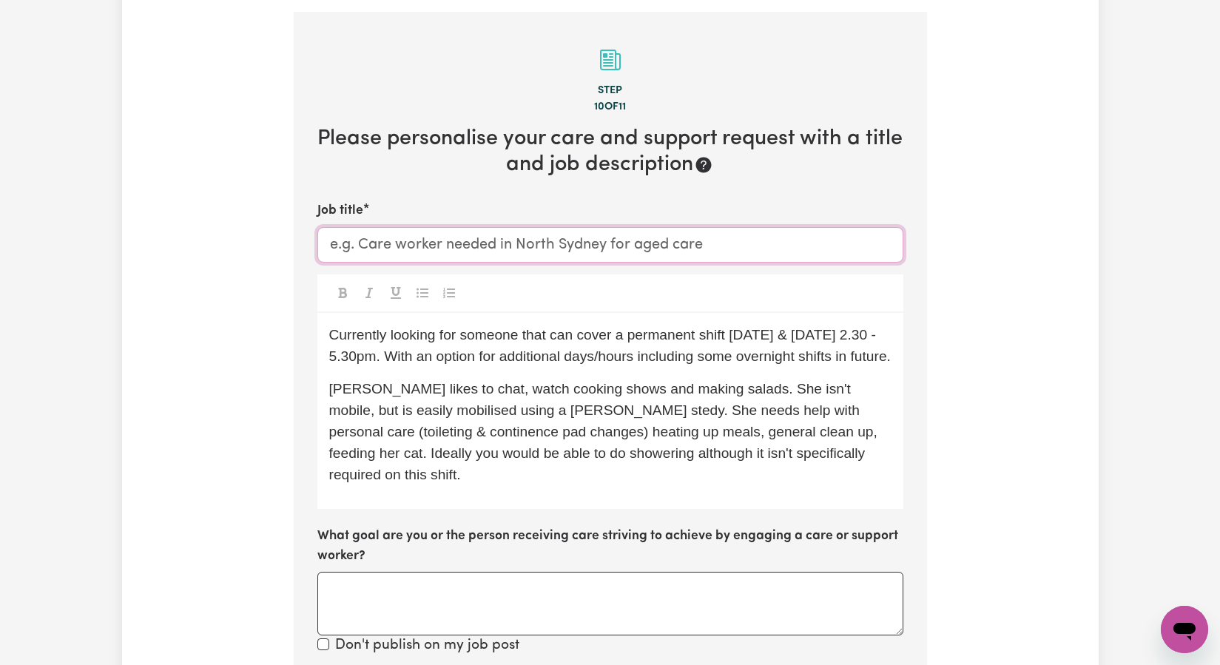
click at [360, 249] on input "Job title" at bounding box center [610, 245] width 586 height 36
drag, startPoint x: 703, startPoint y: 338, endPoint x: 632, endPoint y: 343, distance: 71.2
click at [632, 343] on span "Currently looking for someone that can cover a permanent shift [DATE] & [DATE] …" at bounding box center [609, 345] width 561 height 37
click at [397, 357] on span "Currently looking for someone that can cover a regular shift [DATE] & [DATE] 2.…" at bounding box center [609, 345] width 561 height 37
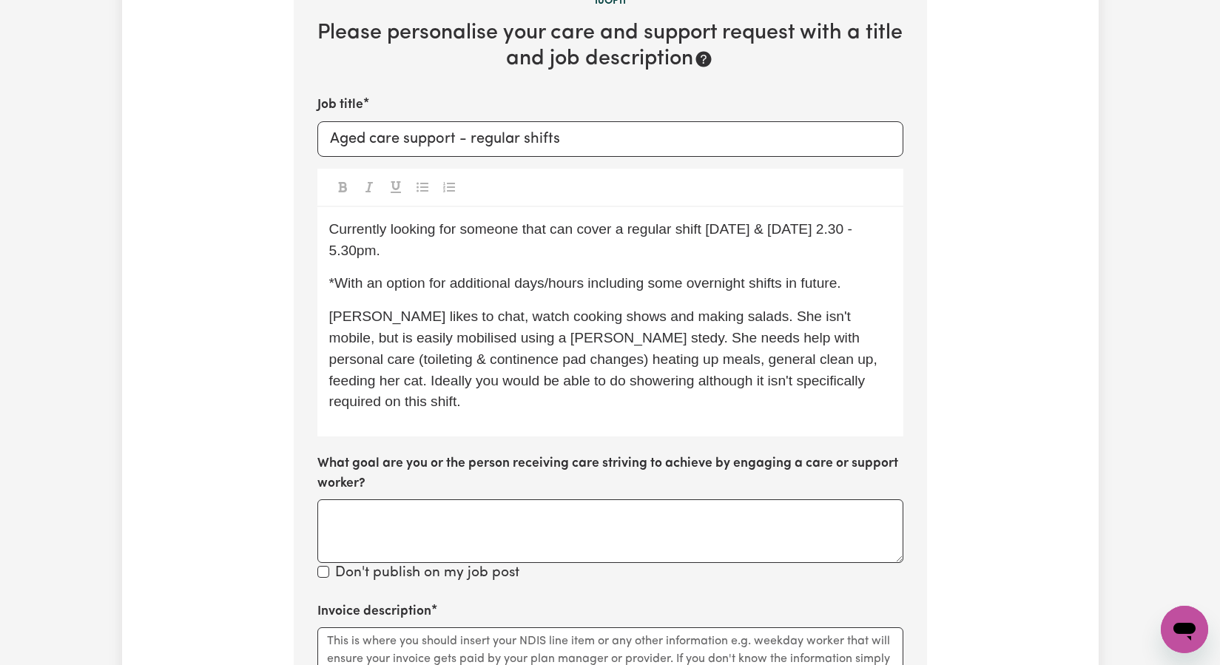
scroll to position [419, 0]
click at [466, 499] on textarea "What goal are you or the person receiving care striving to achieve by engaging …" at bounding box center [610, 531] width 586 height 64
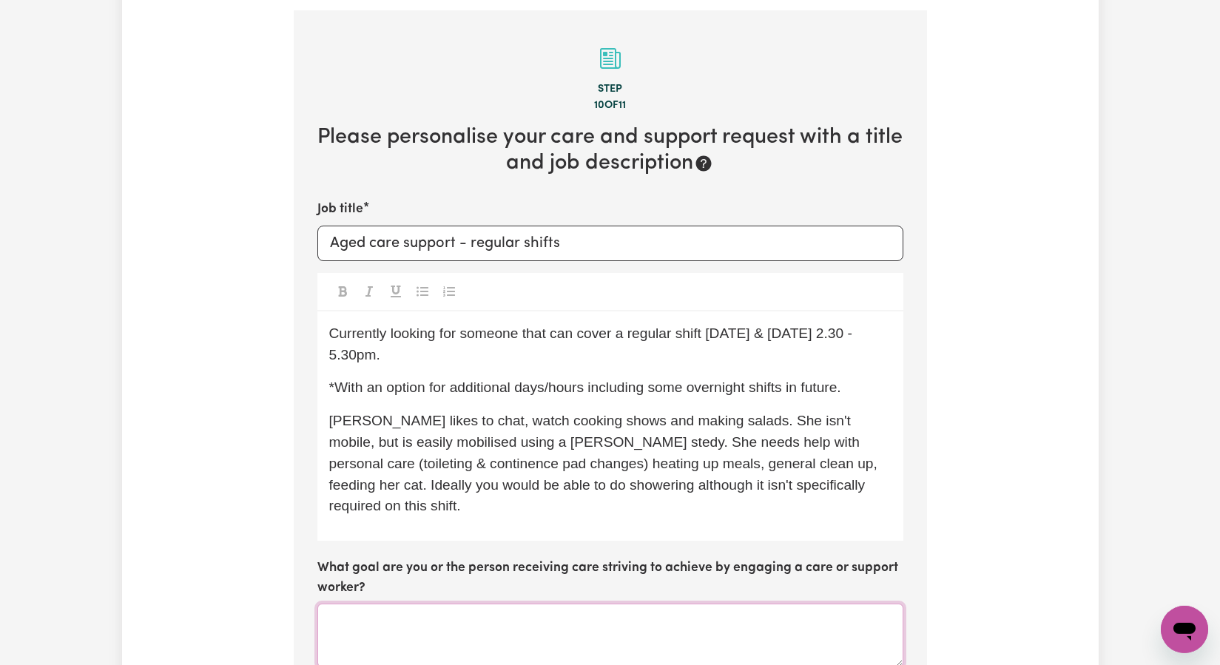
scroll to position [312, 0]
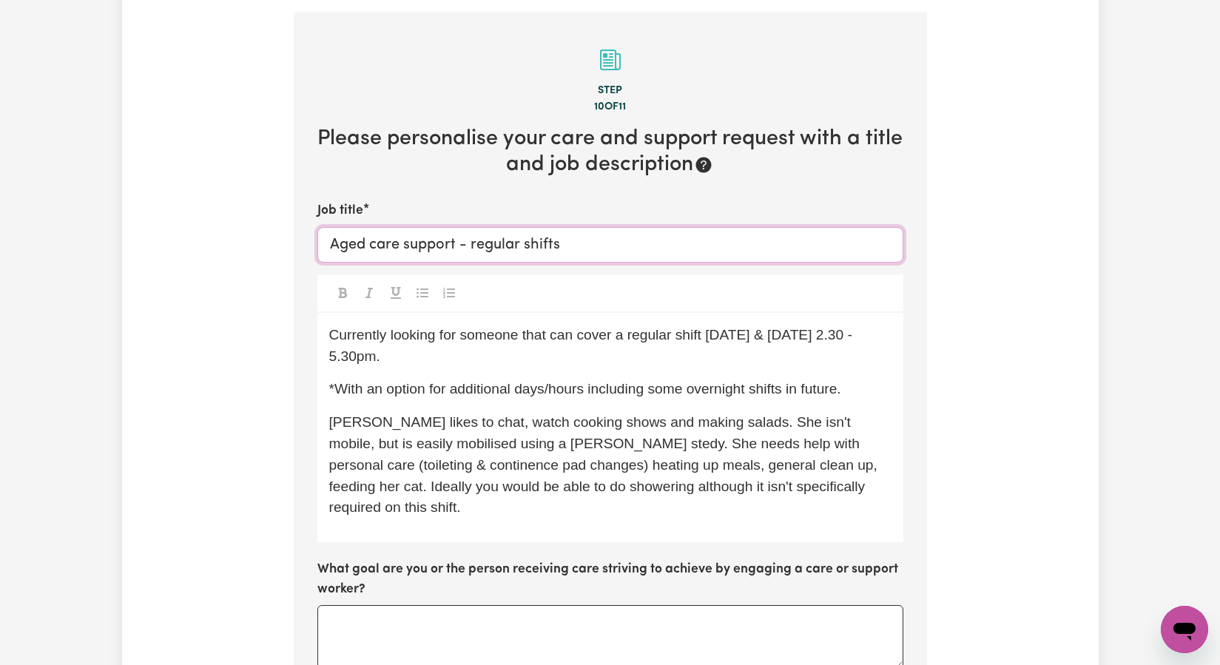
click at [568, 247] on input "Aged care support - regular shifts" at bounding box center [610, 245] width 586 height 36
click at [527, 245] on input "Aged care support - regular shifts" at bounding box center [610, 245] width 586 height 36
click at [562, 245] on input "Aged care support - regular shifts" at bounding box center [610, 245] width 586 height 36
click at [455, 246] on input "Aged care support - regular shifts-" at bounding box center [610, 245] width 586 height 36
click at [575, 247] on input "Aged care Support - regular shifts-" at bounding box center [610, 245] width 586 height 36
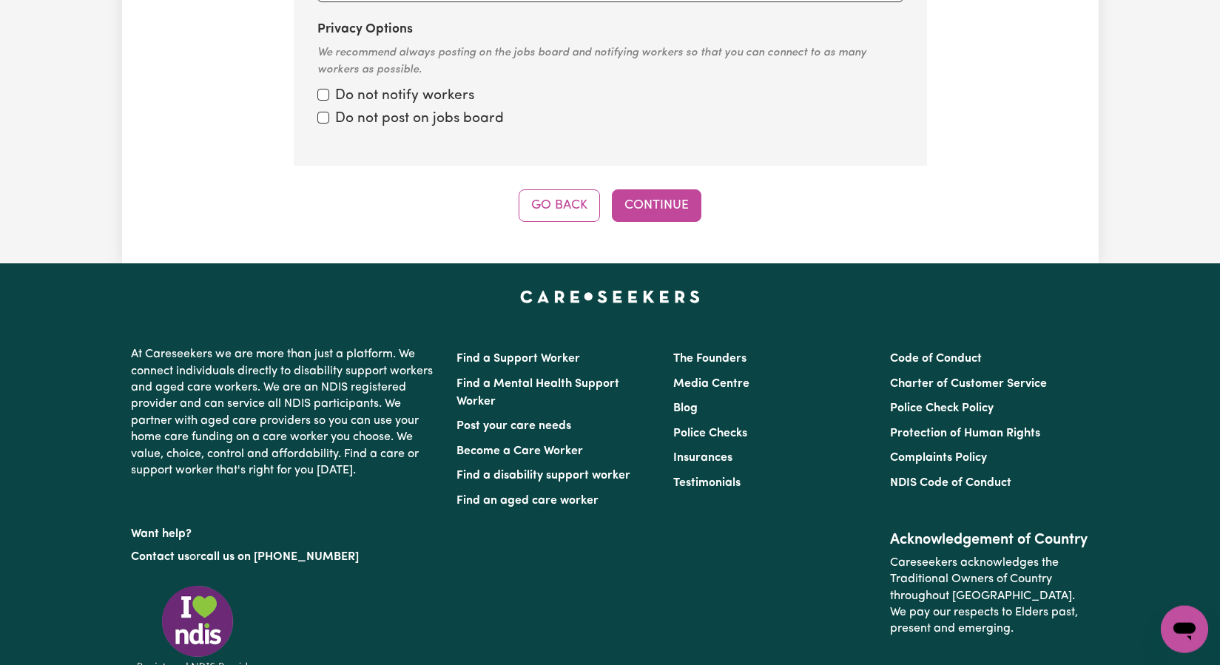
scroll to position [1385, 0]
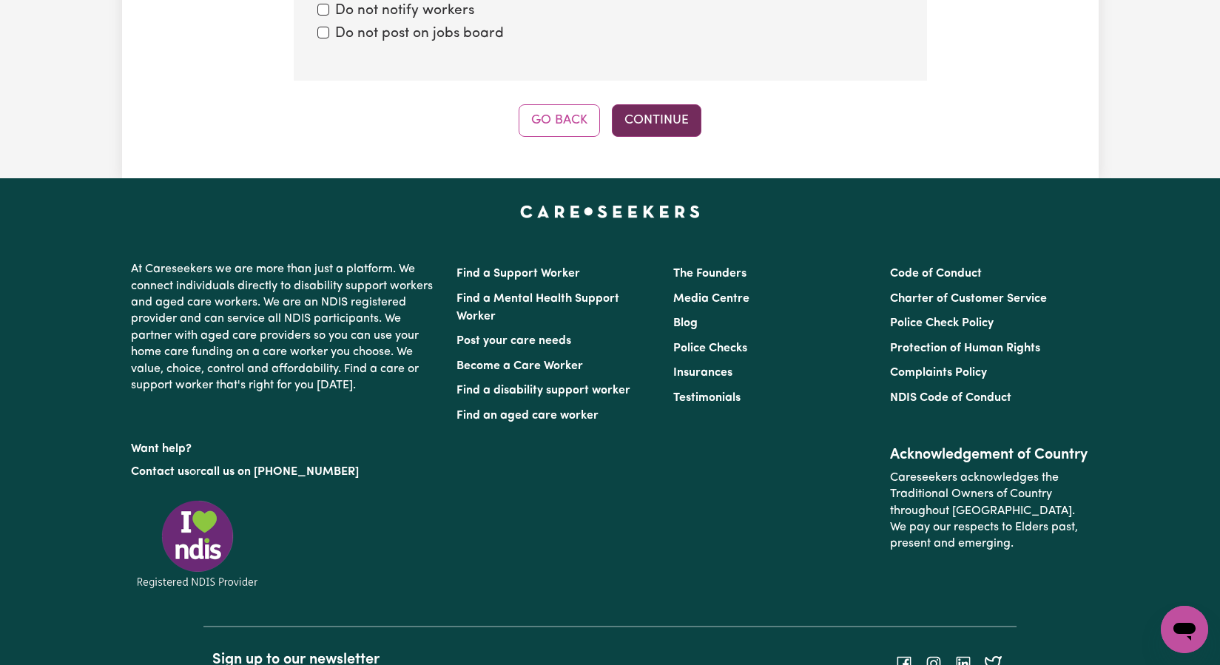
type input "Aged care Support - regular shifts-Thur/Frid afternoons"
click at [662, 120] on button "Continue" at bounding box center [657, 120] width 90 height 33
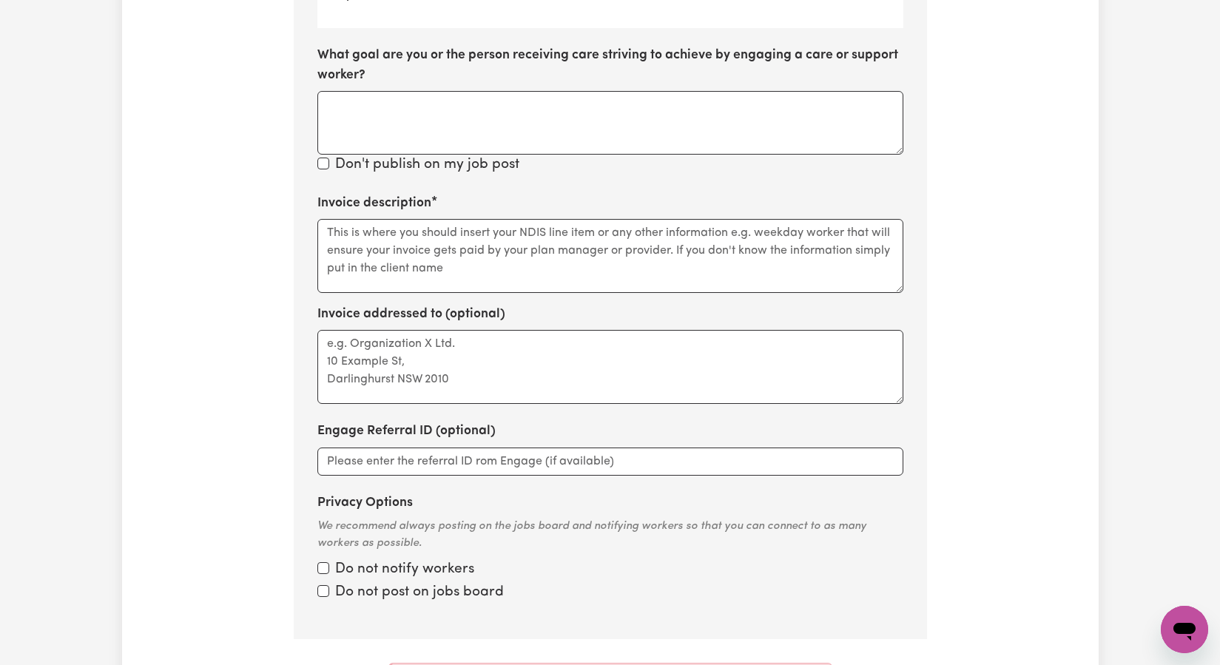
scroll to position [817, 0]
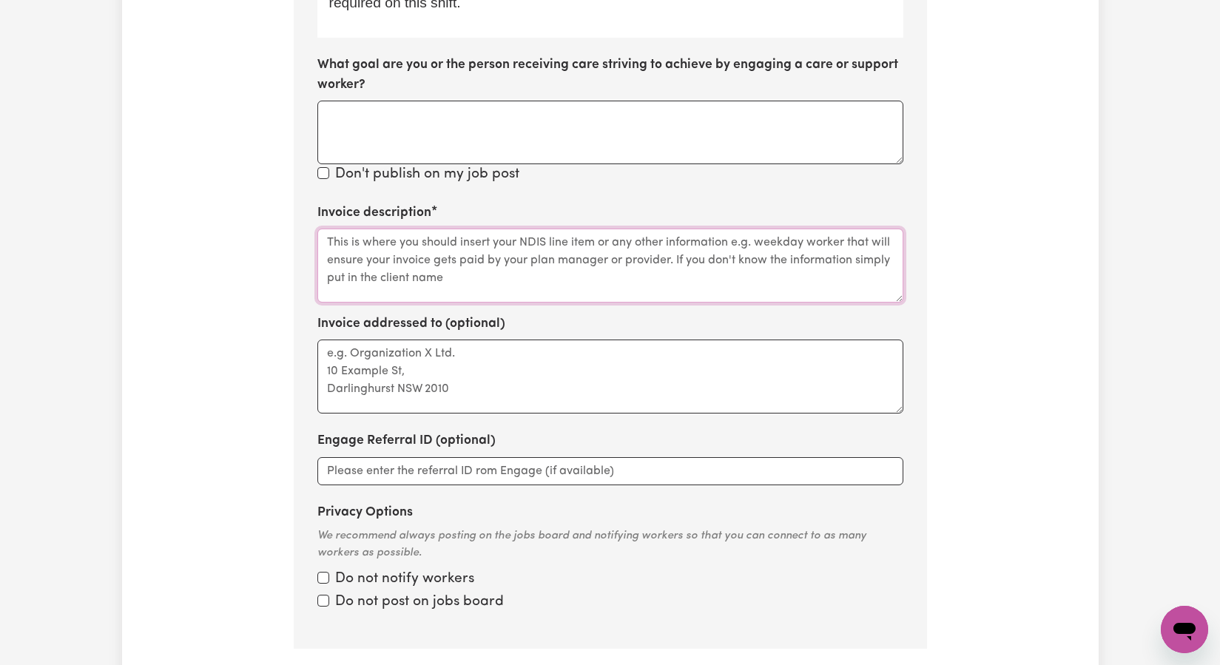
click at [509, 276] on textarea "Invoice description" at bounding box center [610, 266] width 586 height 74
click at [326, 232] on textarea "Invoice description" at bounding box center [610, 266] width 586 height 74
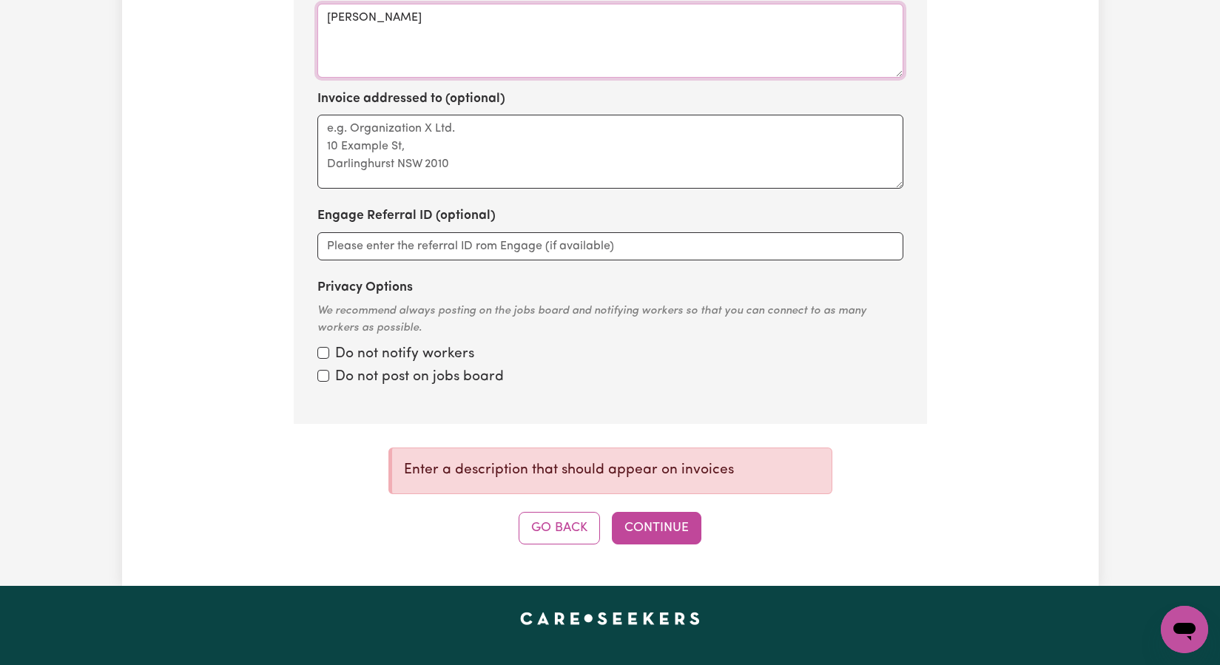
scroll to position [1053, 0]
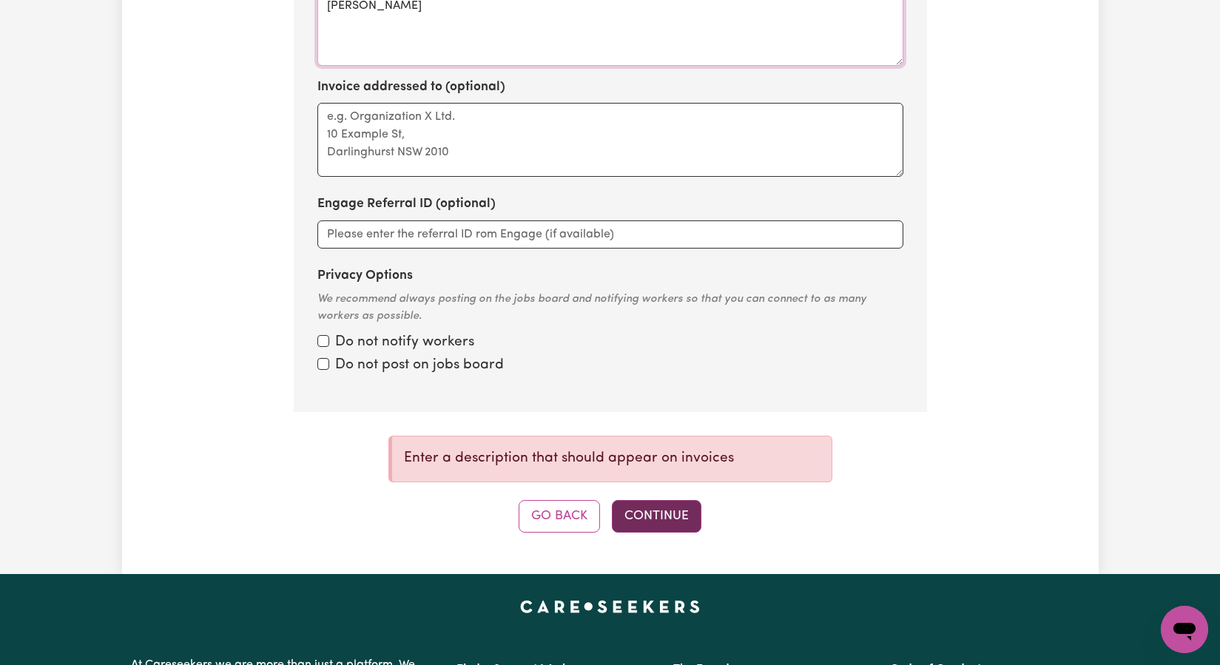
type textarea "[PERSON_NAME]"
click at [672, 515] on button "Continue" at bounding box center [657, 516] width 90 height 33
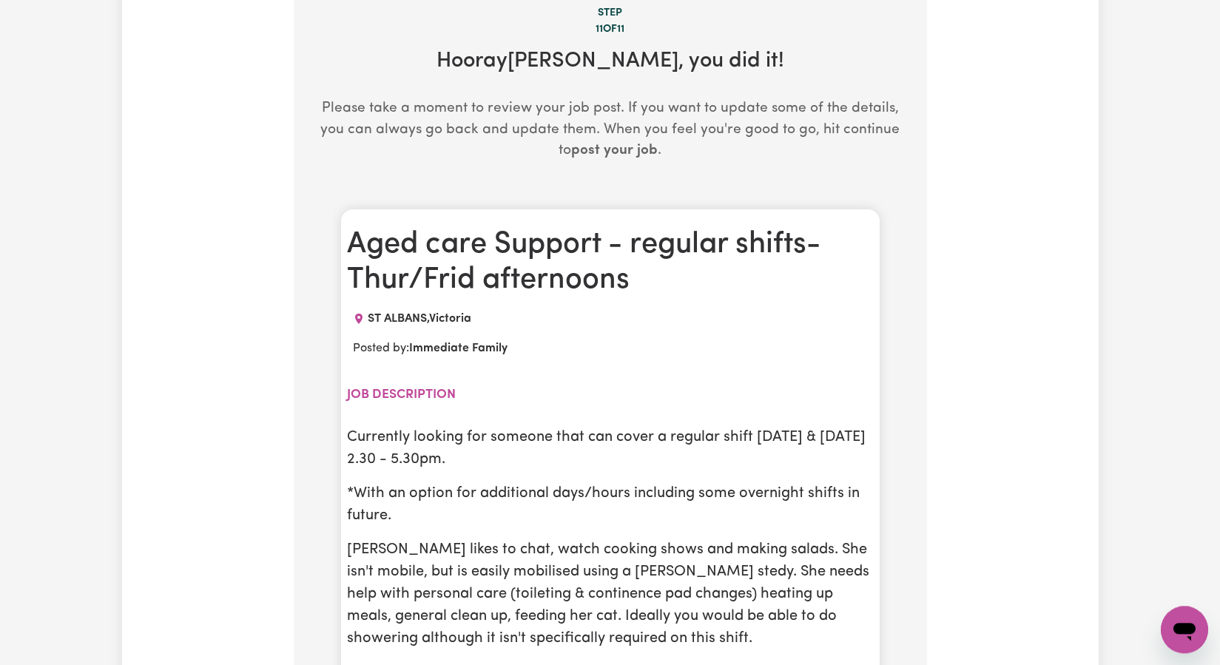
scroll to position [395, 0]
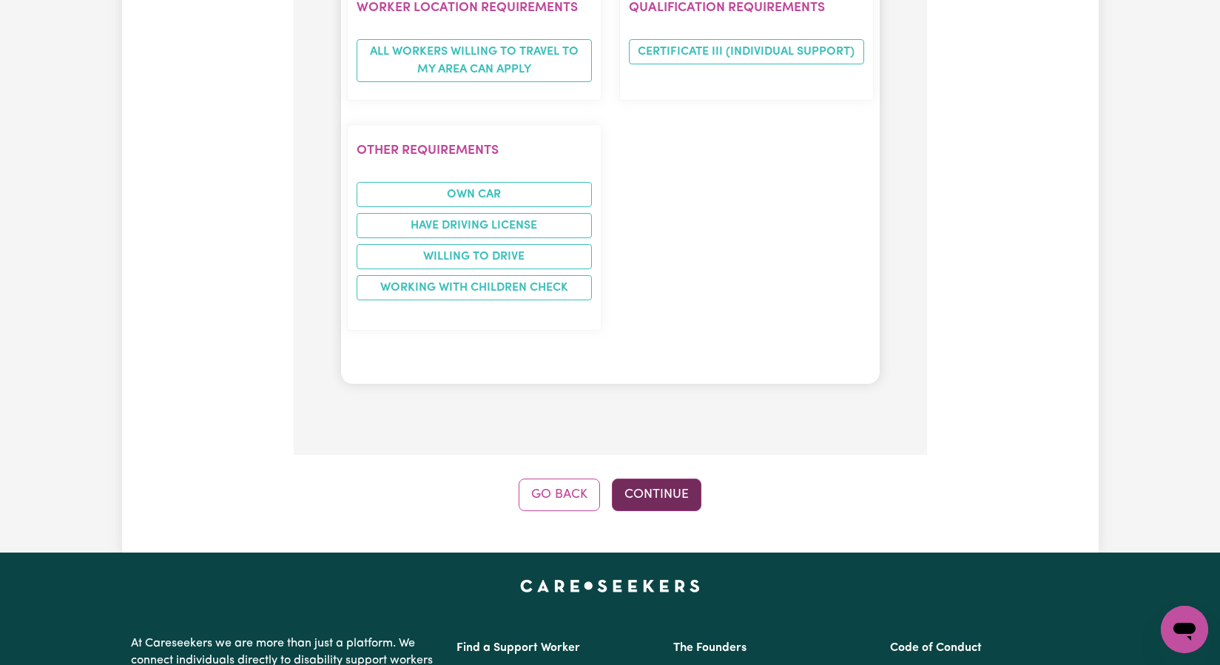
click at [658, 493] on button "Continue" at bounding box center [657, 495] width 90 height 33
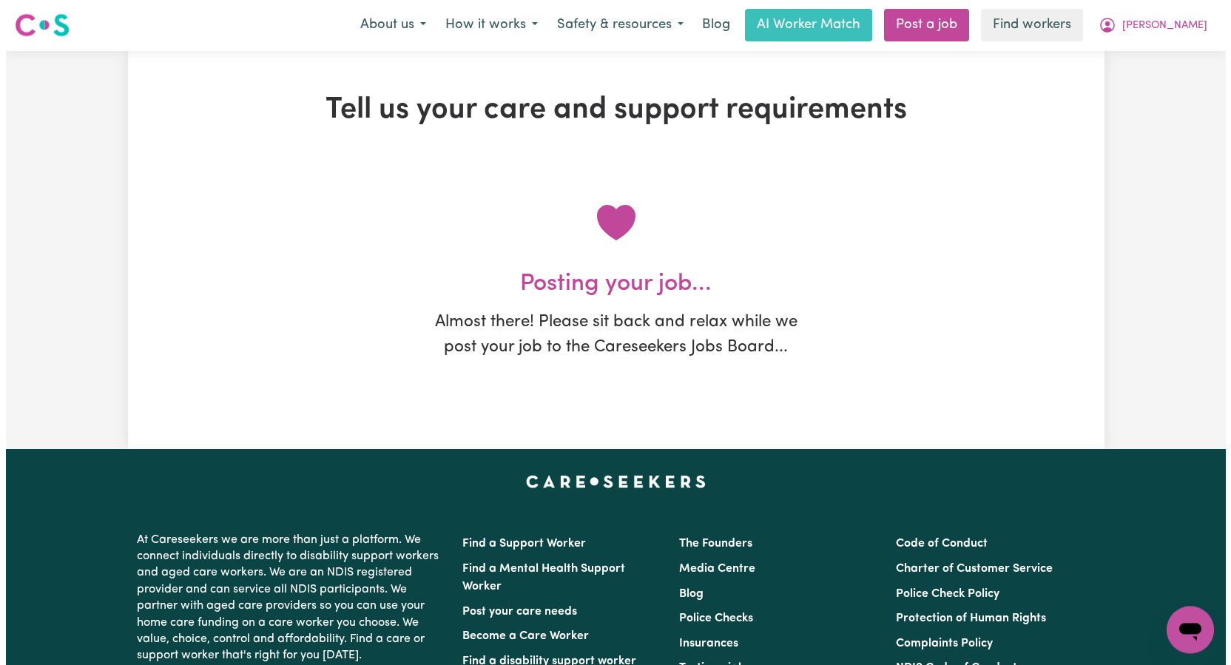
scroll to position [0, 0]
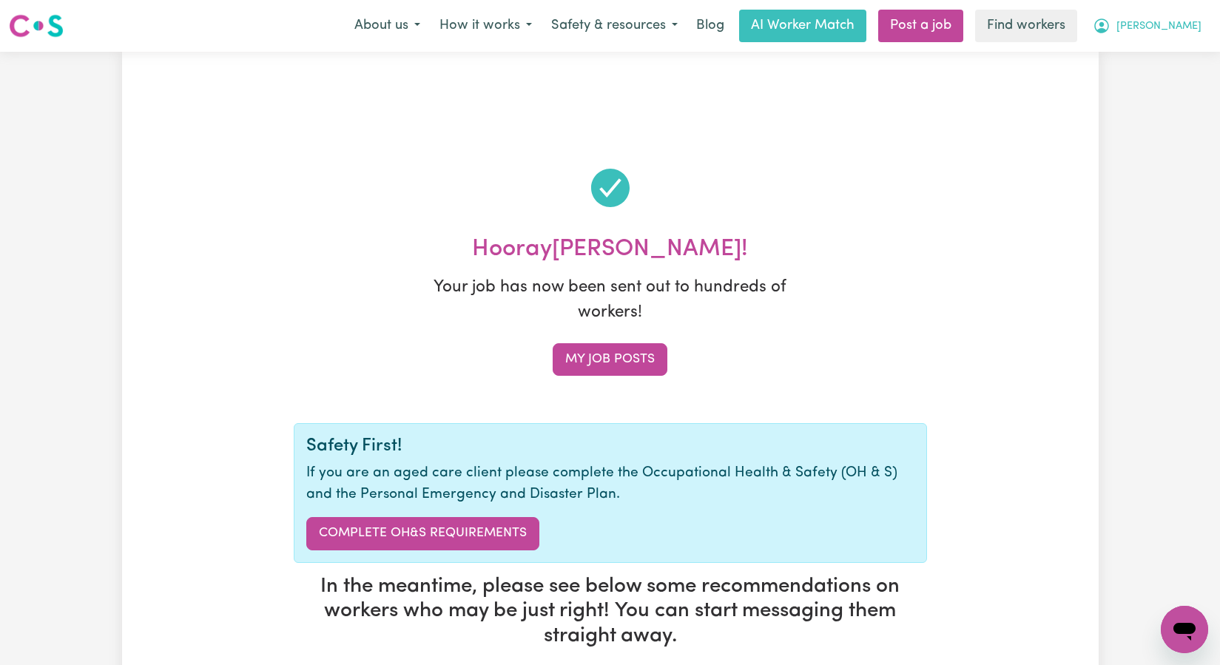
click at [1194, 35] on button "[PERSON_NAME]" at bounding box center [1147, 25] width 128 height 31
click at [1169, 54] on link "My Dashboard" at bounding box center [1151, 58] width 117 height 28
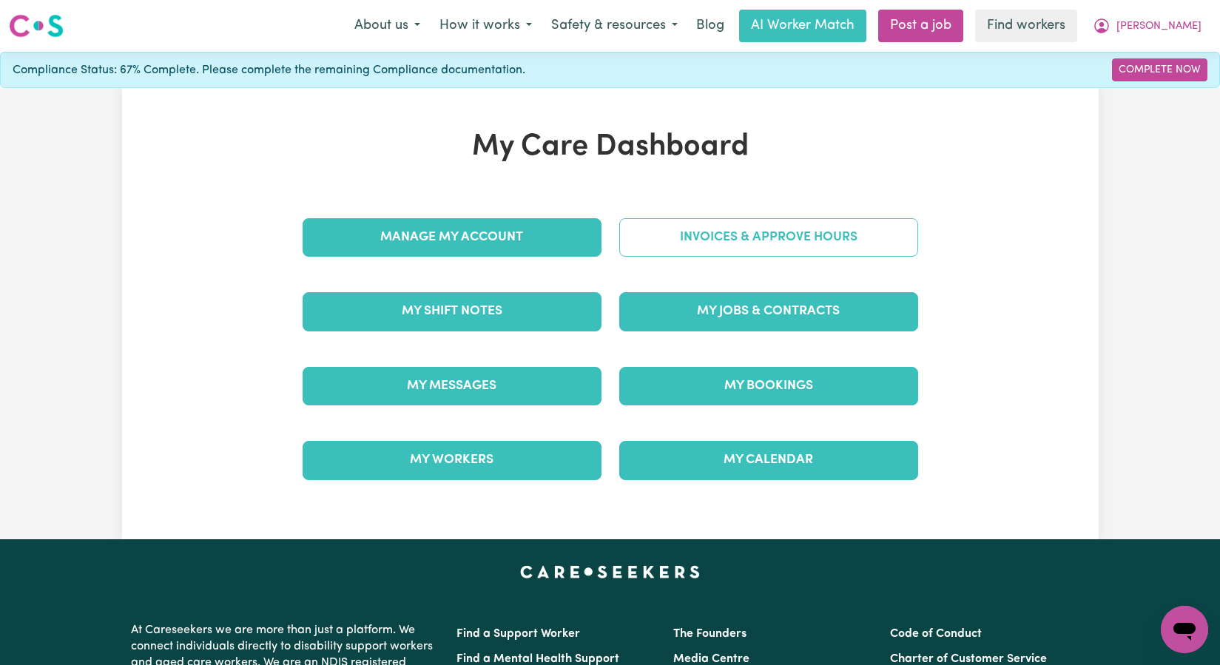
click at [742, 242] on link "Invoices & Approve Hours" at bounding box center [768, 237] width 299 height 38
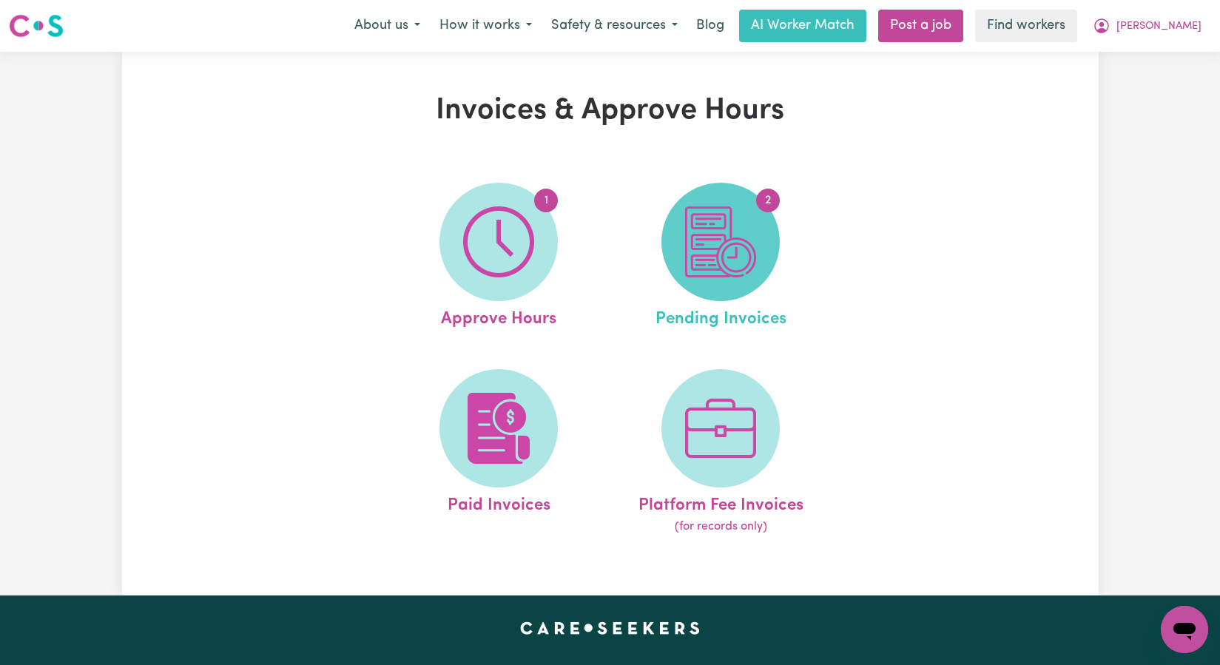
click at [746, 246] on img at bounding box center [720, 241] width 71 height 71
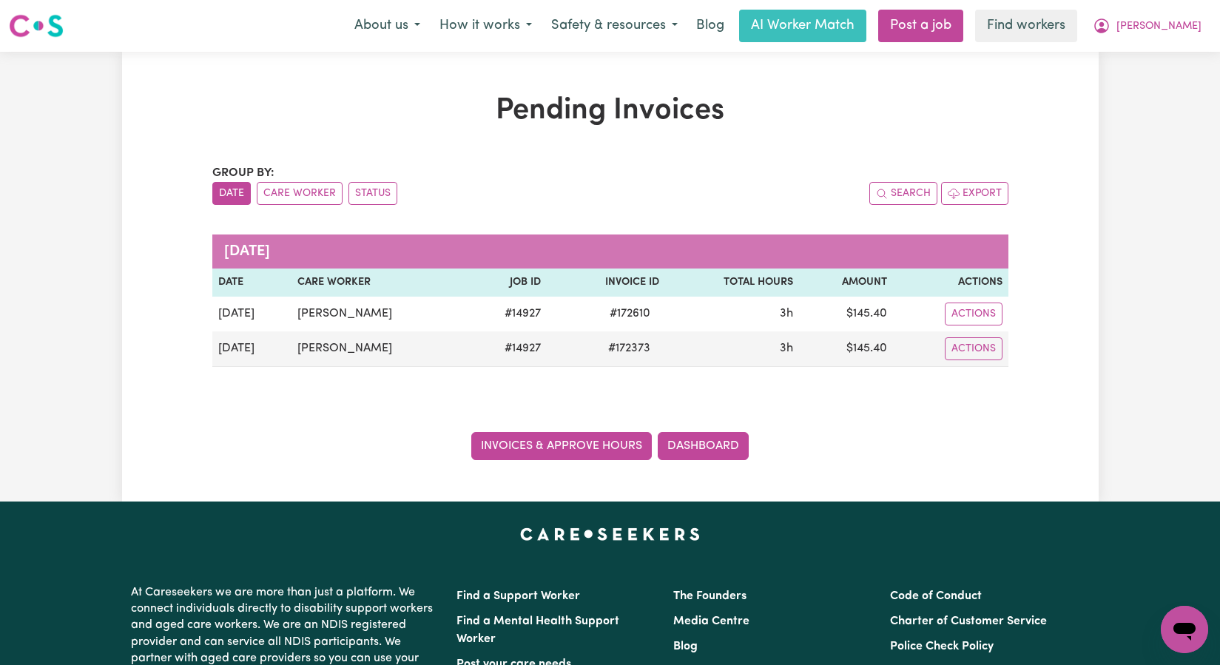
click at [626, 452] on link "Invoices & Approve Hours" at bounding box center [561, 446] width 180 height 28
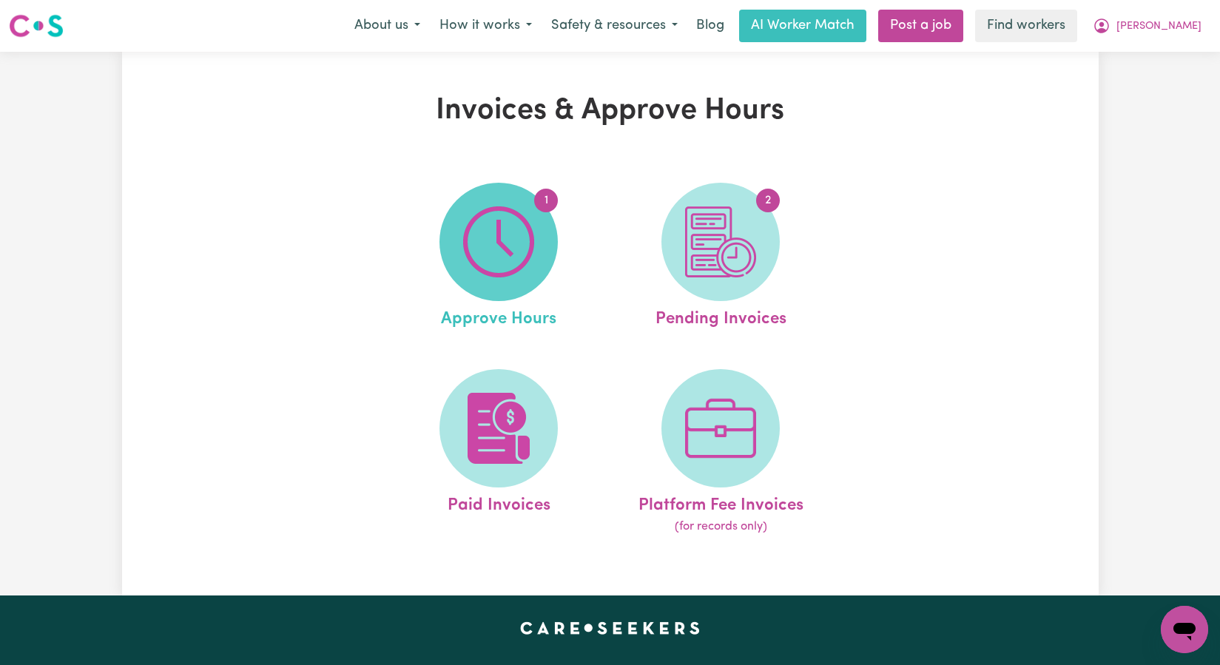
click at [511, 282] on span "1" at bounding box center [498, 242] width 118 height 118
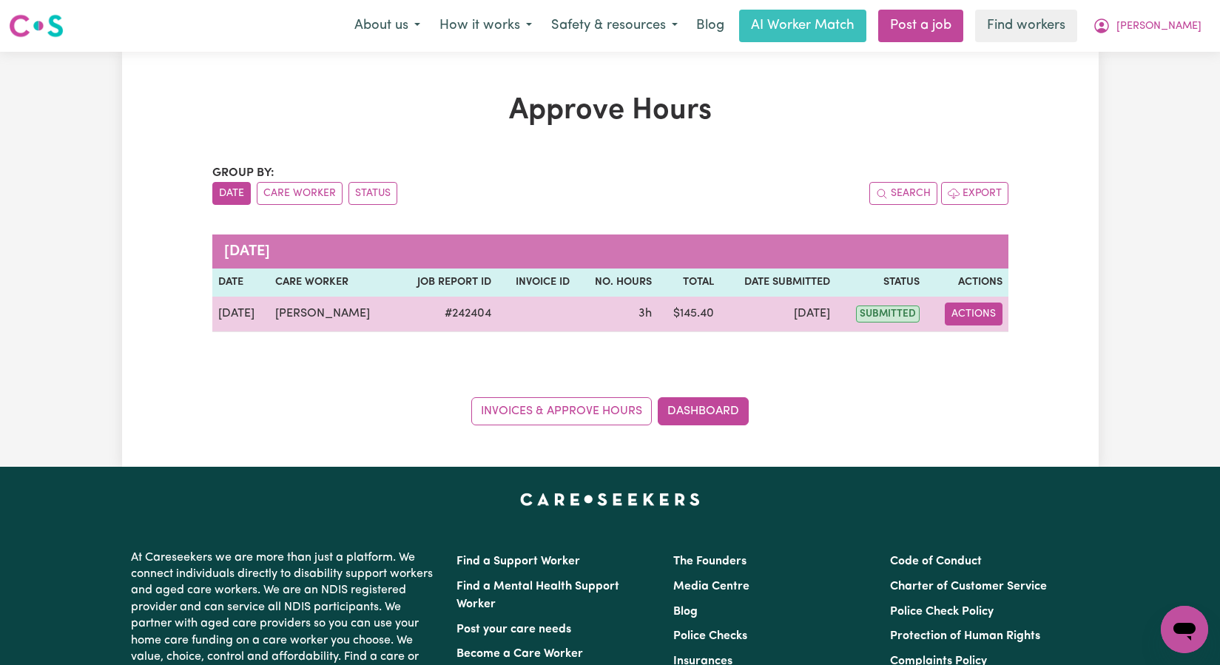
click at [976, 321] on button "Actions" at bounding box center [974, 314] width 58 height 23
click at [988, 348] on link "View Job Report" at bounding box center [1011, 349] width 126 height 30
select select "pm"
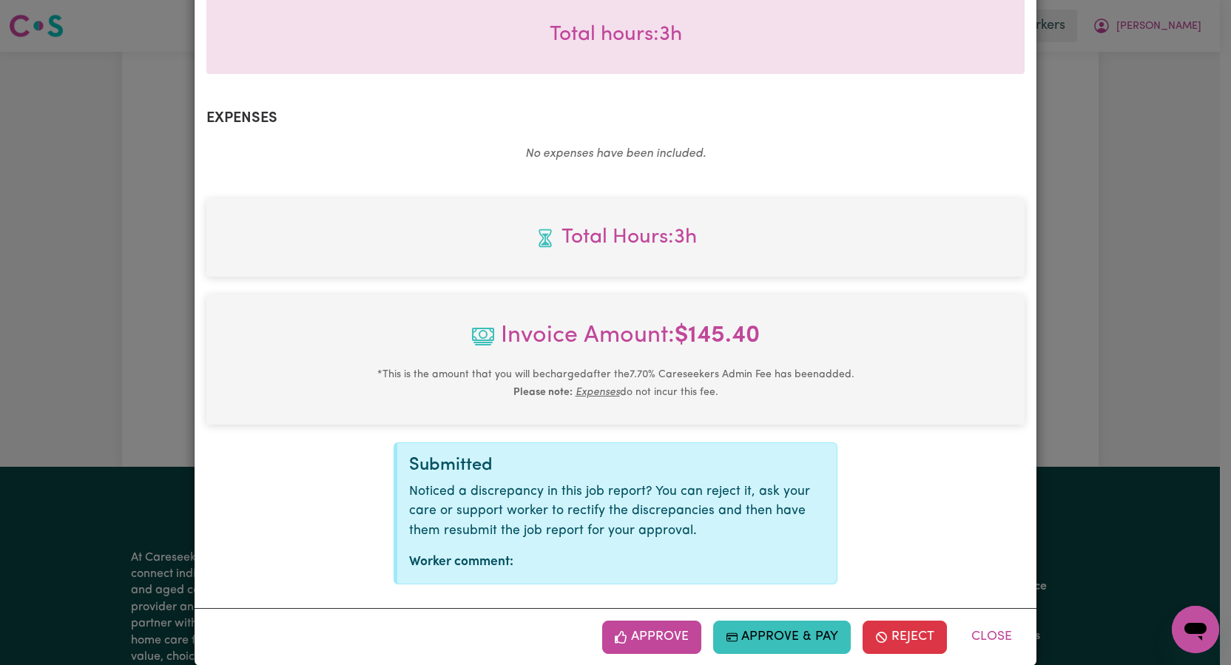
scroll to position [476, 0]
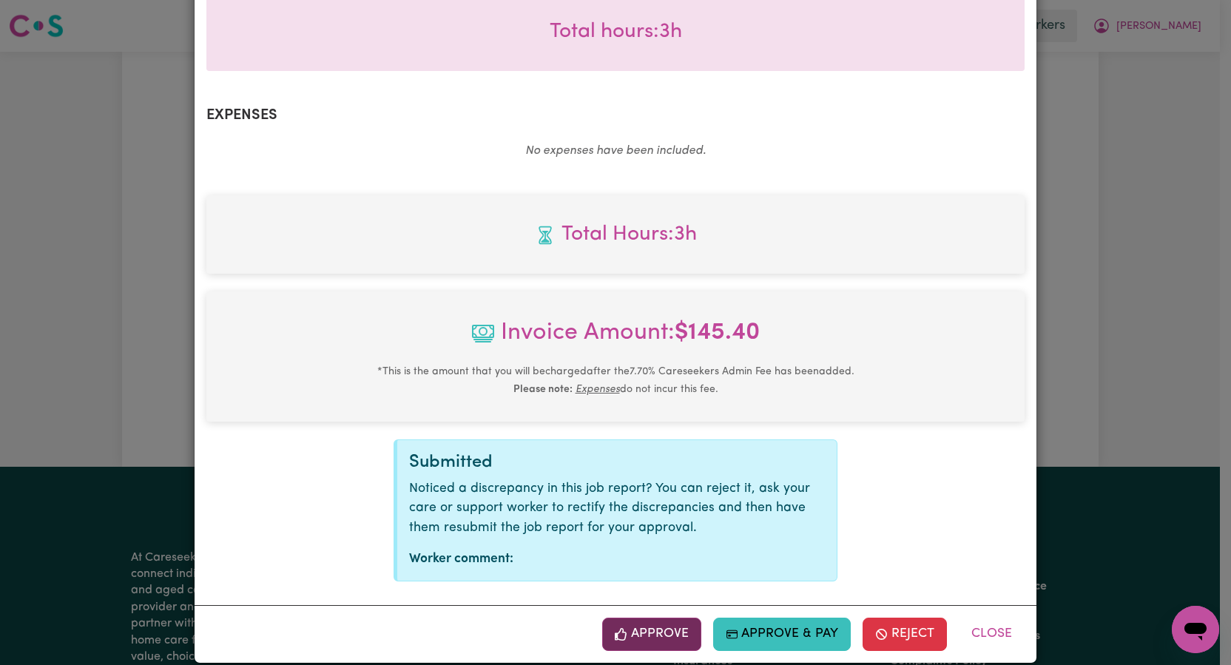
click at [651, 621] on button "Approve" at bounding box center [651, 634] width 99 height 33
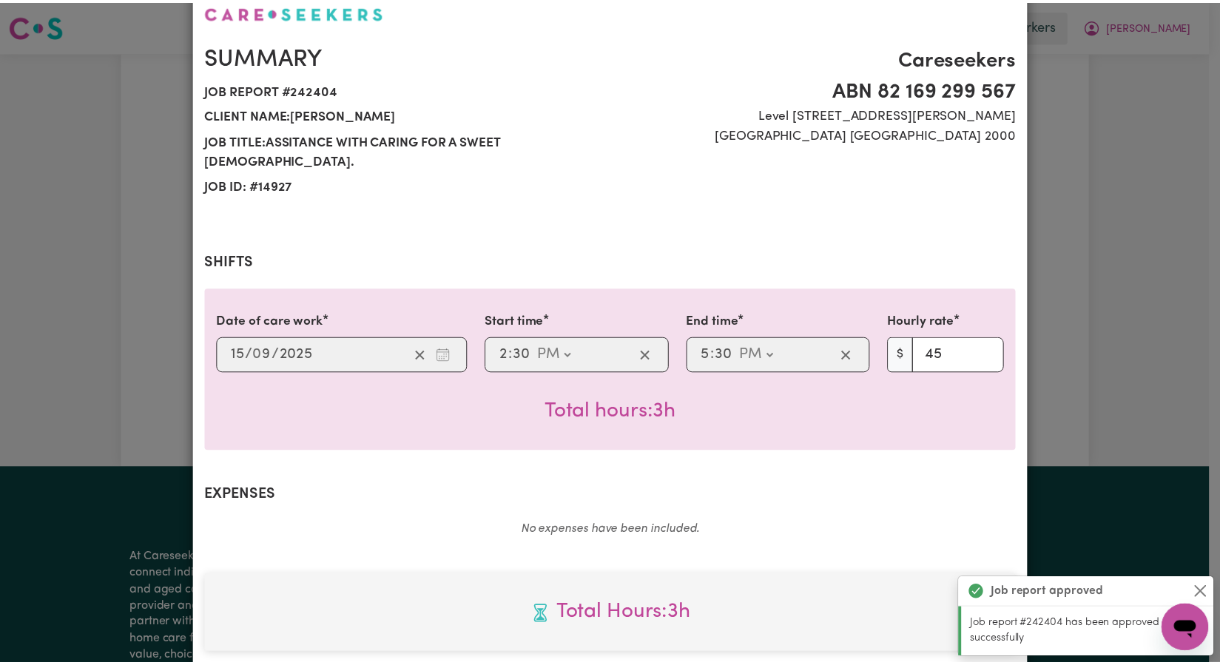
scroll to position [0, 0]
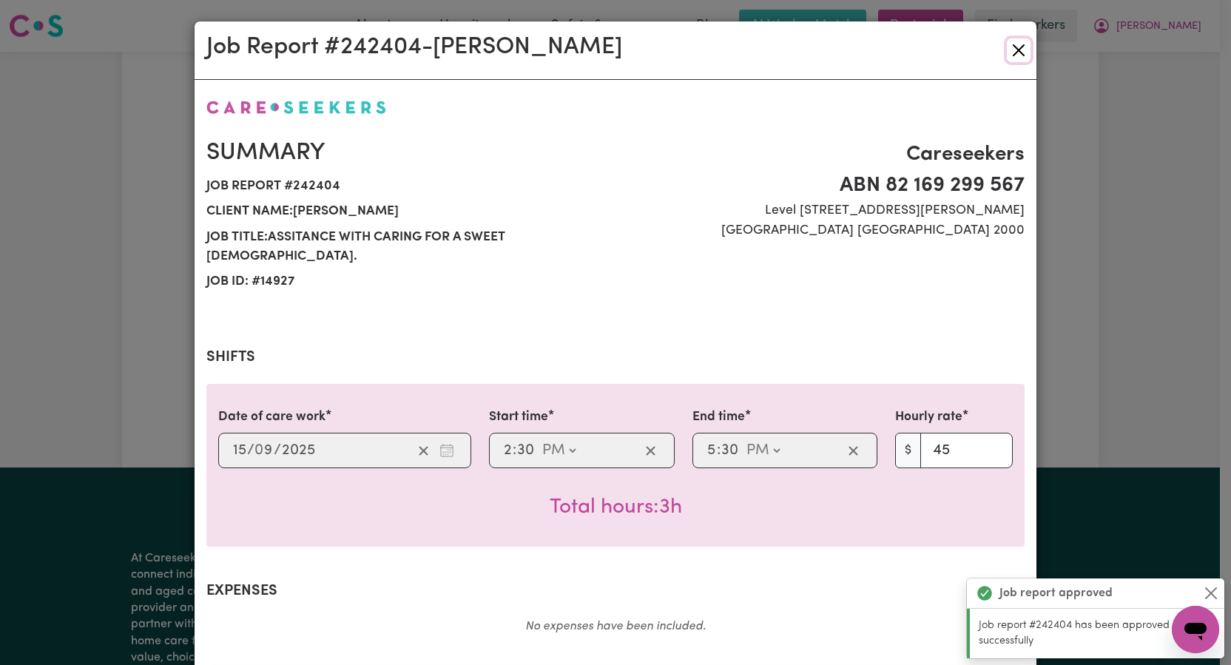
click at [1011, 54] on button "Close" at bounding box center [1019, 50] width 24 height 24
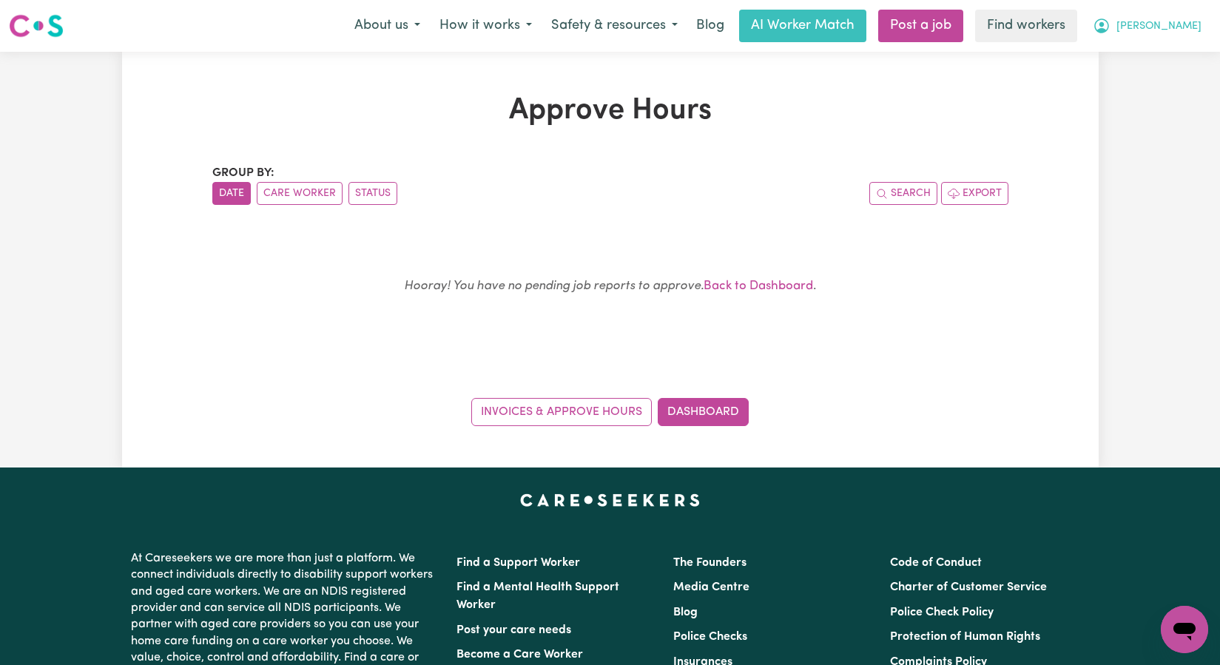
click at [1177, 32] on button "[PERSON_NAME]" at bounding box center [1147, 25] width 128 height 31
click at [1170, 50] on link "My Dashboard" at bounding box center [1151, 58] width 117 height 28
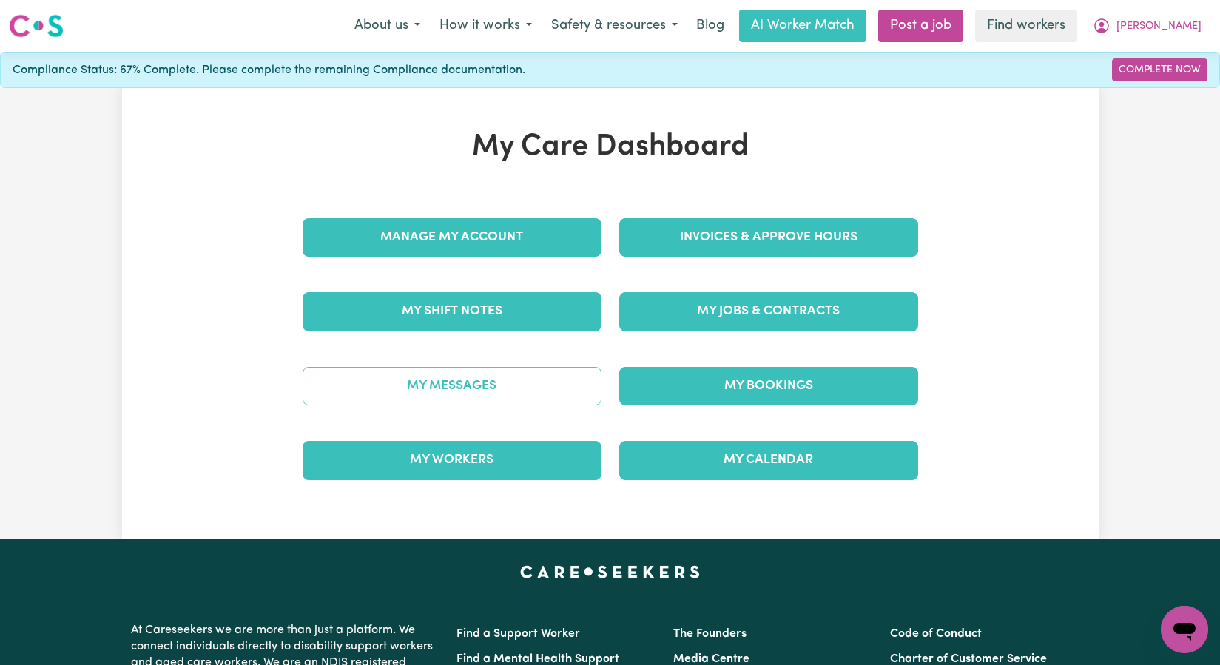
click at [471, 380] on link "My Messages" at bounding box center [452, 386] width 299 height 38
